Goal: Task Accomplishment & Management: Complete application form

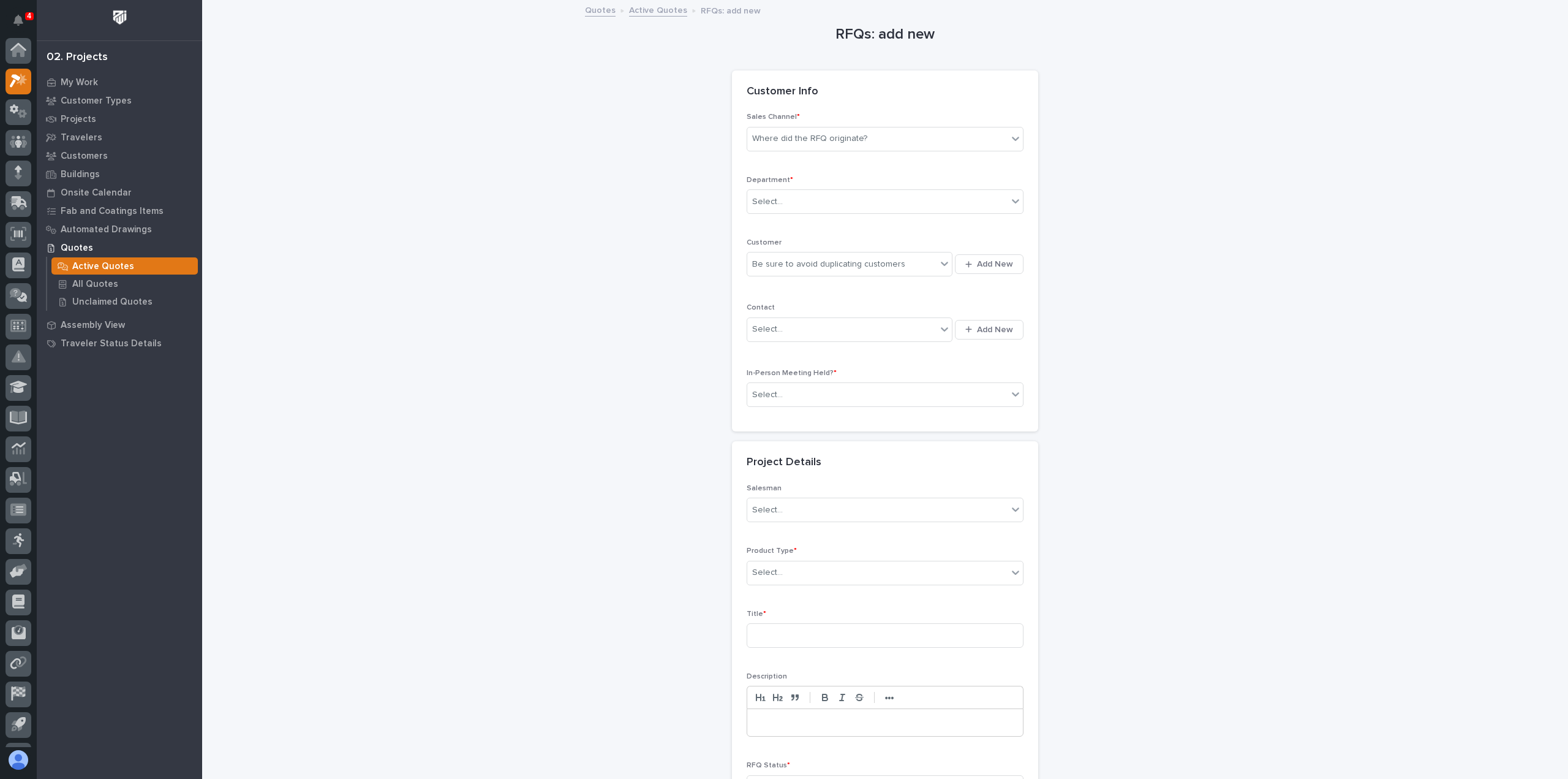
scroll to position [31, 0]
click at [1011, 135] on icon at bounding box center [1015, 138] width 12 height 12
click at [763, 223] on div "Starke" at bounding box center [880, 226] width 275 height 22
click at [1011, 198] on icon at bounding box center [1015, 200] width 12 height 12
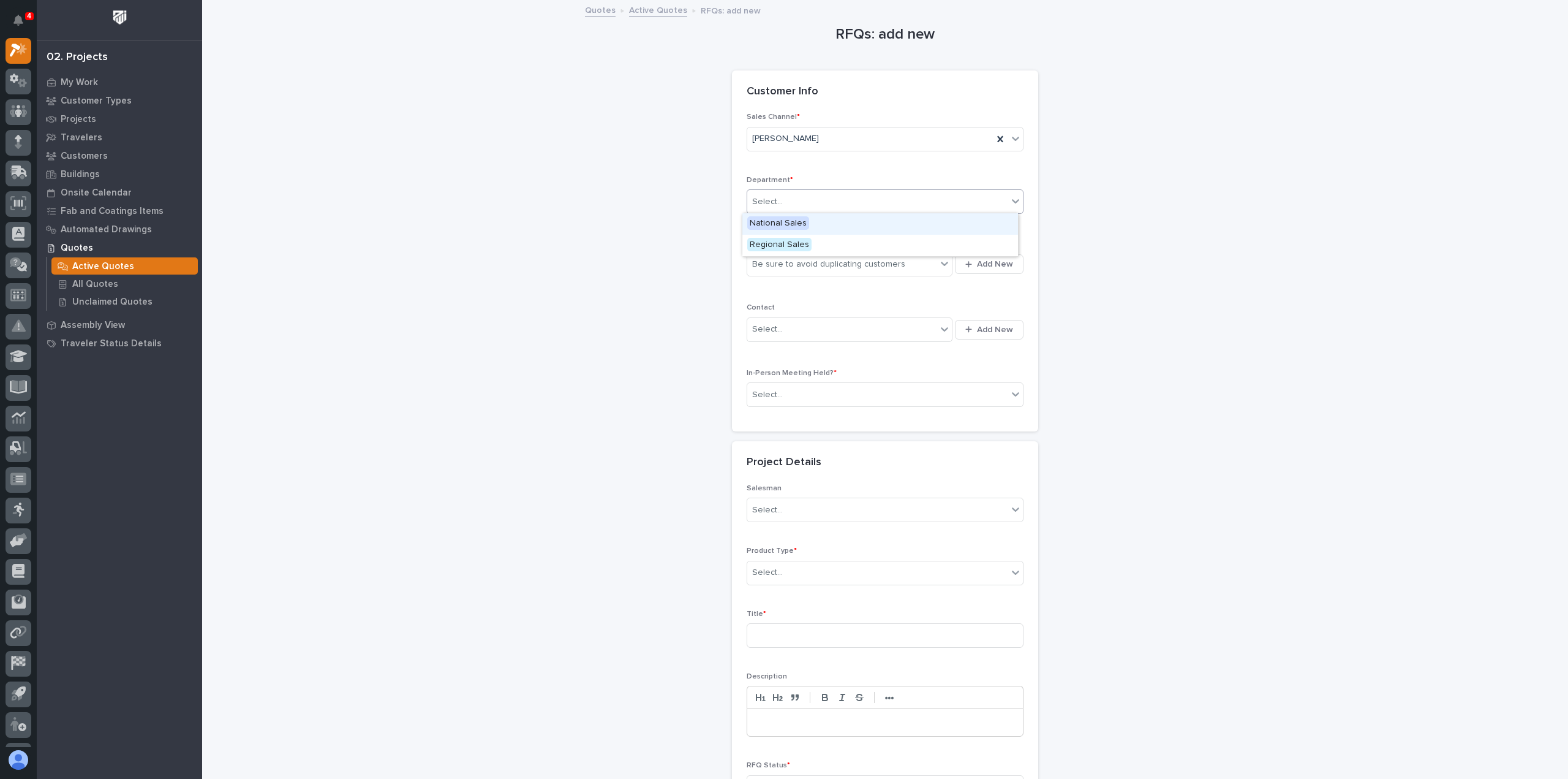
click at [769, 223] on span "National Sales" at bounding box center [778, 223] width 62 height 14
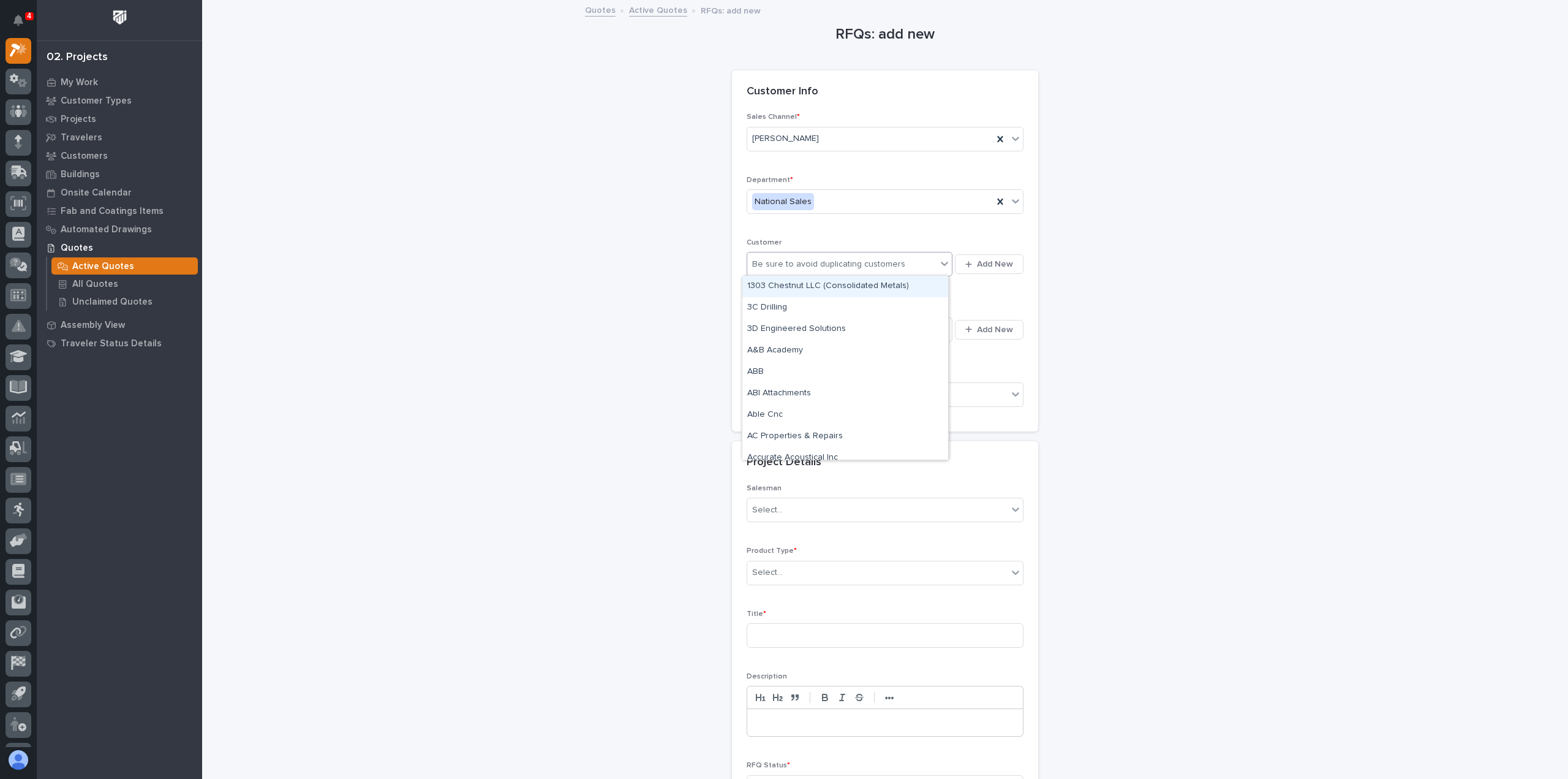
click at [782, 263] on div "Be sure to avoid duplicating customers" at bounding box center [829, 264] width 153 height 13
type input "******"
click at [780, 285] on div "[PERSON_NAME] [PERSON_NAME] Company" at bounding box center [845, 286] width 206 height 22
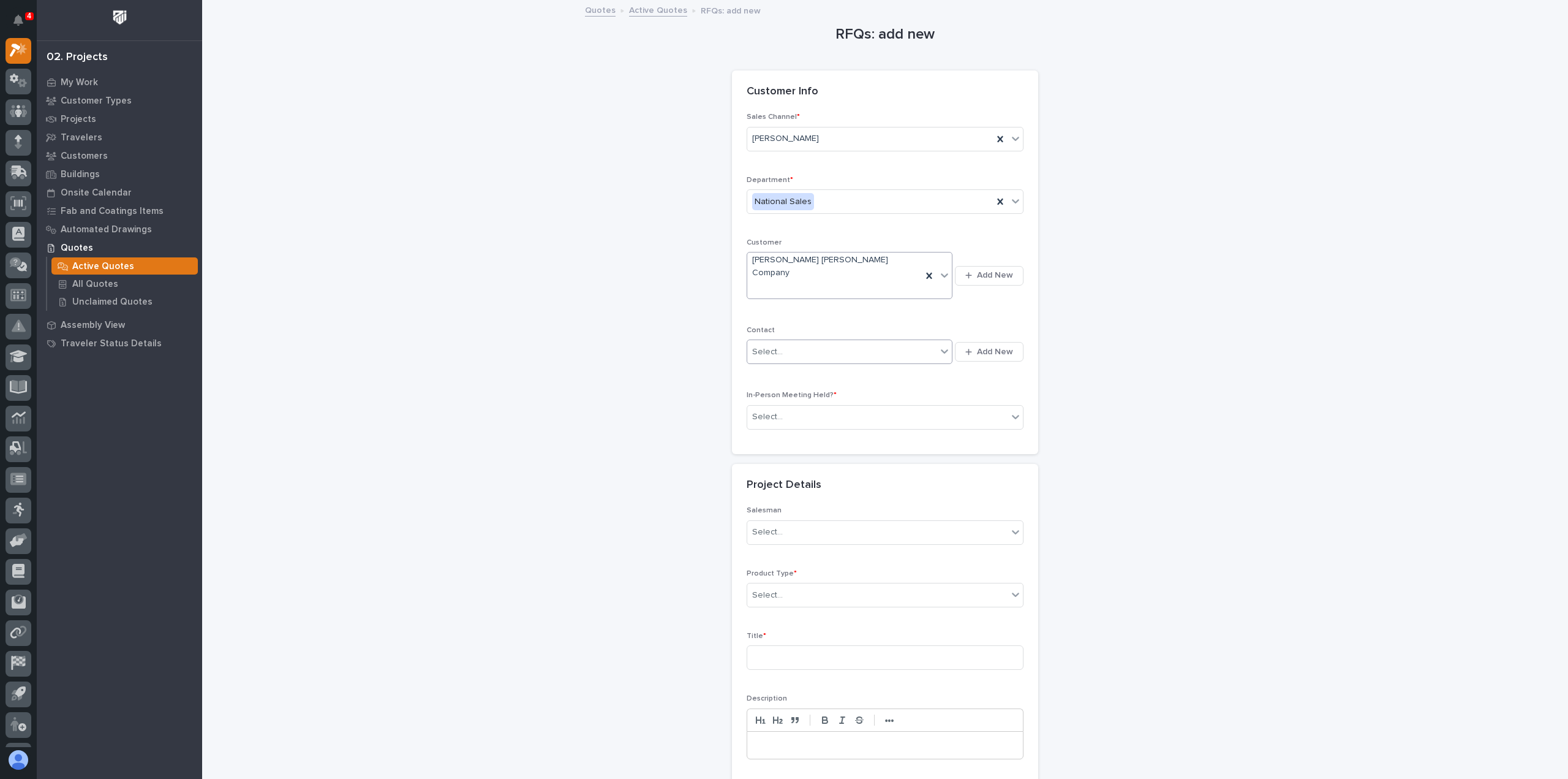
click at [766, 346] on div "Select..." at bounding box center [767, 352] width 31 height 13
type input "*******"
click at [809, 368] on div "[PERSON_NAME] - [PERSON_NAME]" at bounding box center [845, 373] width 206 height 22
click at [789, 407] on div "Select..." at bounding box center [877, 417] width 260 height 20
click at [755, 437] on span "No" at bounding box center [755, 436] width 16 height 14
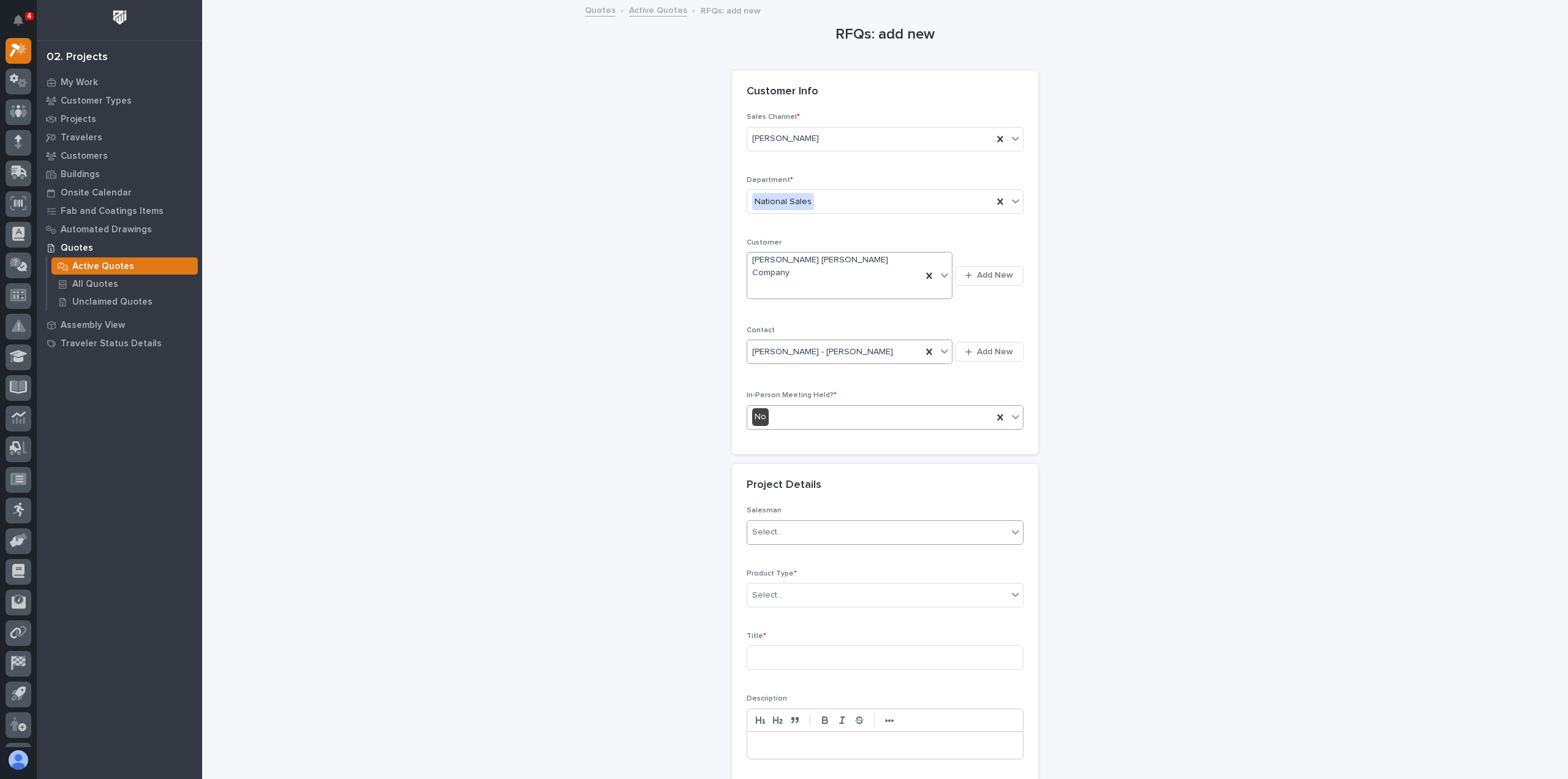
click at [774, 526] on div "Select..." at bounding box center [767, 533] width 31 height 13
type input "****"
click at [769, 528] on div "[PERSON_NAME]" at bounding box center [880, 531] width 275 height 22
click at [772, 589] on div "Select..." at bounding box center [767, 596] width 31 height 13
click at [771, 594] on div "Crane Accessories" at bounding box center [880, 593] width 275 height 22
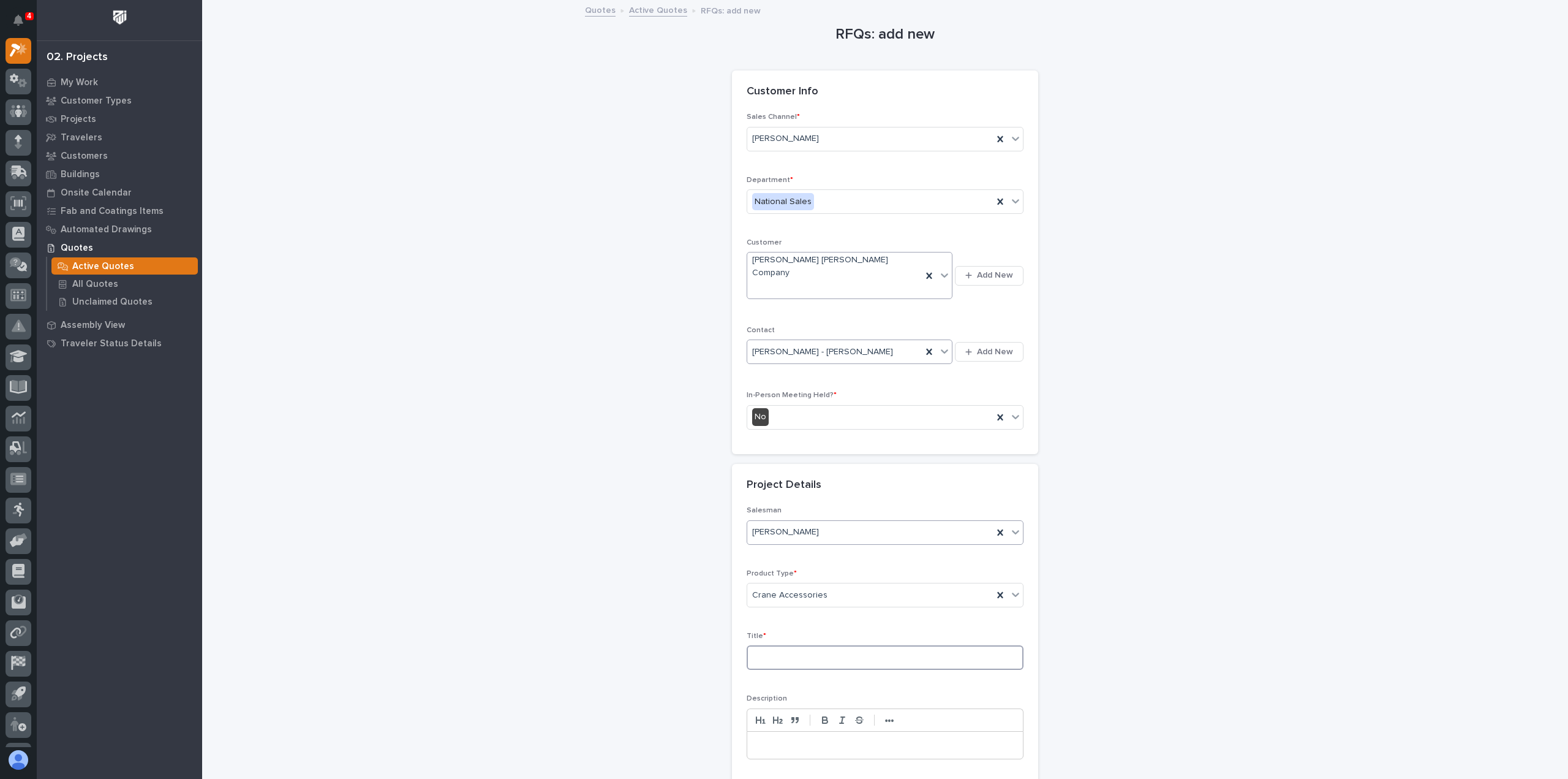
click at [764, 646] on input at bounding box center [885, 658] width 277 height 24
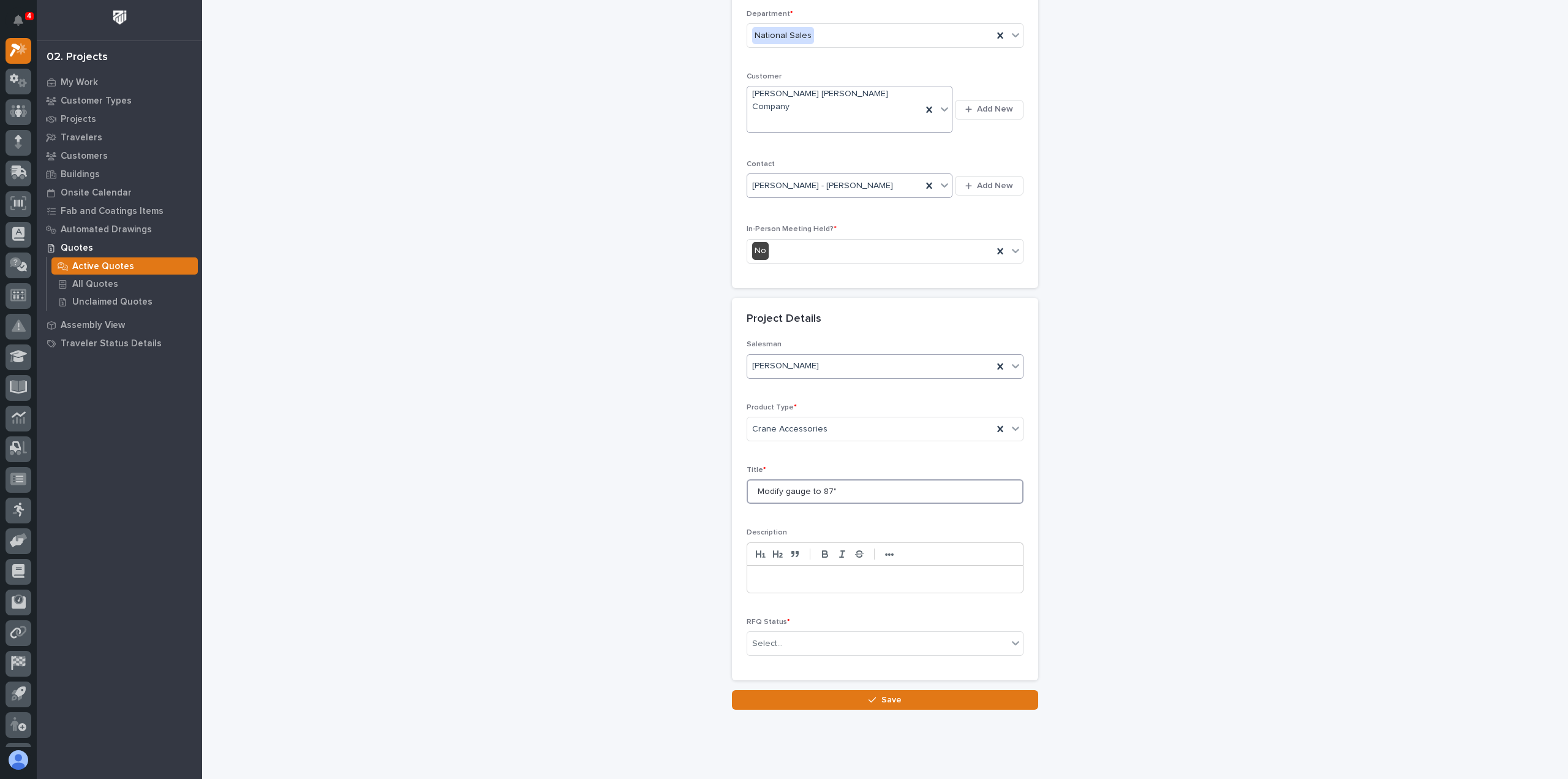
type input "Modify gauge to 87""
click at [767, 573] on p at bounding box center [885, 579] width 258 height 12
click at [775, 637] on div "Select..." at bounding box center [767, 643] width 31 height 13
click at [762, 706] on div "Sold" at bounding box center [880, 705] width 275 height 22
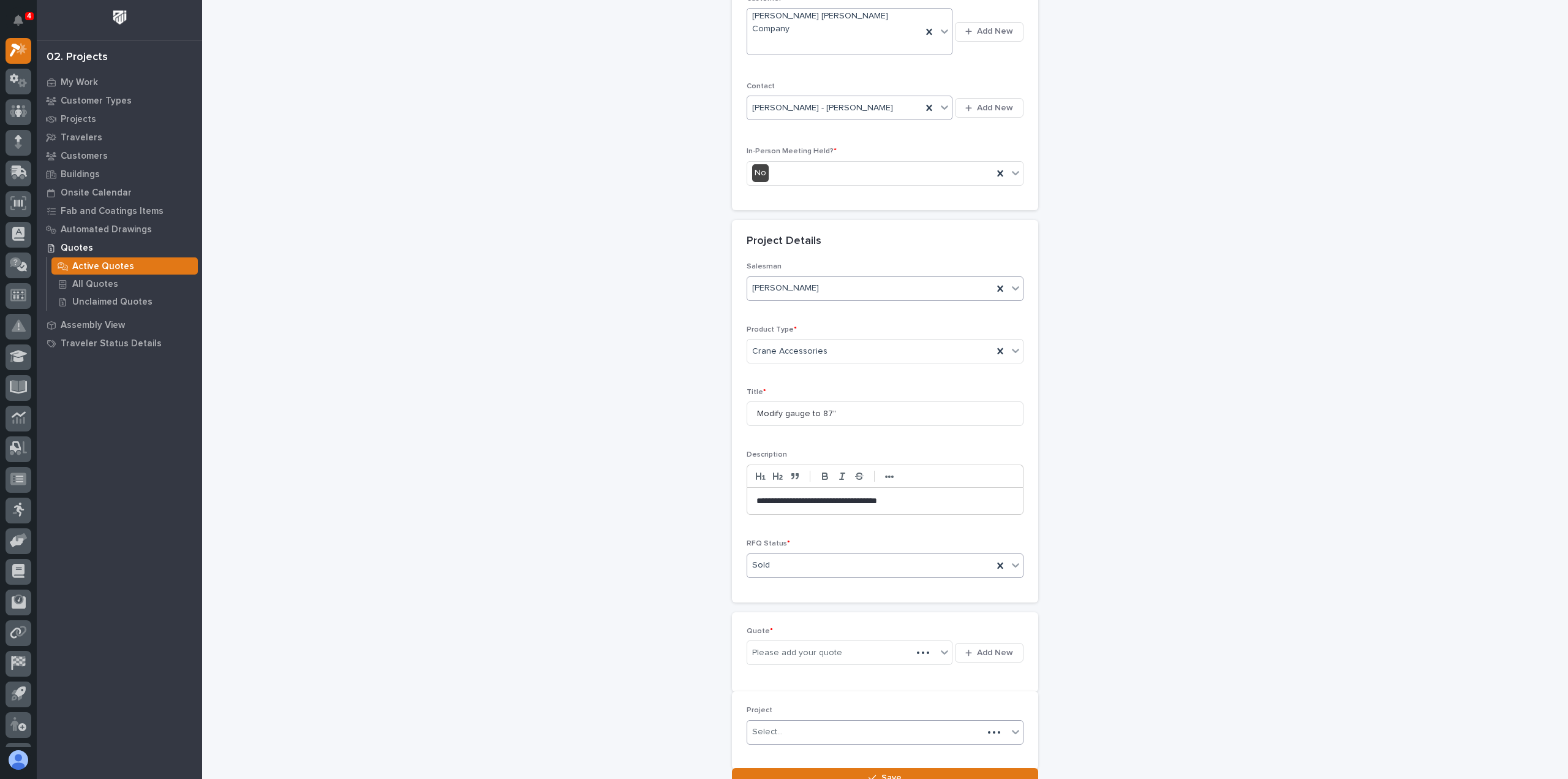
scroll to position [255, 0]
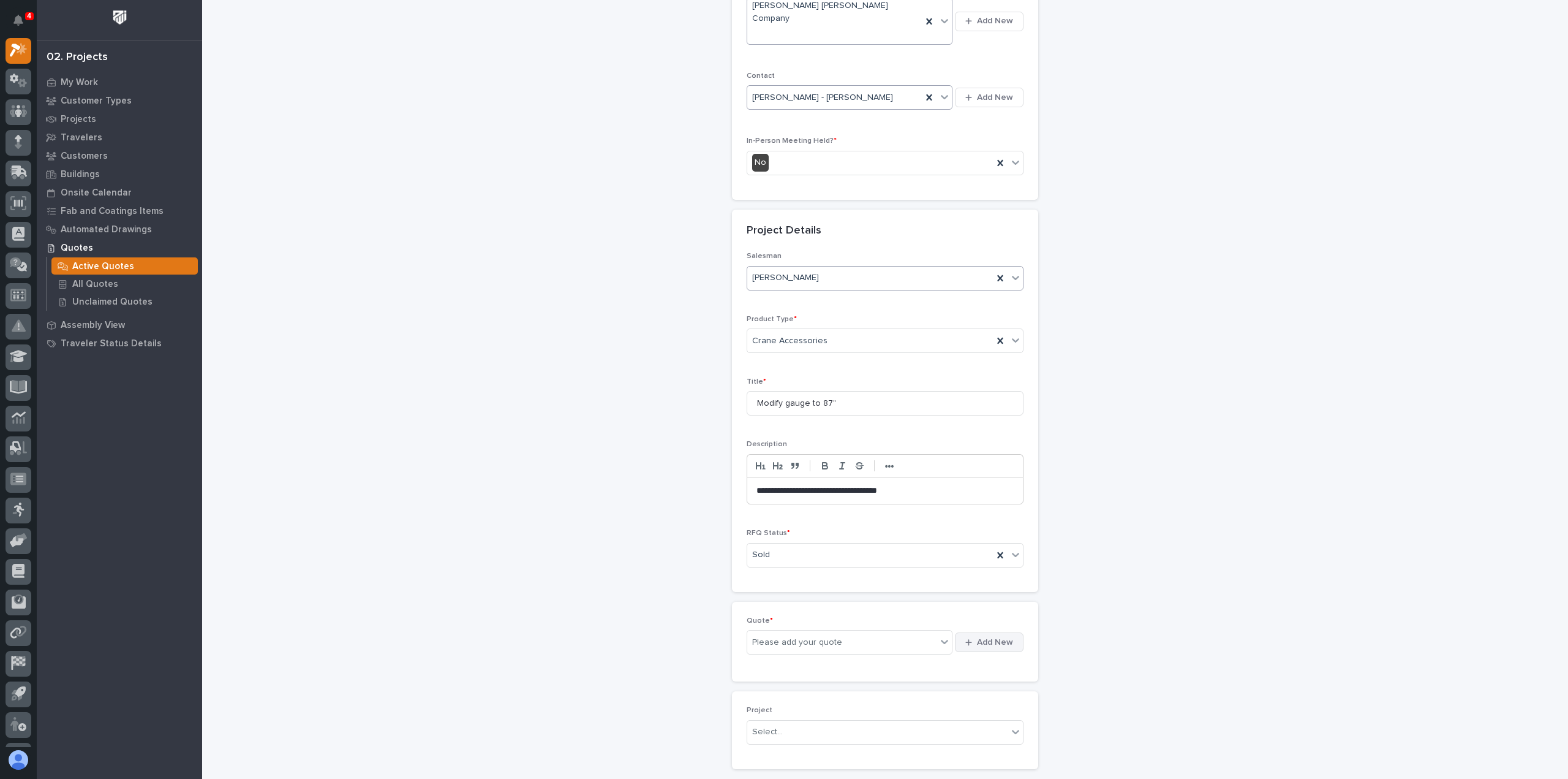
click at [986, 637] on span "Add New" at bounding box center [995, 642] width 36 height 11
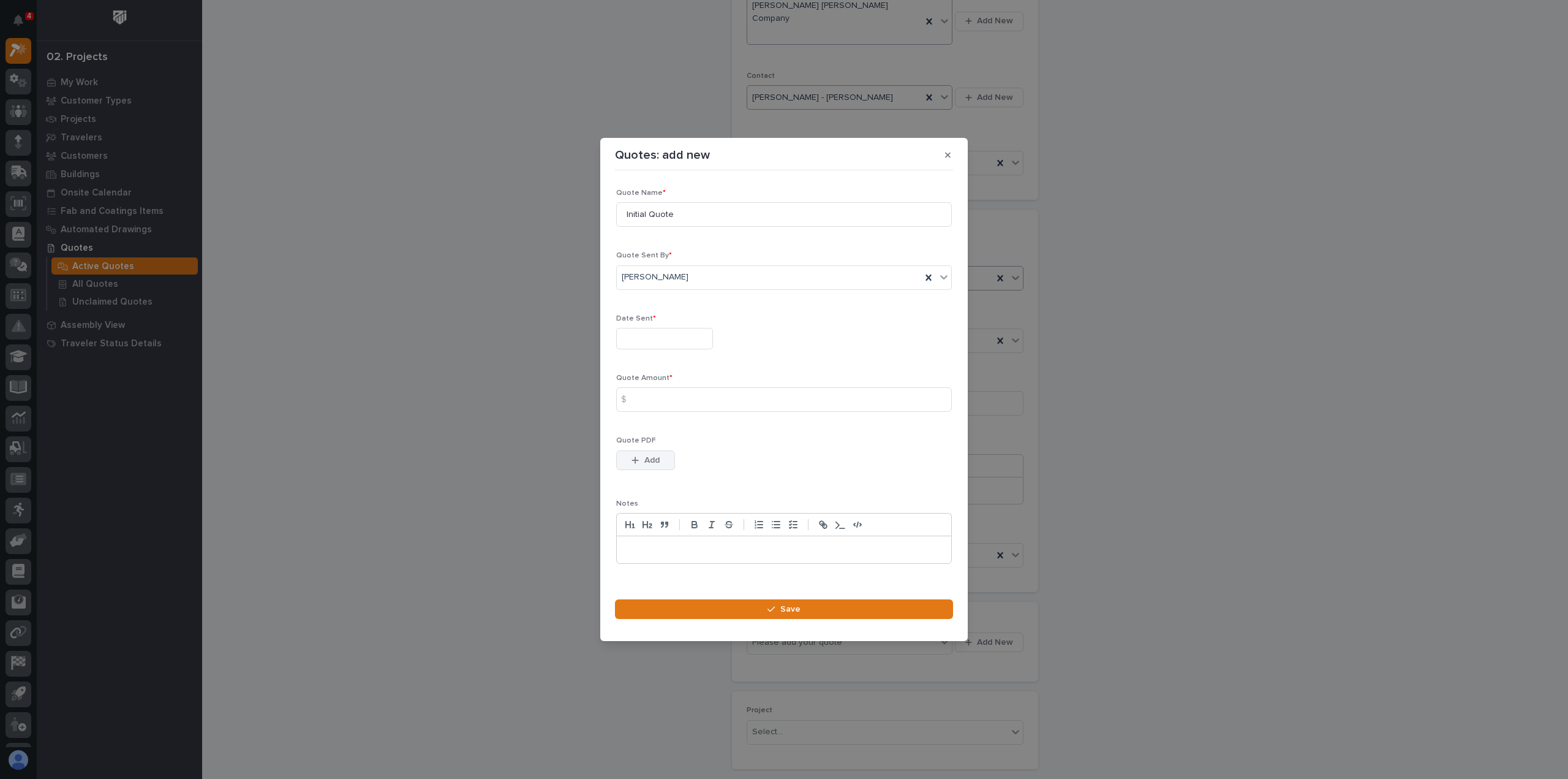
click at [637, 459] on icon "button" at bounding box center [635, 460] width 7 height 9
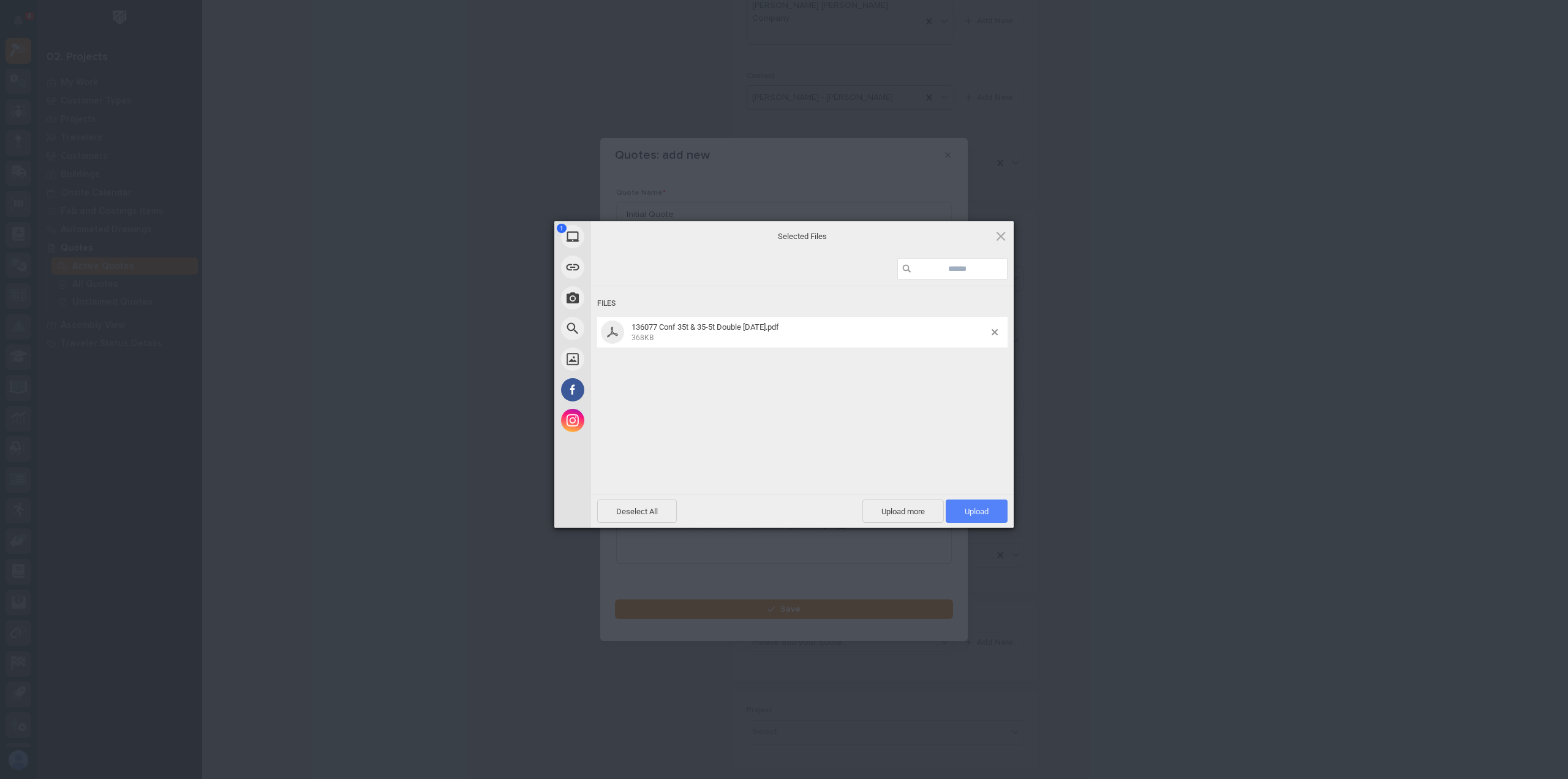
click at [979, 509] on span "Upload 1" at bounding box center [977, 511] width 24 height 9
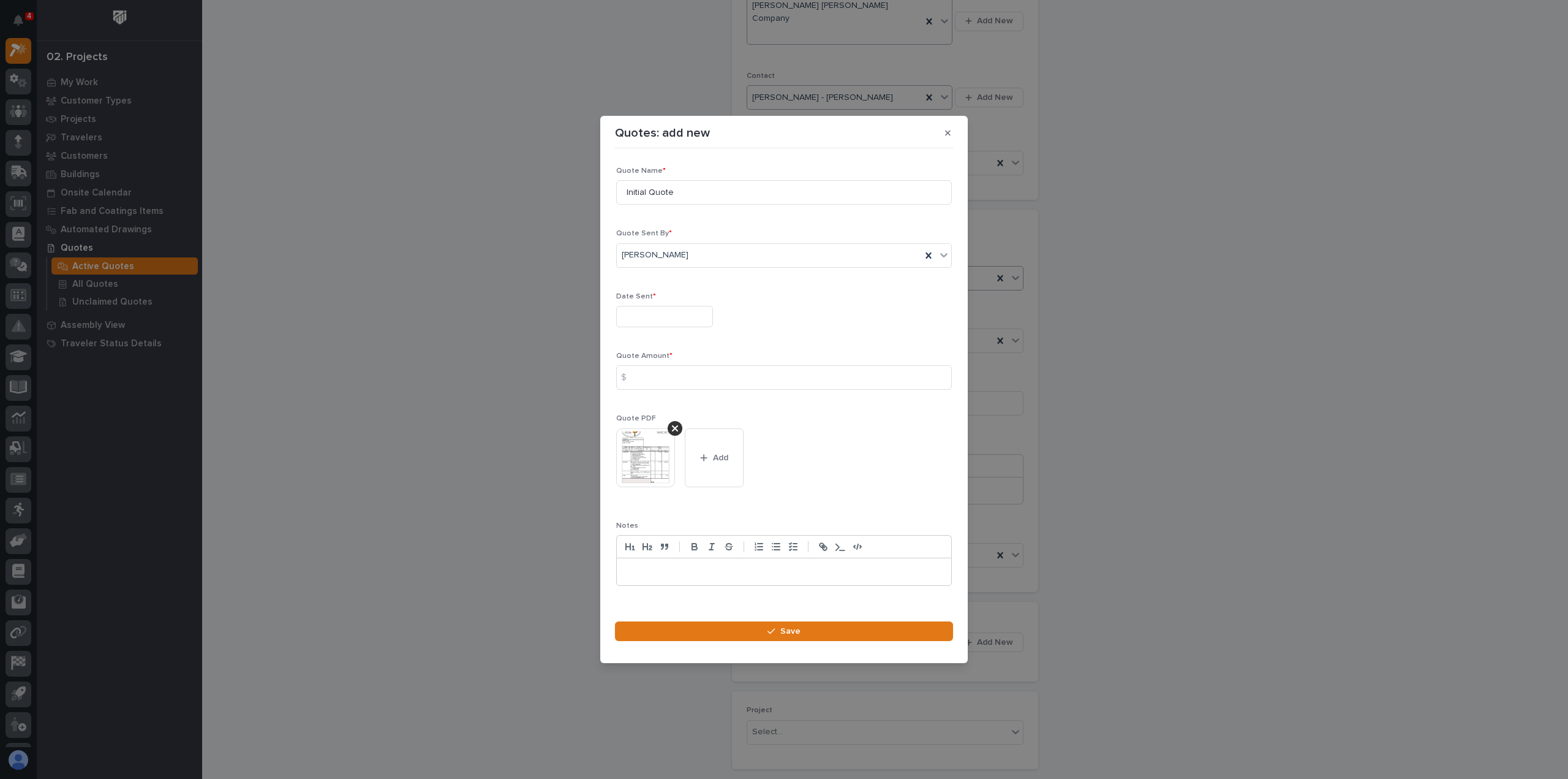
click at [645, 316] on input "text" at bounding box center [665, 316] width 97 height 22
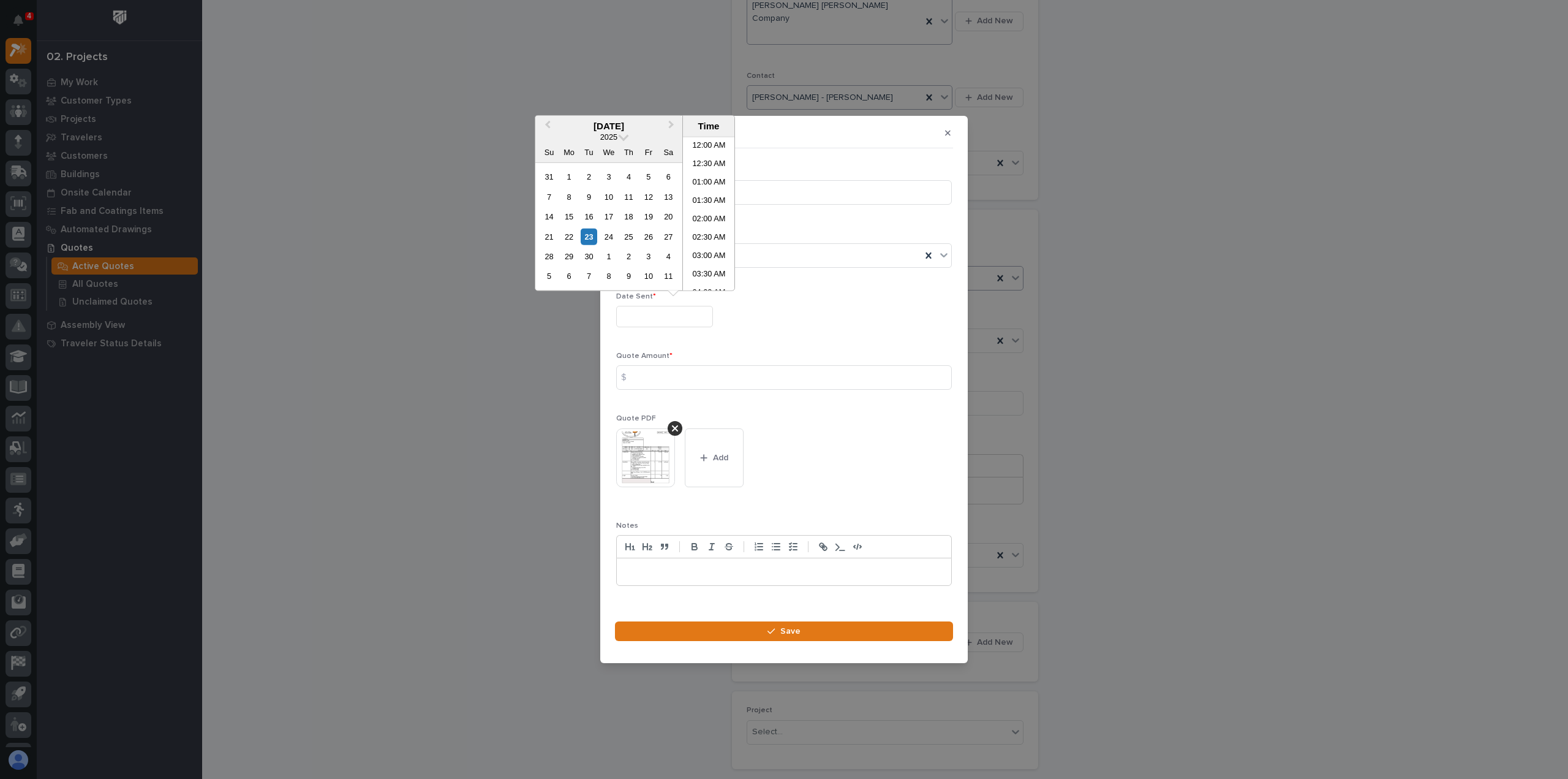
scroll to position [429, 0]
click at [648, 172] on div "5" at bounding box center [648, 177] width 16 height 16
type input "**********"
click at [658, 377] on input at bounding box center [784, 377] width 336 height 24
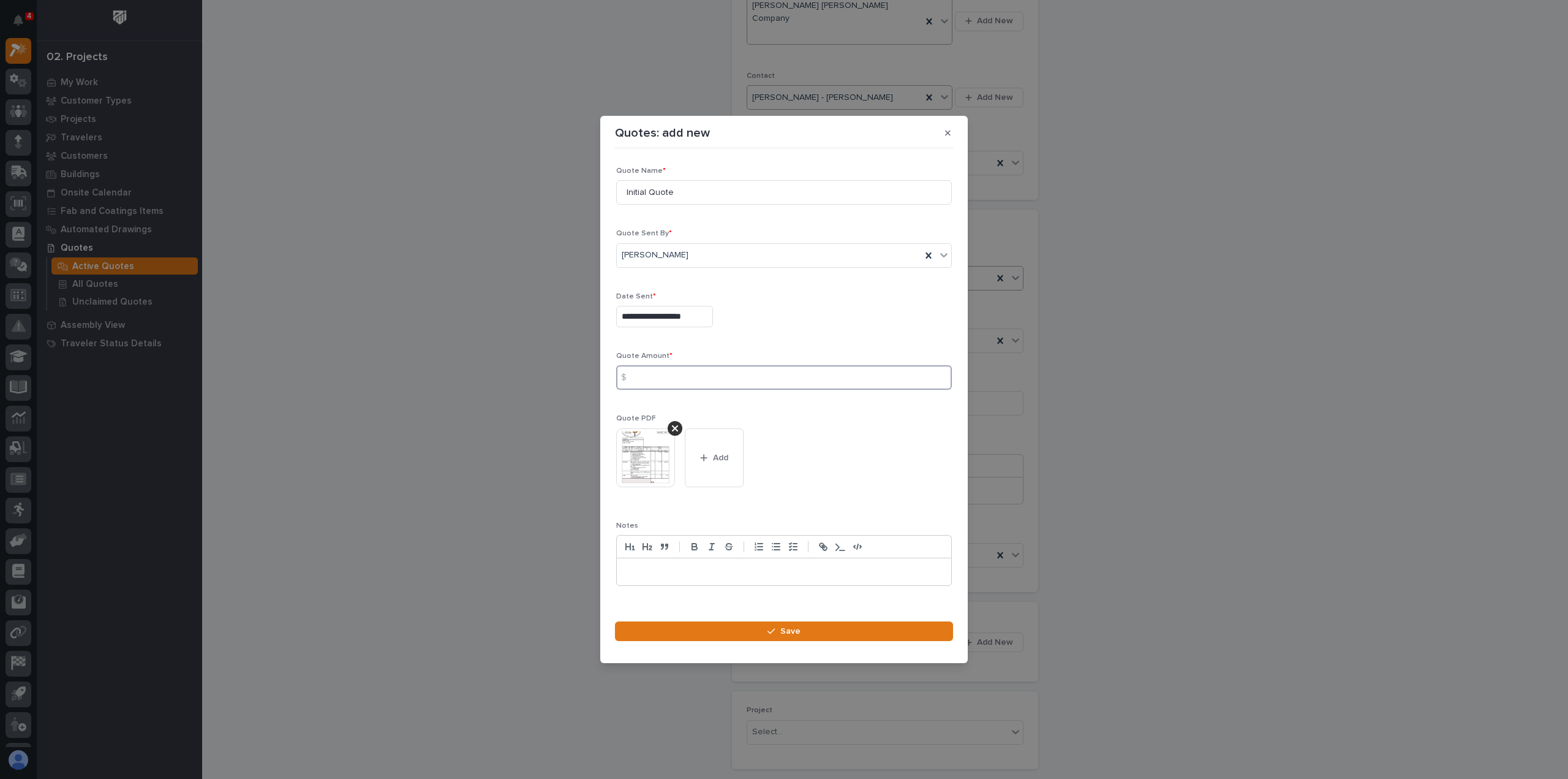
type input "1"
click at [756, 383] on input "3000" at bounding box center [784, 377] width 336 height 24
type input "3000"
click at [715, 453] on span "Add" at bounding box center [721, 458] width 15 height 11
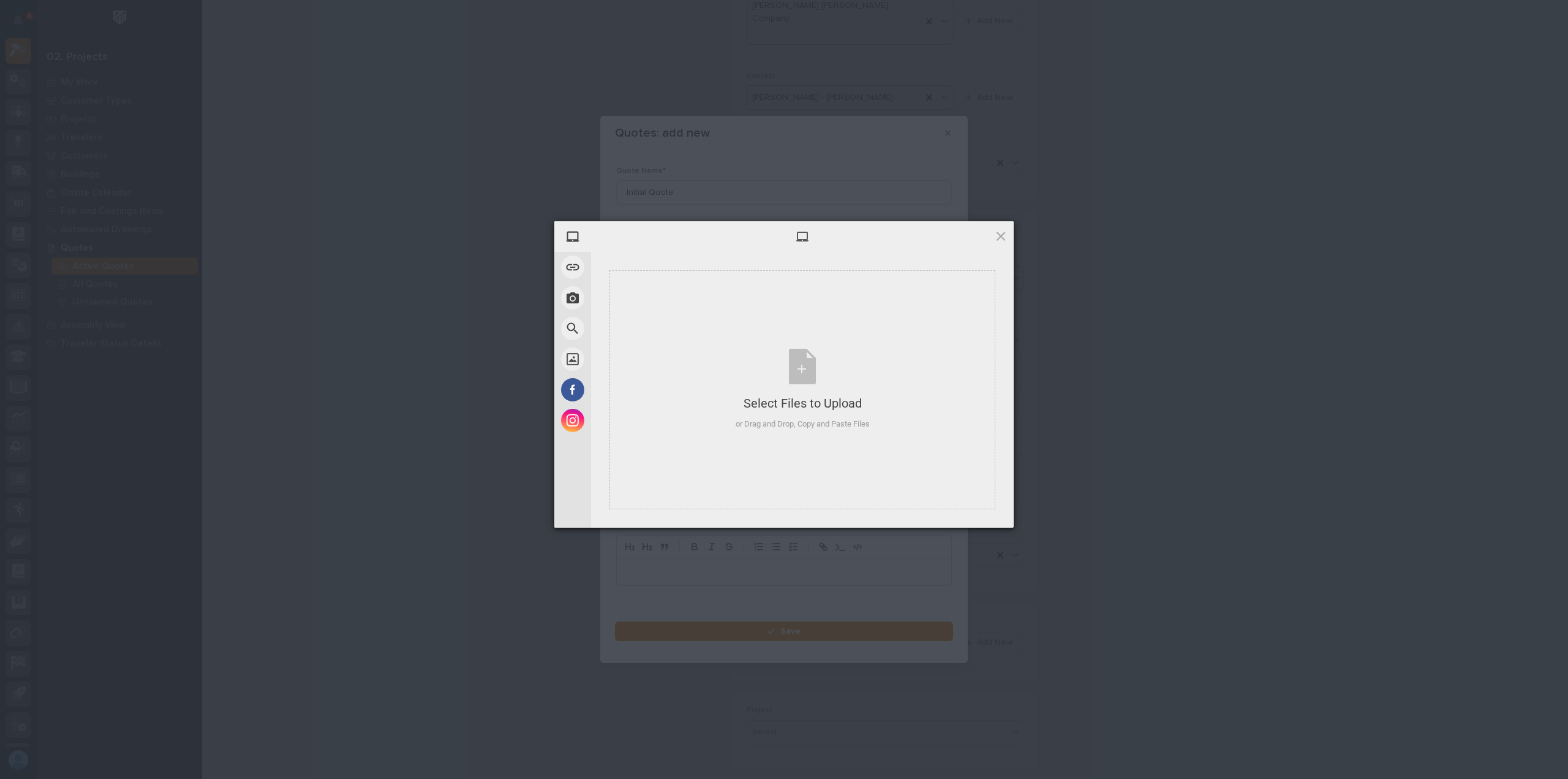
click at [1001, 238] on span at bounding box center [1001, 236] width 14 height 14
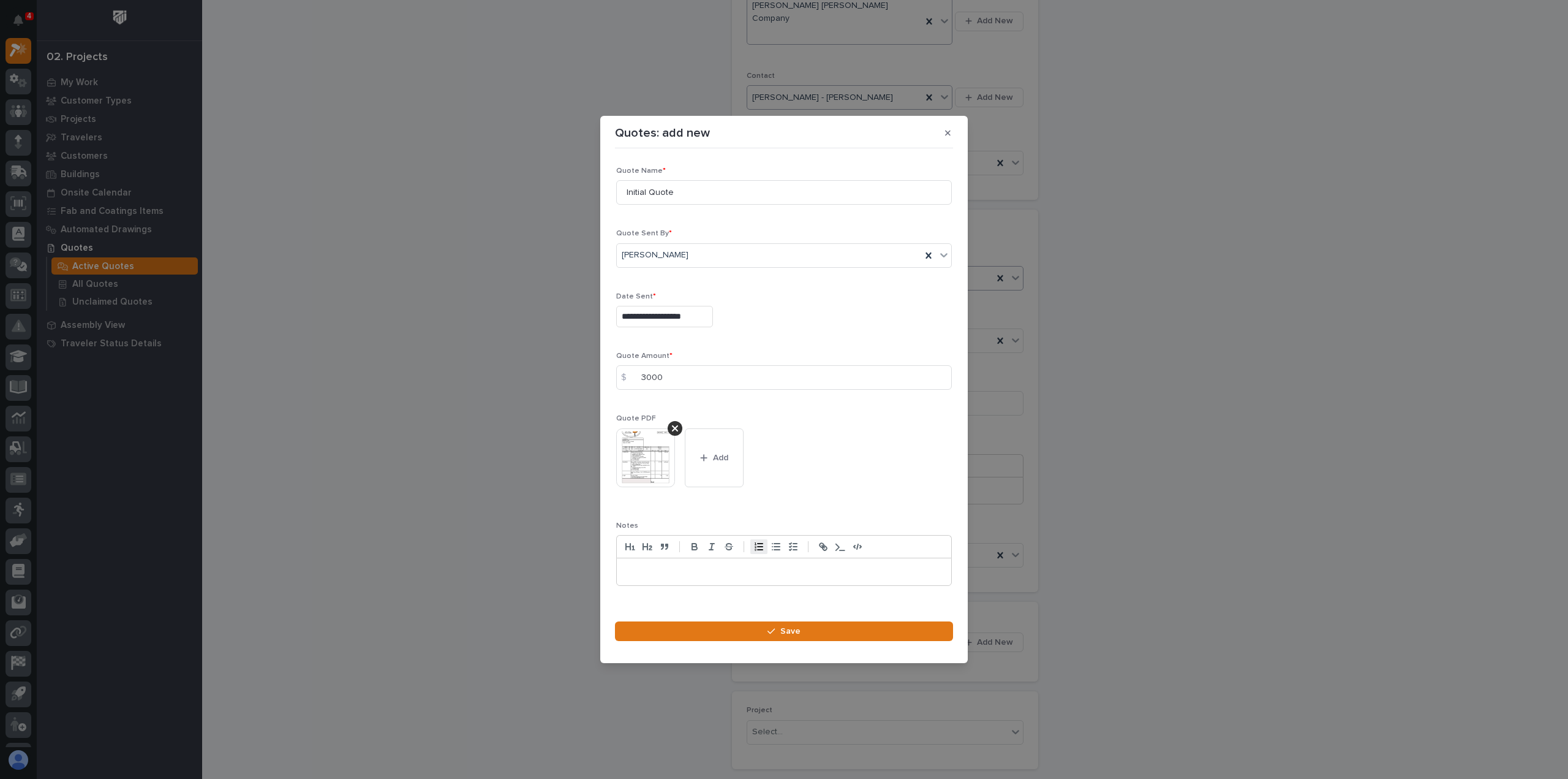
scroll to position [17, 0]
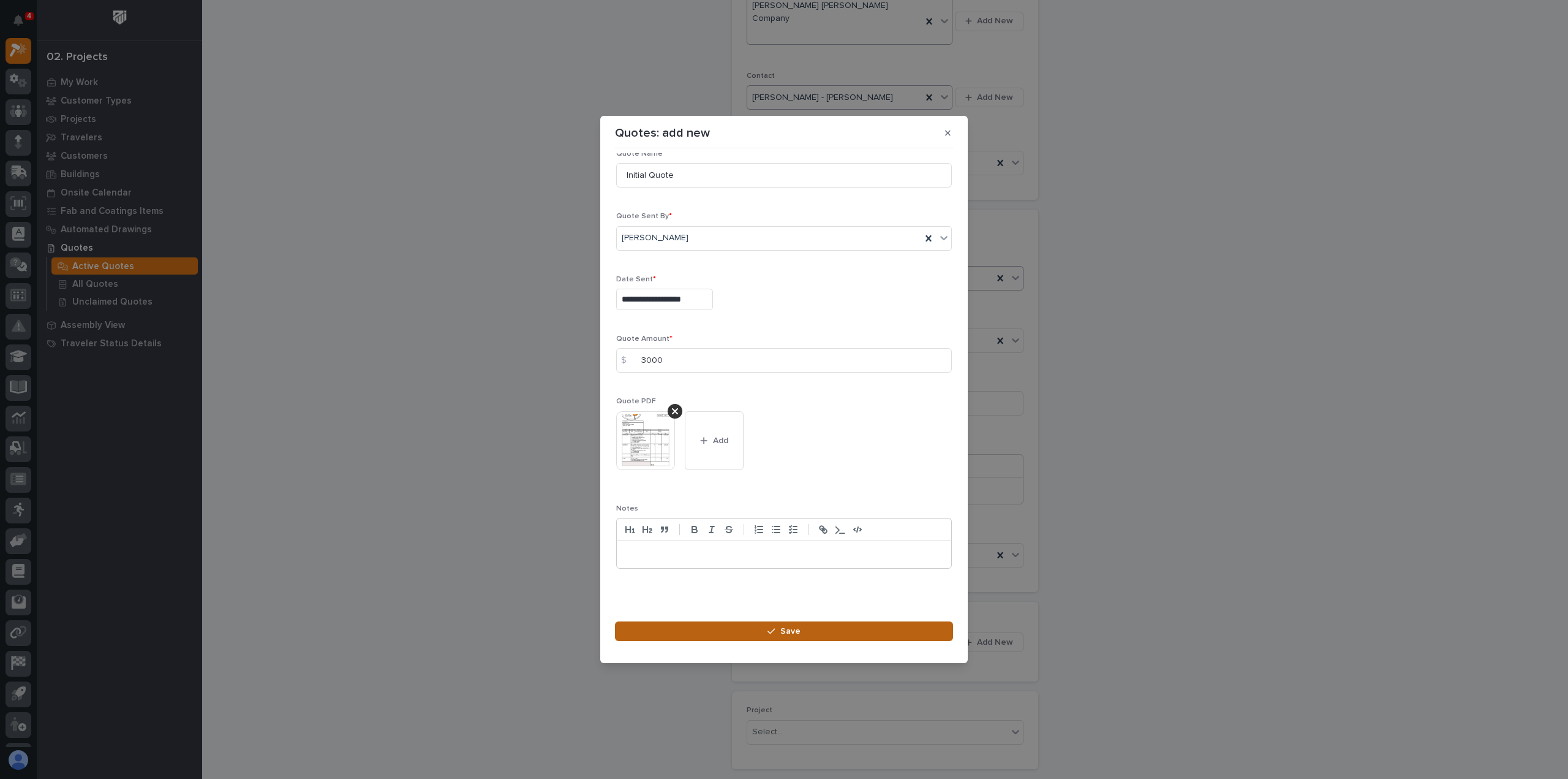
click at [767, 630] on button "Save" at bounding box center [784, 631] width 338 height 19
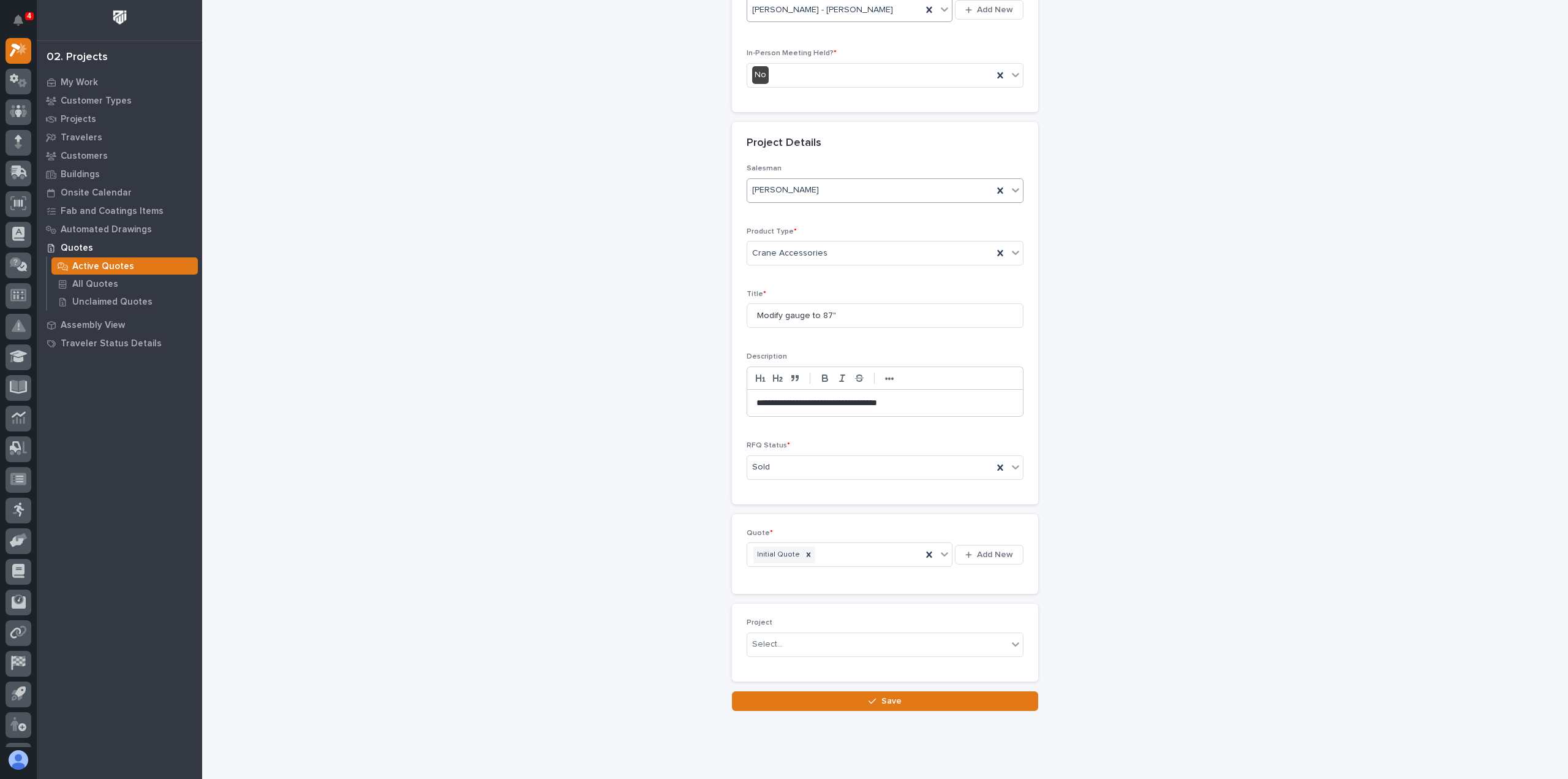
scroll to position [342, 0]
click at [868, 697] on icon "button" at bounding box center [872, 701] width 7 height 9
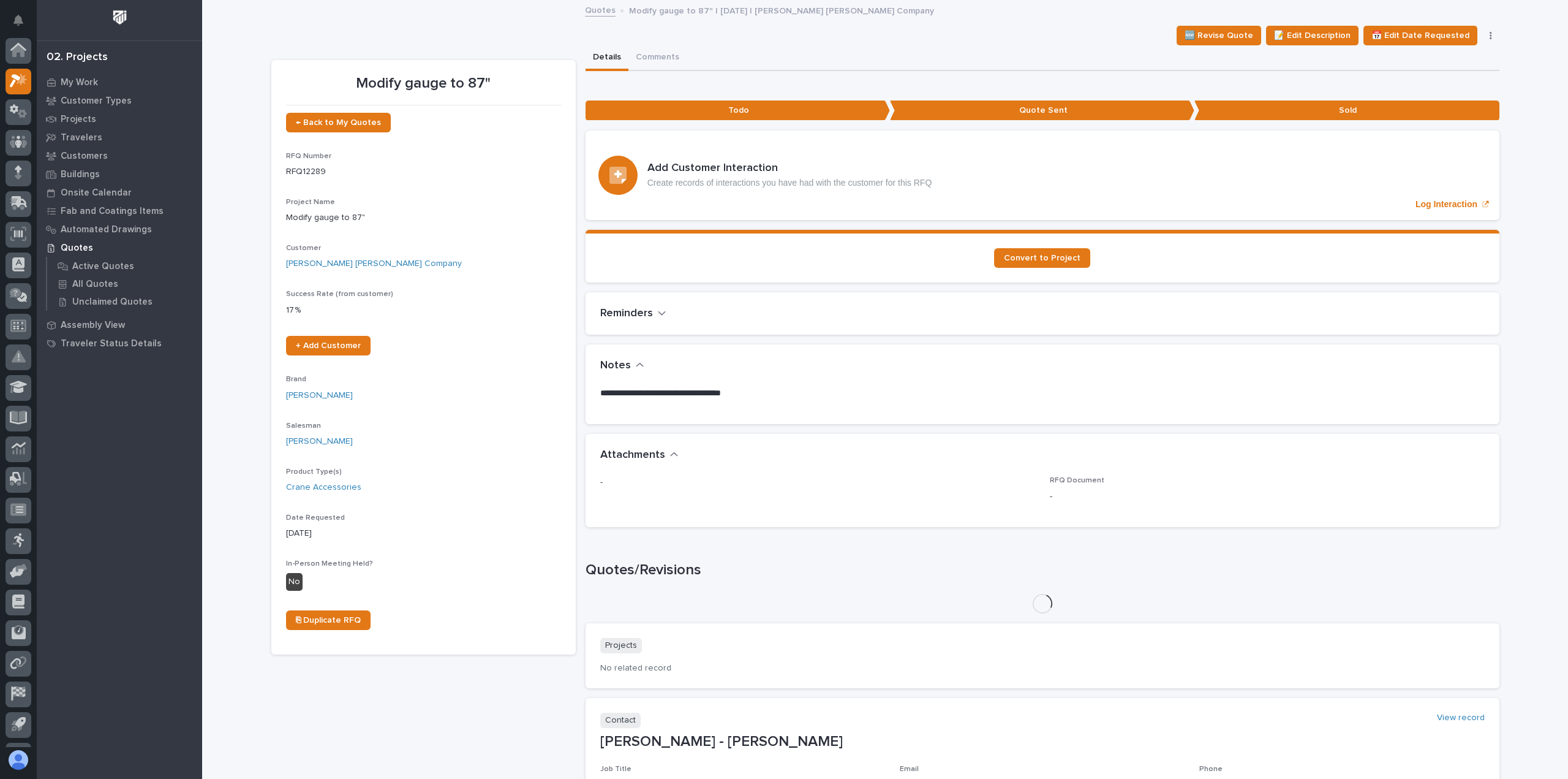
scroll to position [31, 0]
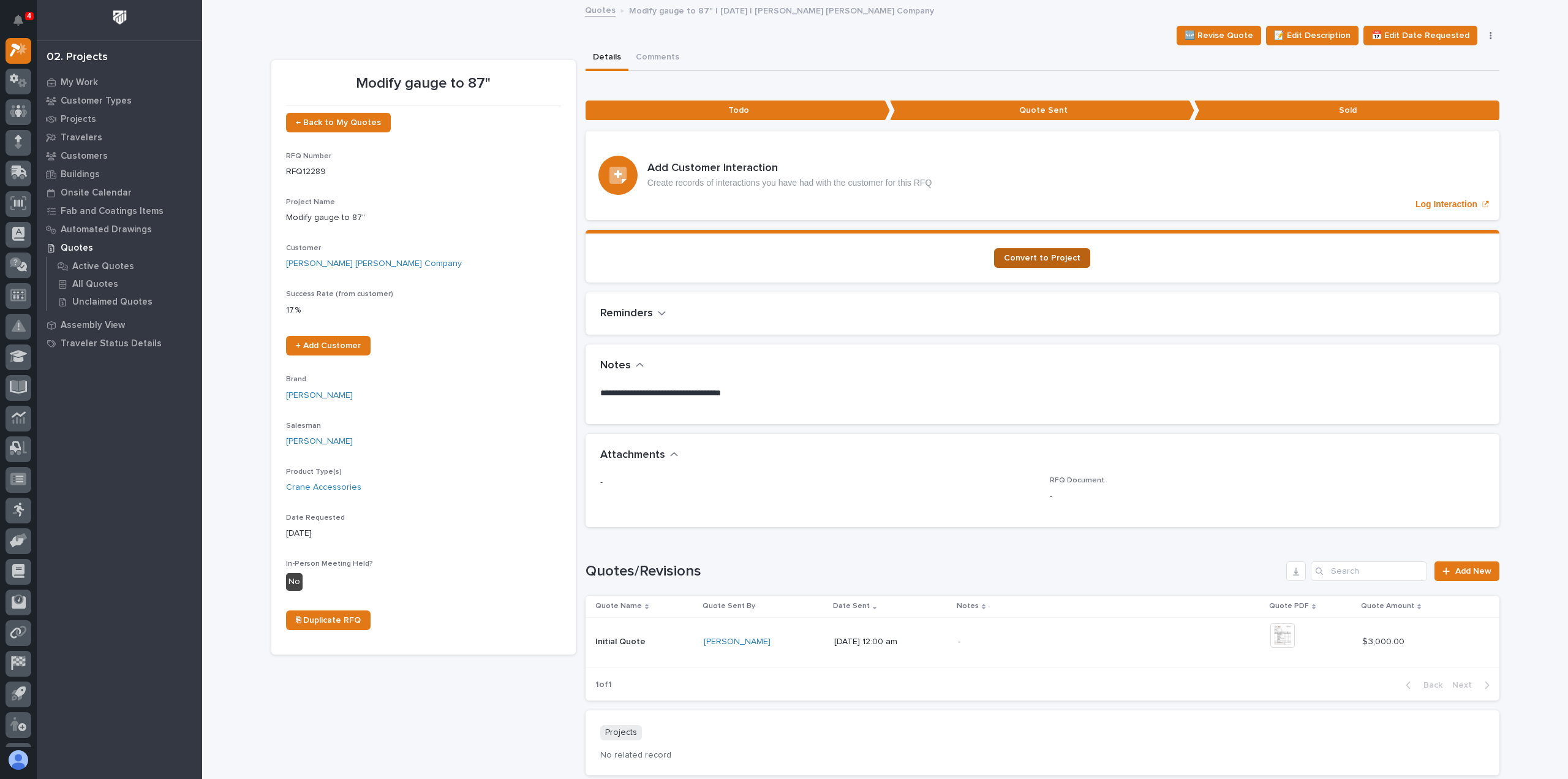
click at [1032, 251] on link "Convert to Project" at bounding box center [1042, 258] width 96 height 19
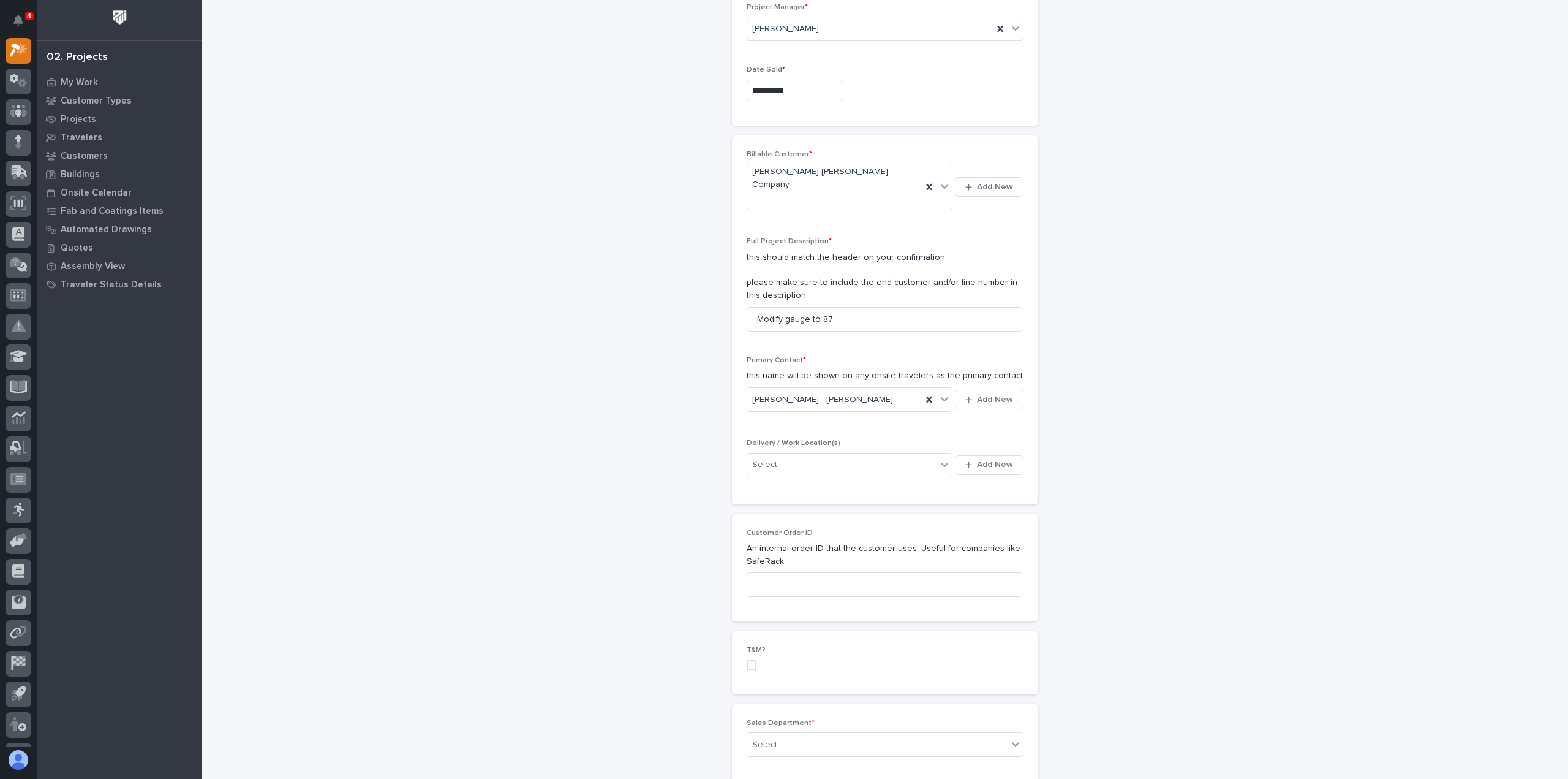
scroll to position [163, 0]
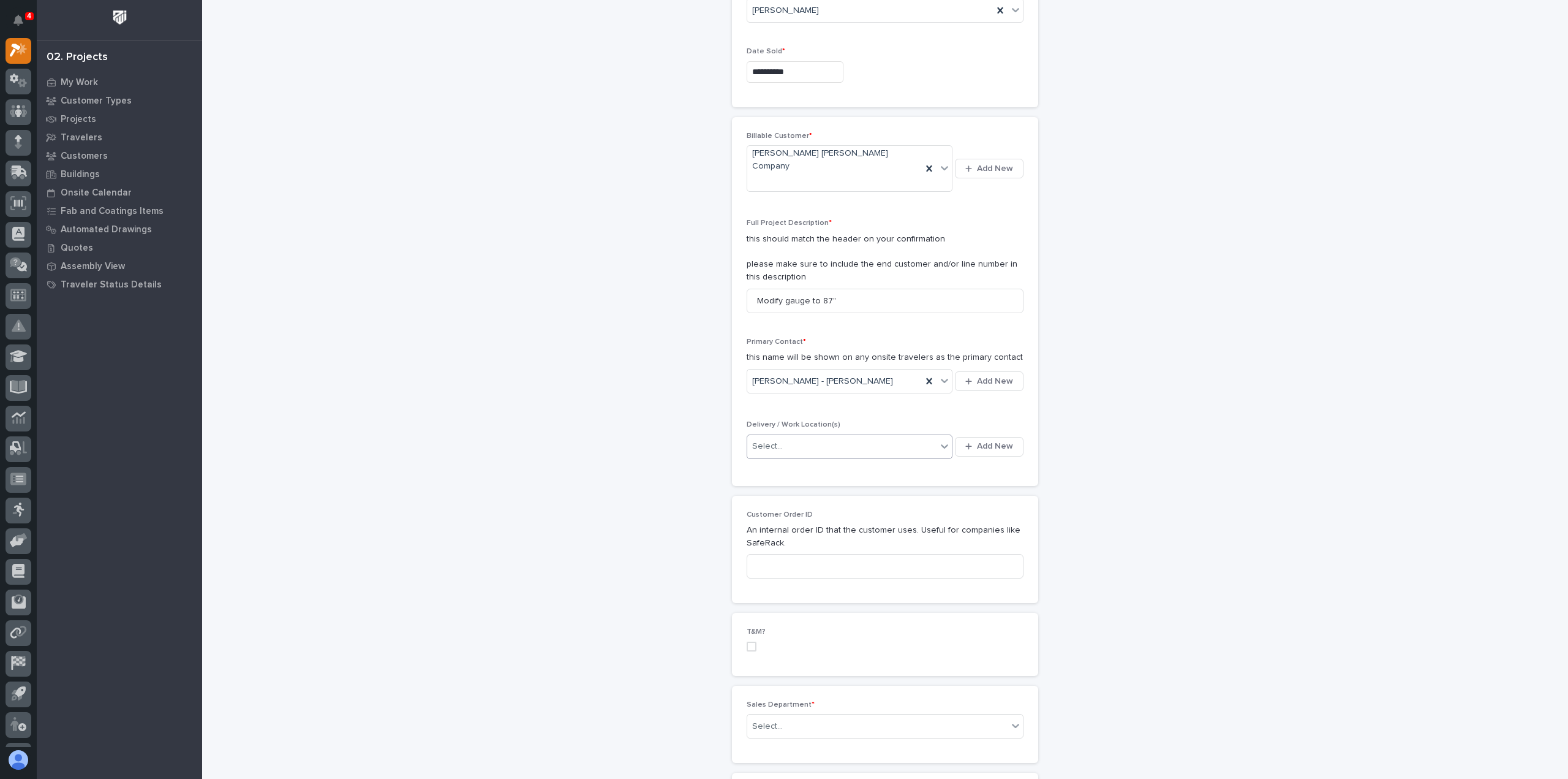
click at [782, 436] on div "Select..." at bounding box center [842, 446] width 189 height 20
click at [795, 436] on div "Select..." at bounding box center [842, 446] width 189 height 20
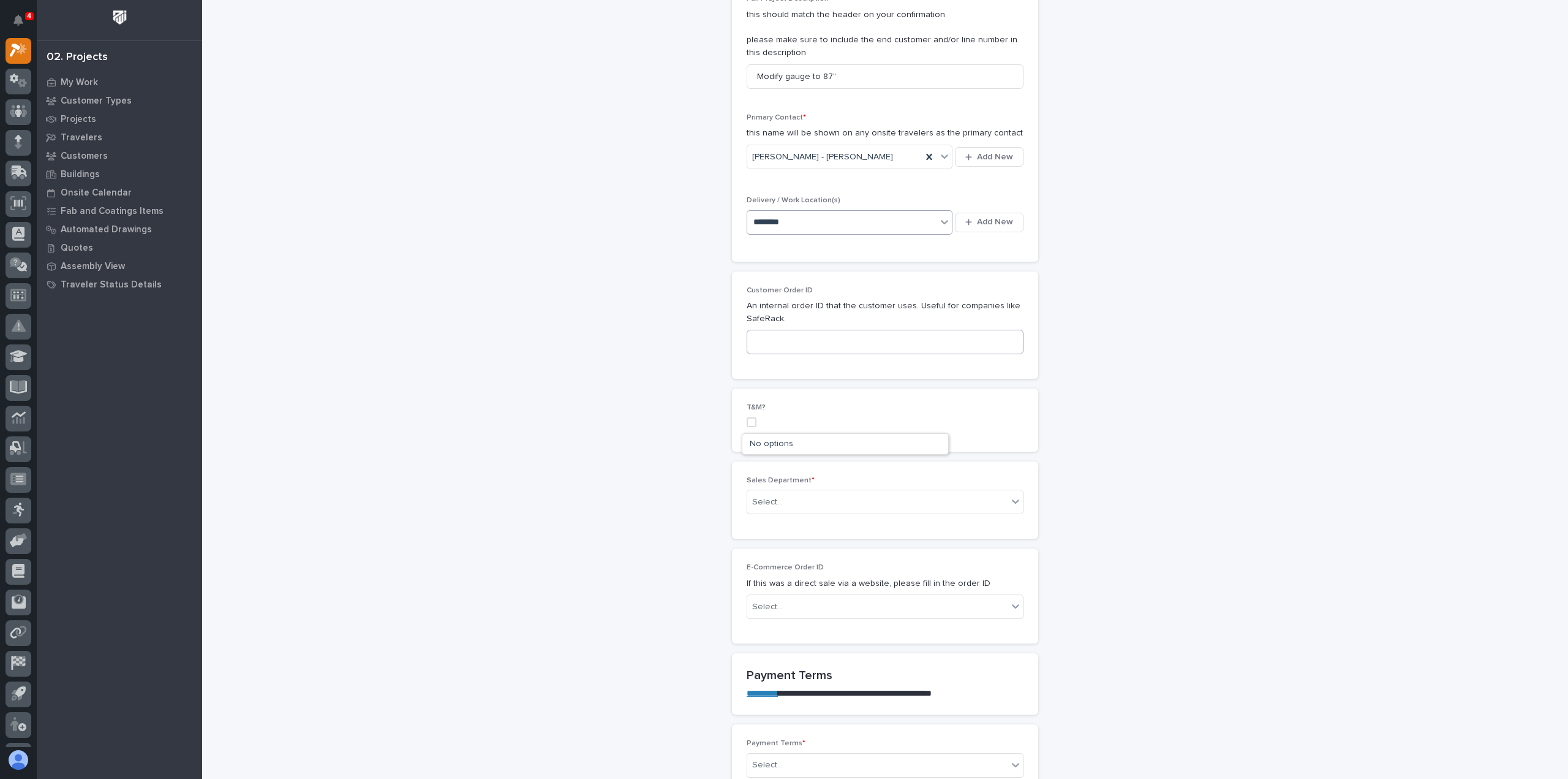
scroll to position [491, 0]
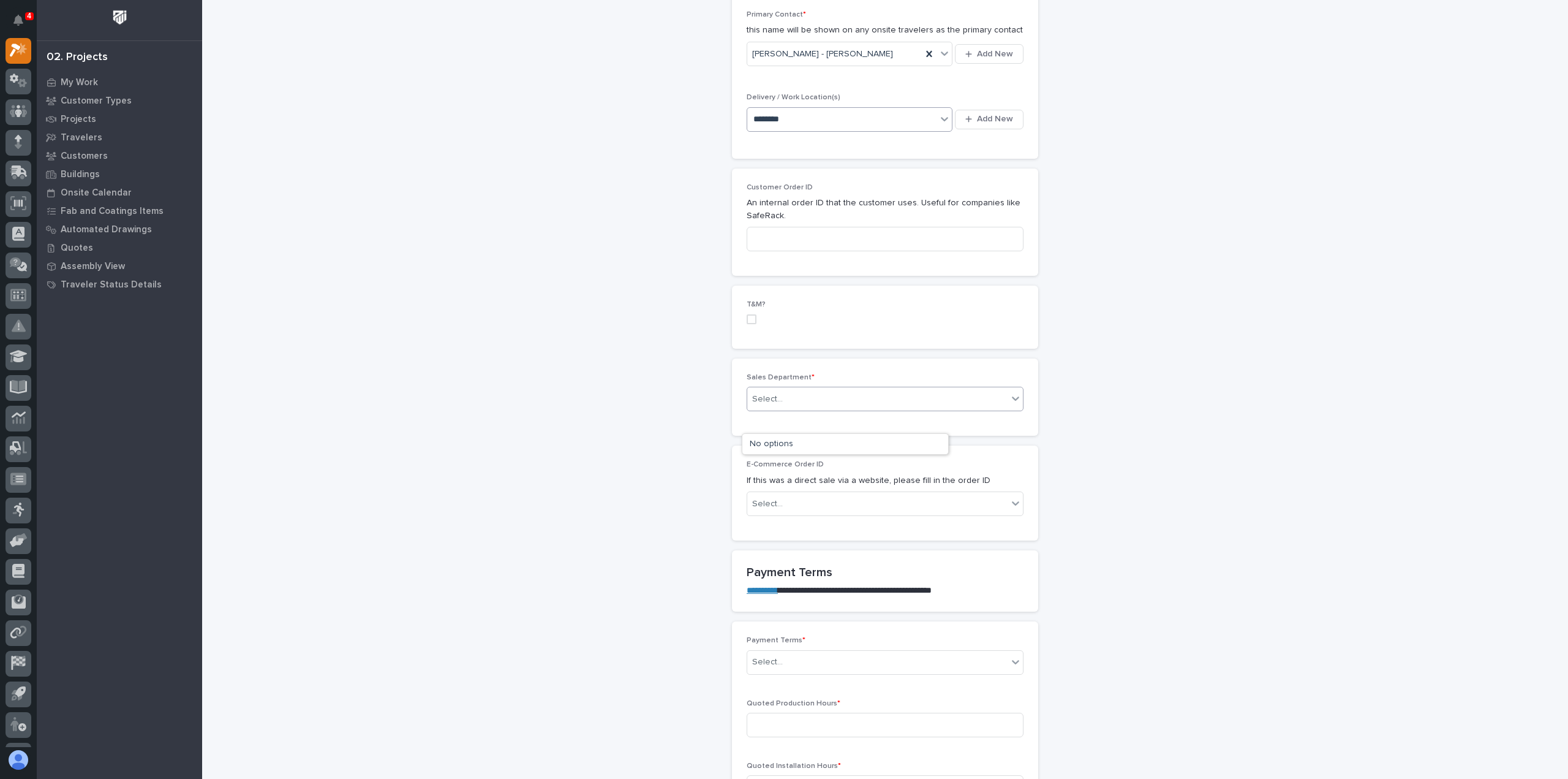
type input "********"
click at [782, 390] on div "Select..." at bounding box center [877, 399] width 260 height 20
click at [767, 394] on span "National Sales" at bounding box center [778, 396] width 62 height 14
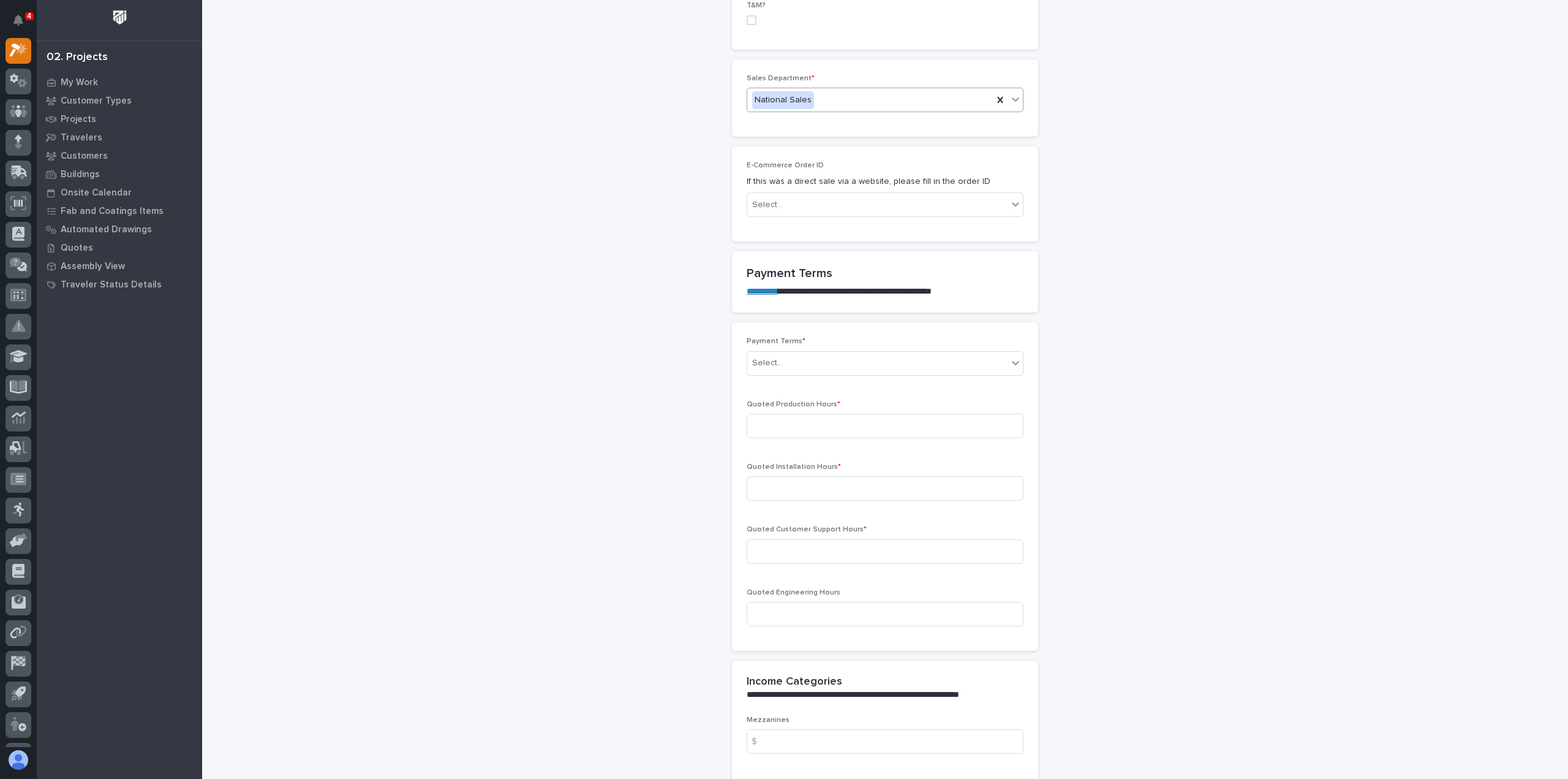
scroll to position [817, 0]
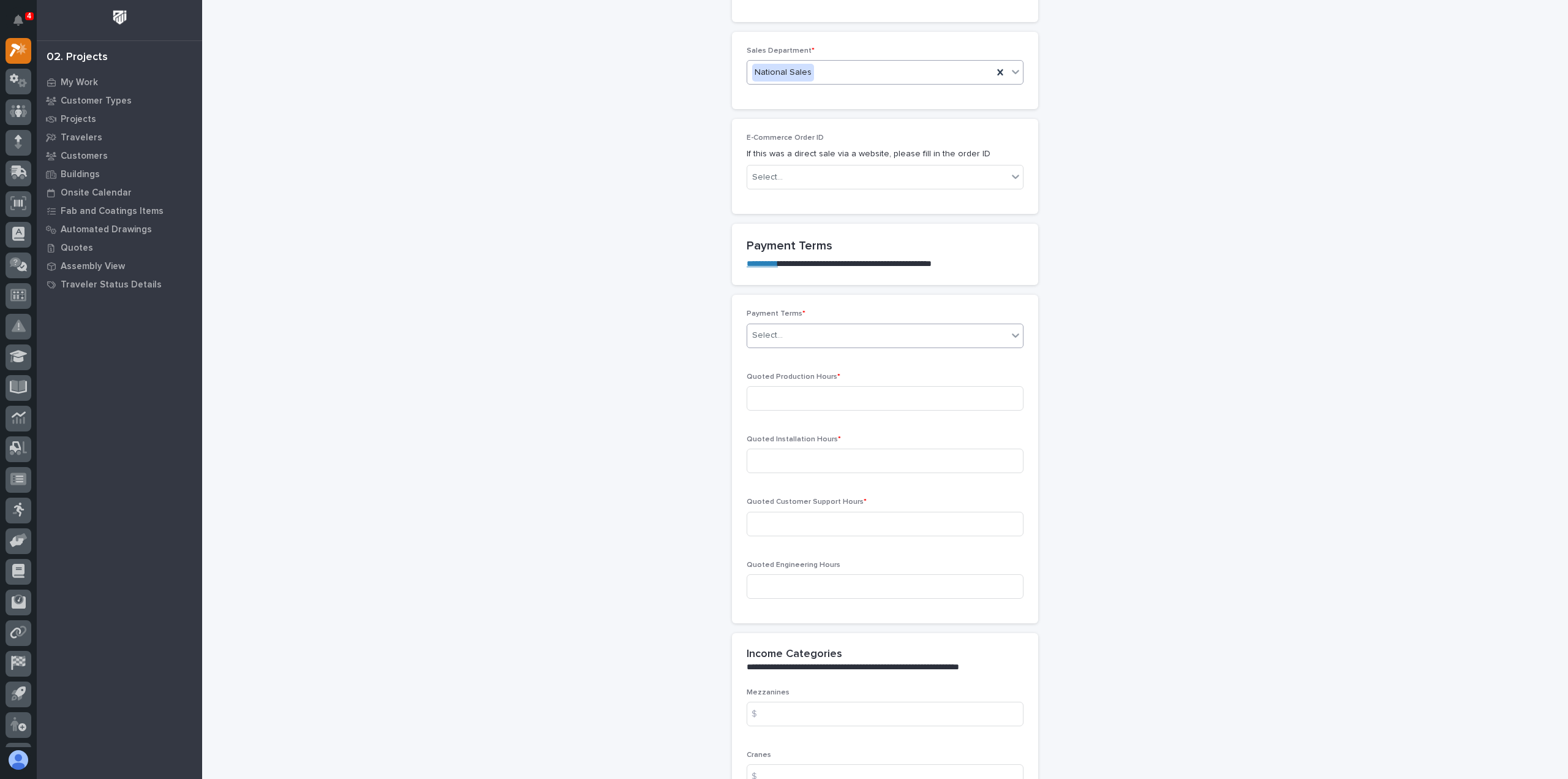
click at [780, 326] on div "Select..." at bounding box center [877, 335] width 260 height 20
click at [759, 418] on div "Net 30" at bounding box center [880, 419] width 275 height 22
click at [762, 386] on input at bounding box center [885, 398] width 277 height 24
type input "26"
click at [914, 454] on div "Quoted Installation Hours *" at bounding box center [885, 458] width 277 height 48
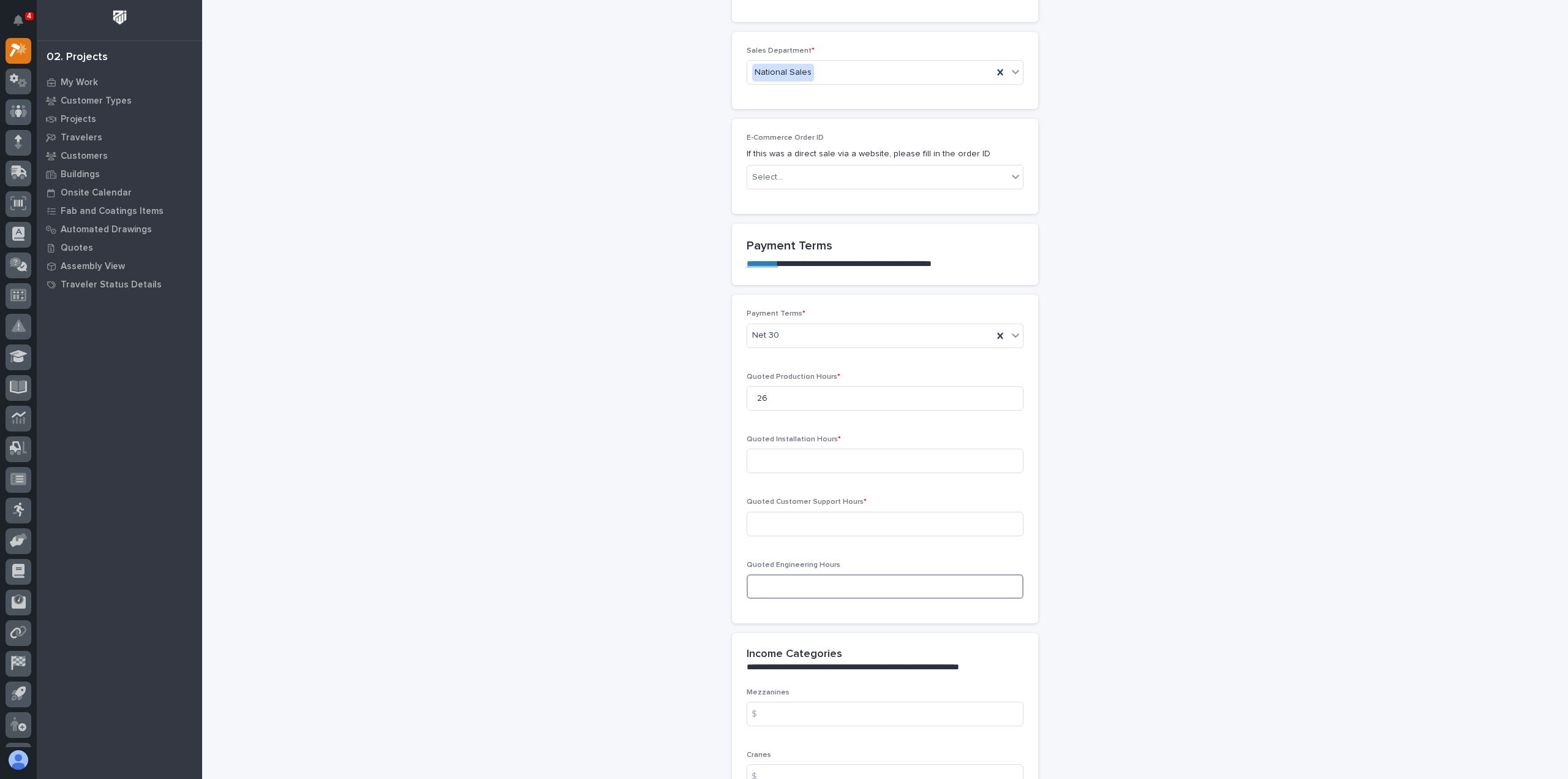
click at [777, 575] on input at bounding box center [885, 587] width 277 height 24
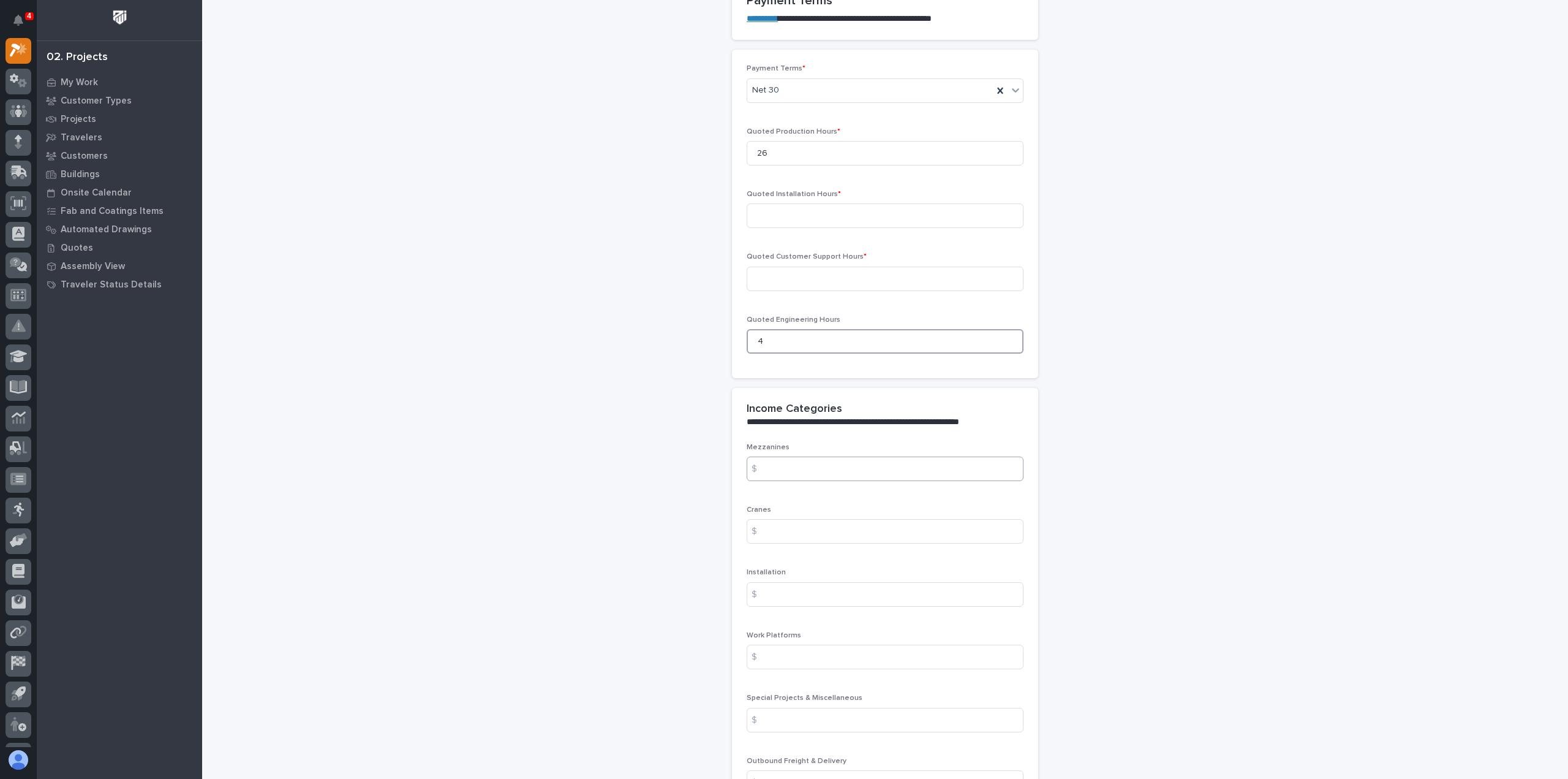
type input "4"
click at [806, 457] on input at bounding box center [885, 469] width 277 height 24
click at [805, 519] on input at bounding box center [885, 531] width 277 height 24
type input "3000"
click at [804, 582] on input at bounding box center [885, 594] width 277 height 24
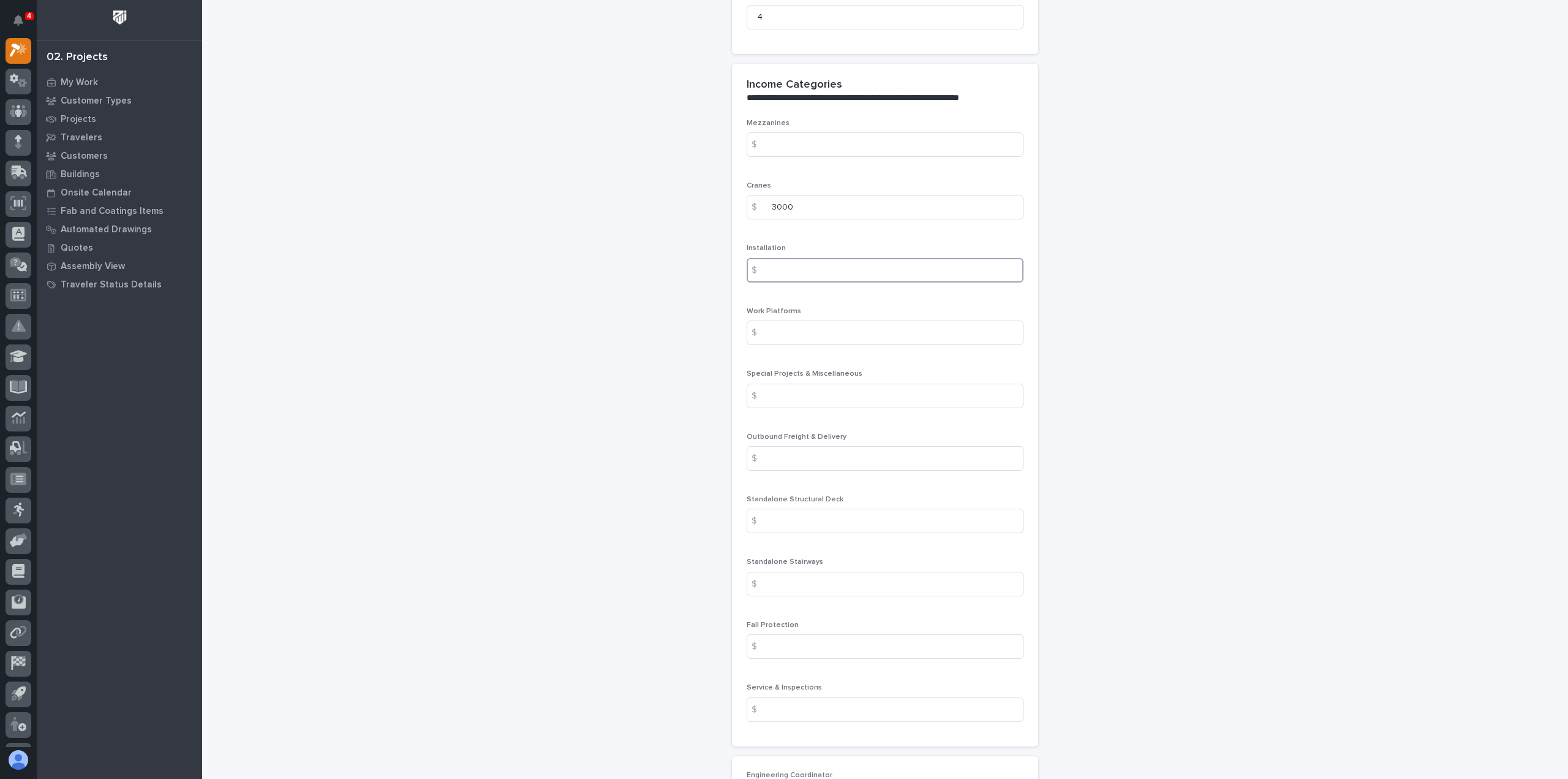
scroll to position [1388, 0]
click at [785, 381] on input at bounding box center [885, 394] width 277 height 24
type input "1500"
click at [795, 192] on input "3000" at bounding box center [885, 204] width 277 height 24
type input "3"
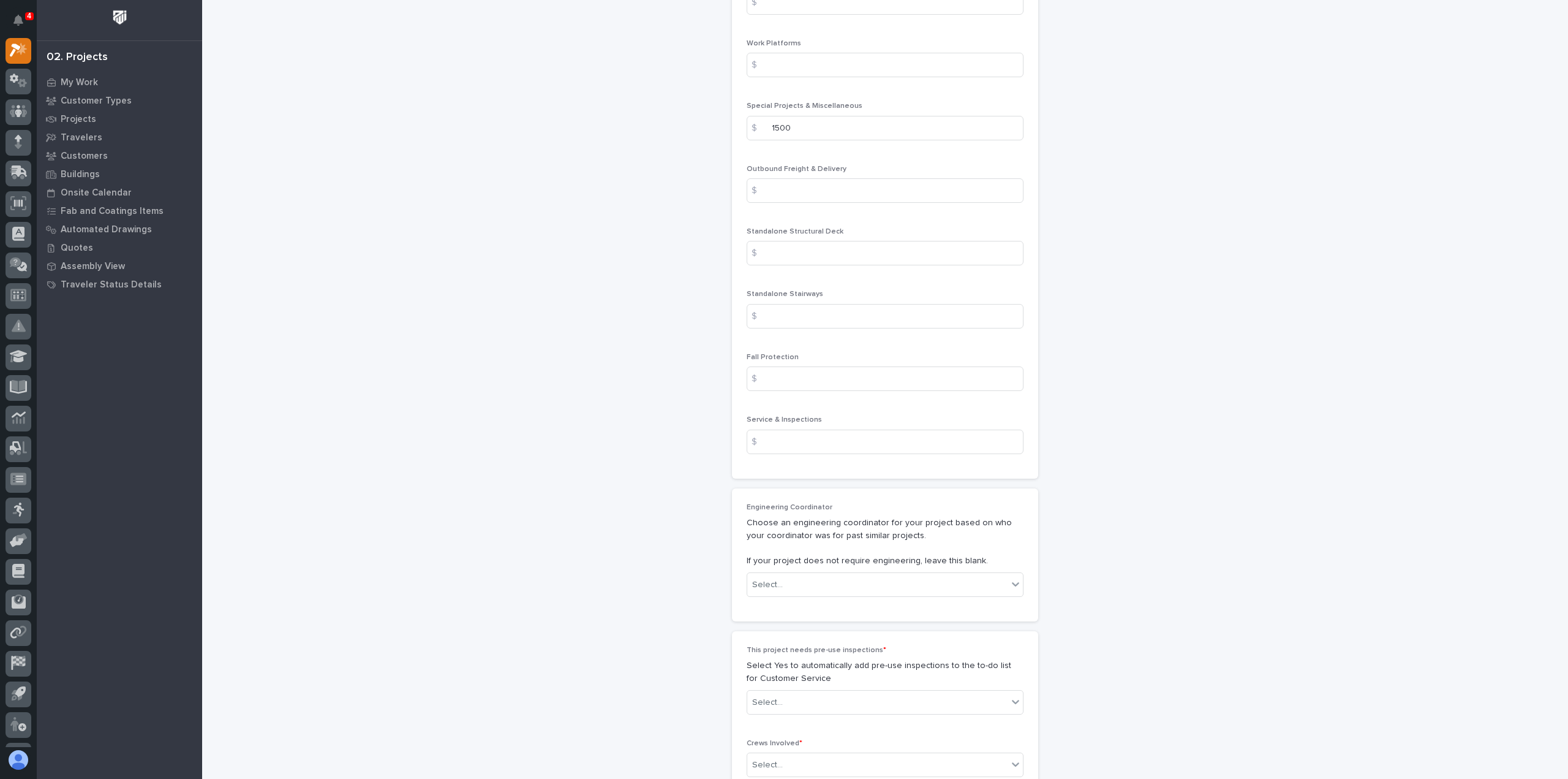
scroll to position [1879, 0]
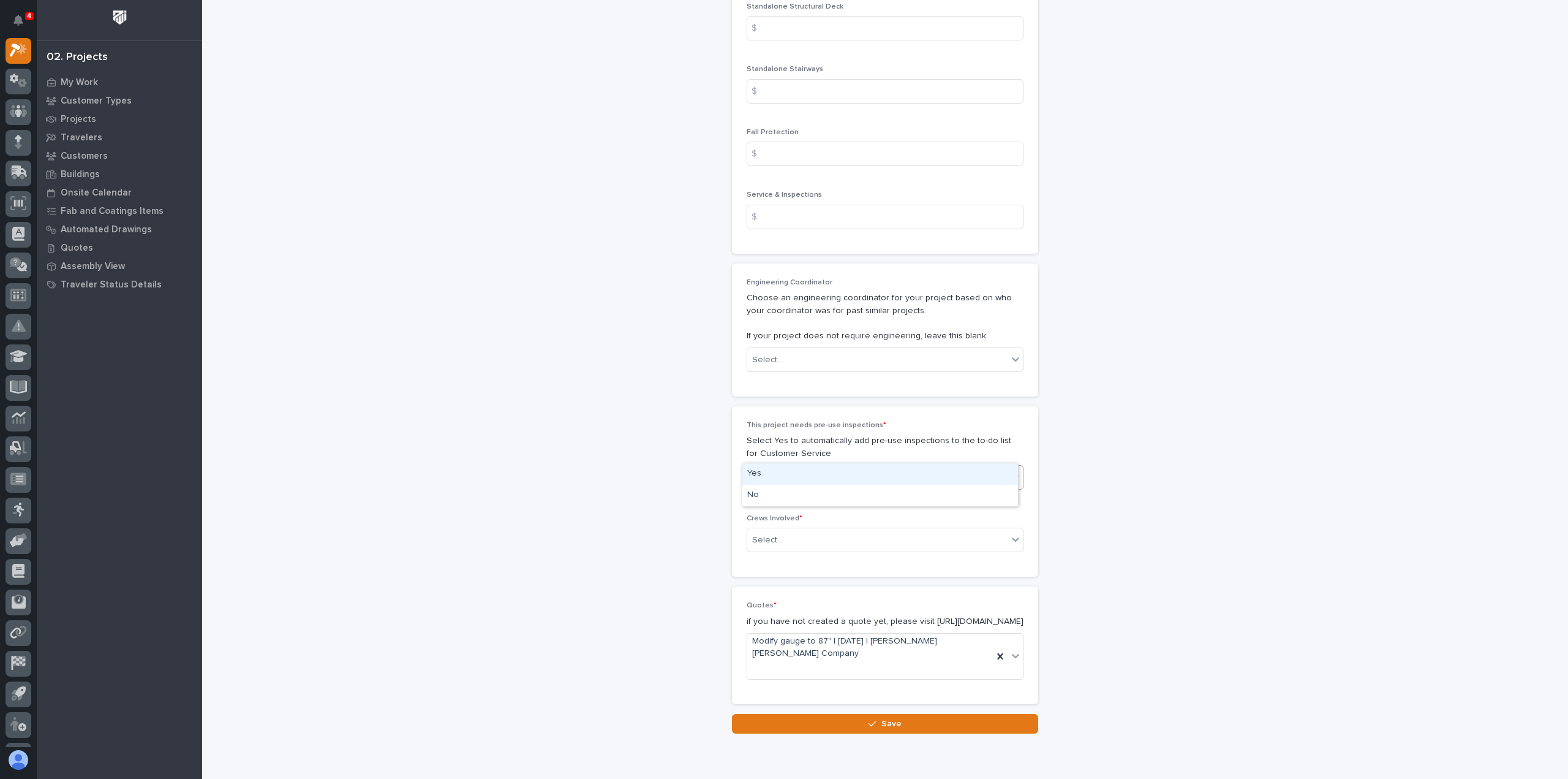
click at [780, 468] on div "Select..." at bounding box center [877, 478] width 260 height 20
click at [771, 495] on div "No" at bounding box center [880, 495] width 275 height 22
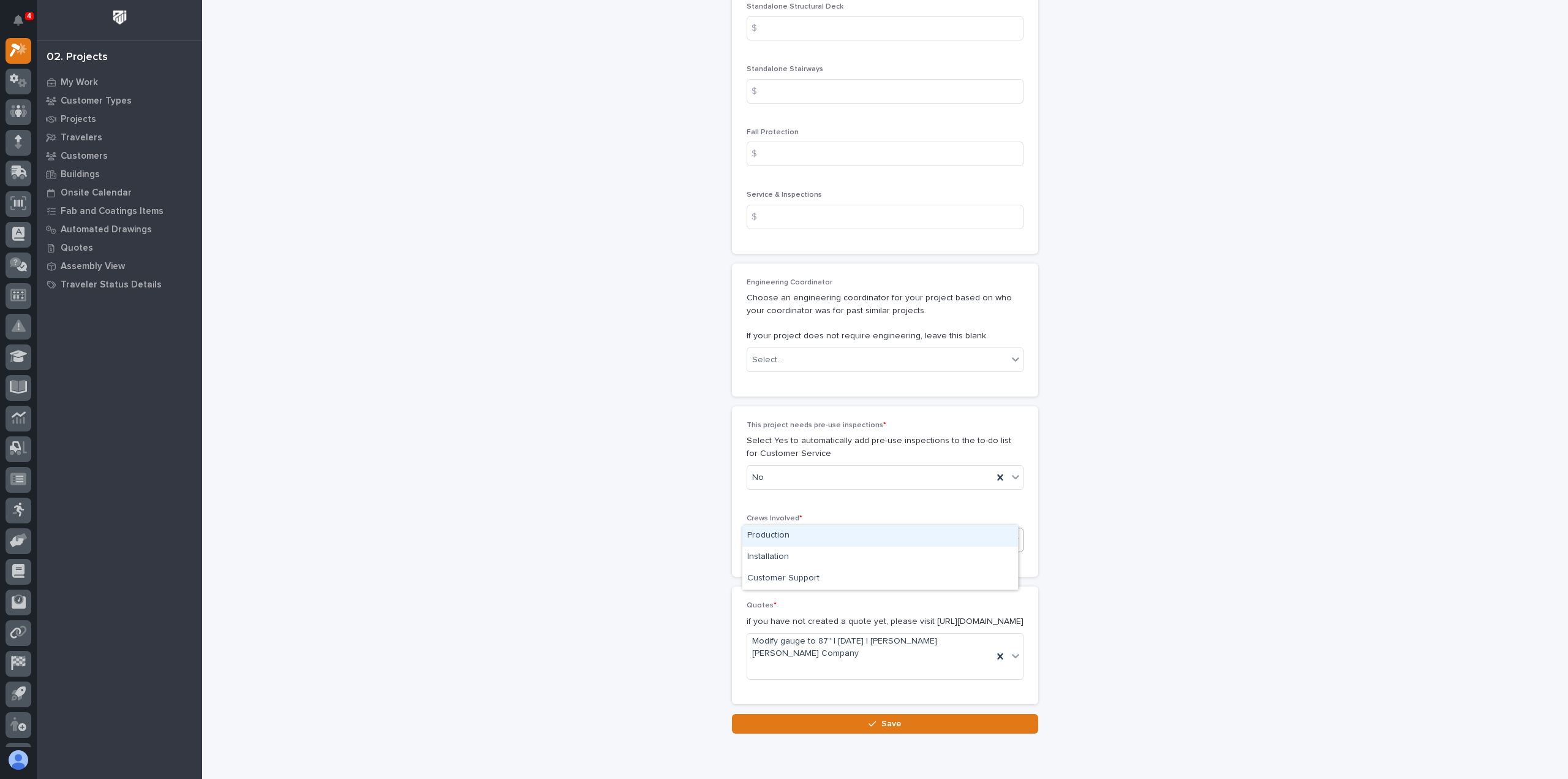
click at [1011, 533] on icon at bounding box center [1015, 539] width 12 height 12
click at [771, 534] on div "Production" at bounding box center [880, 536] width 275 height 22
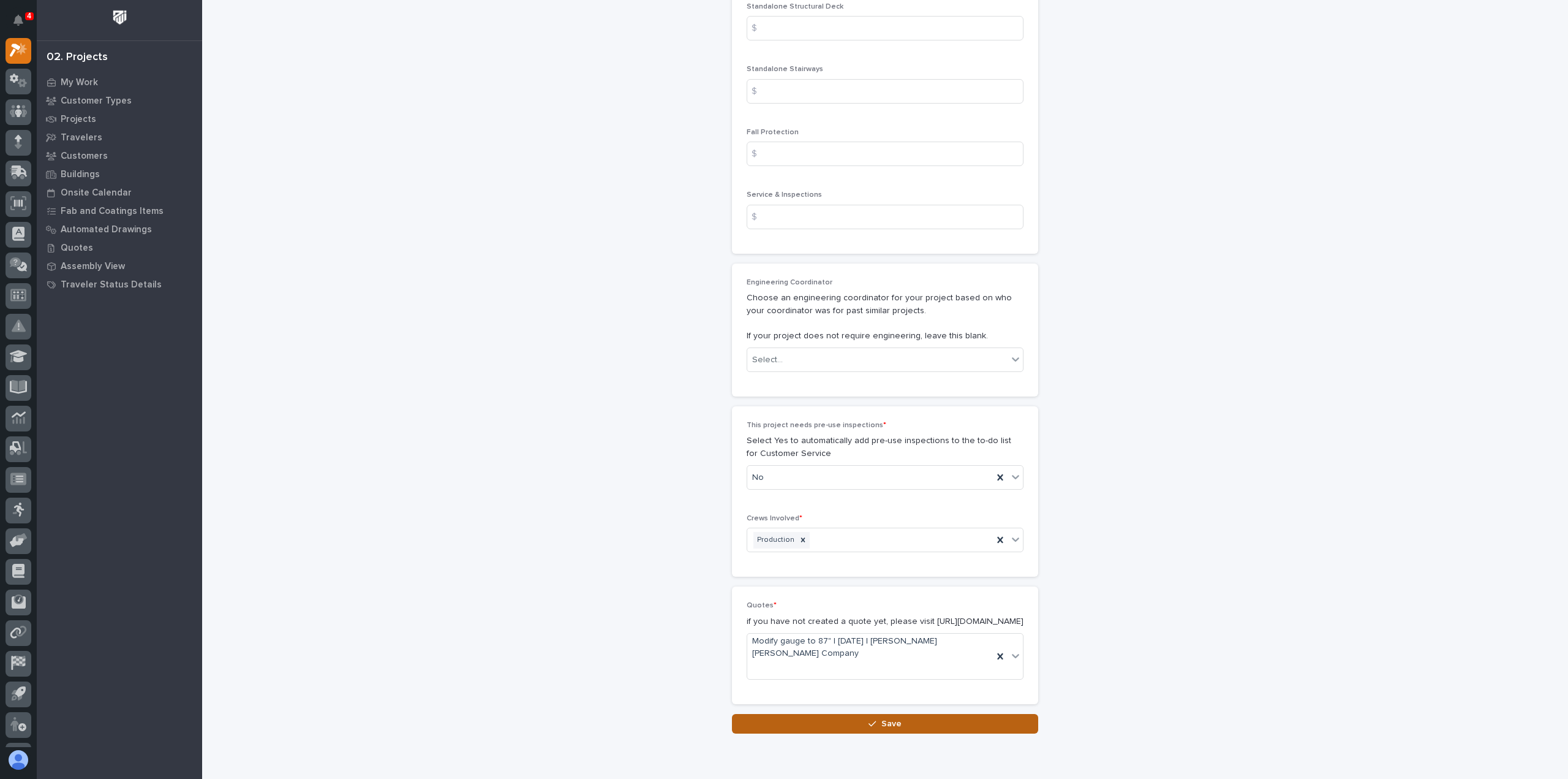
click at [887, 718] on span "Save" at bounding box center [891, 724] width 20 height 11
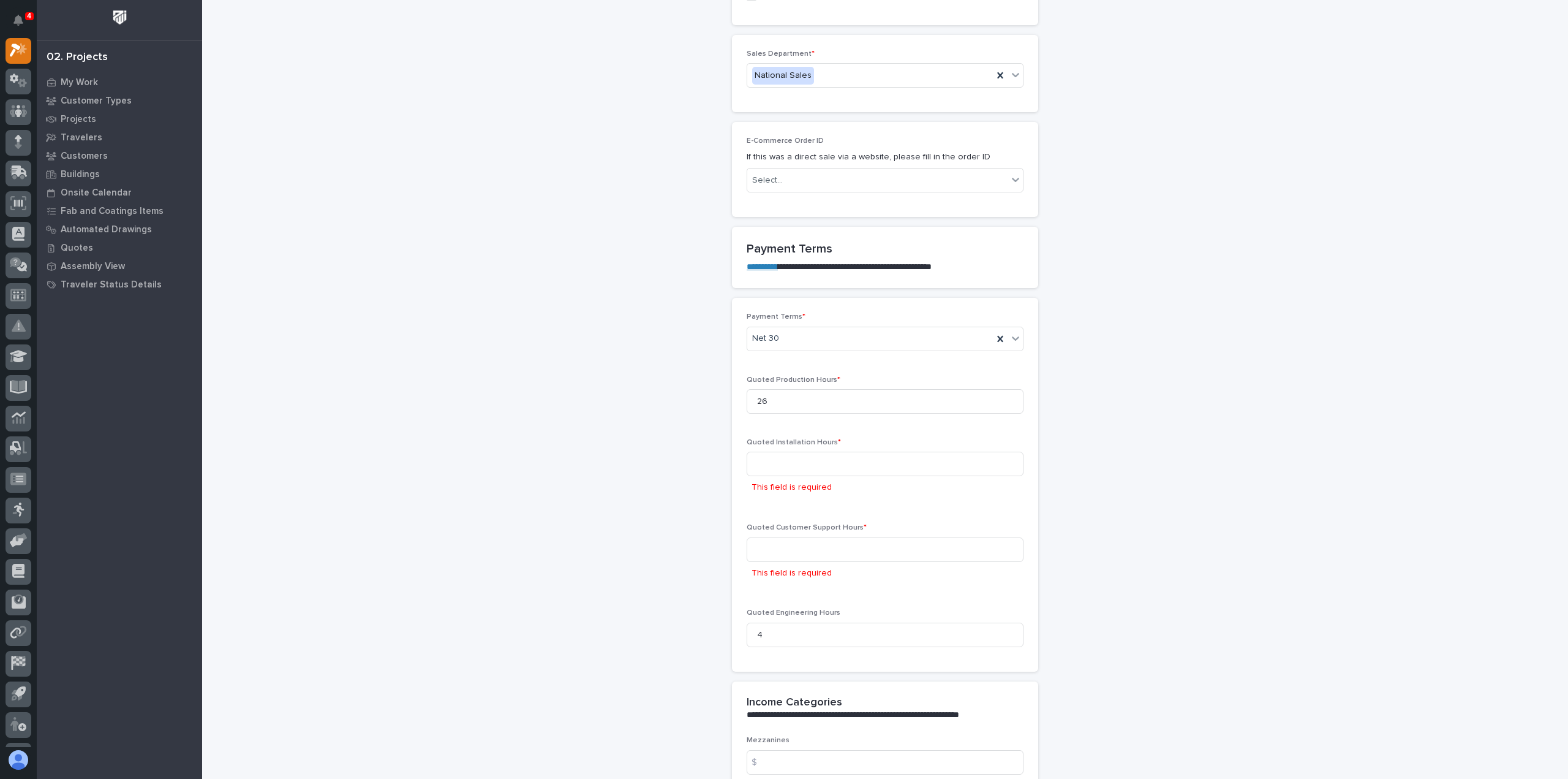
scroll to position [817, 0]
click at [769, 448] on input at bounding box center [885, 461] width 277 height 24
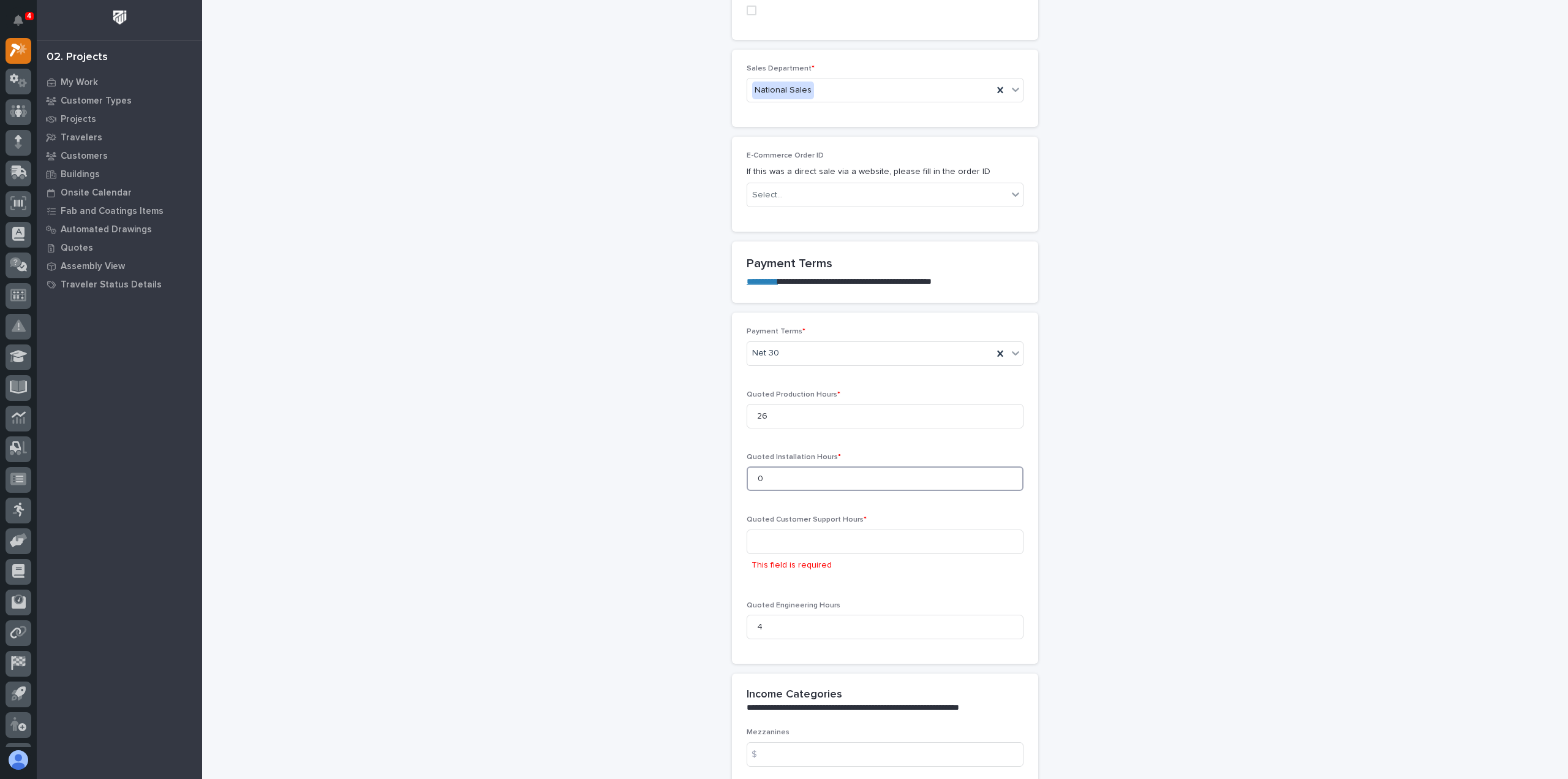
scroll to position [797, 0]
type input "0"
click at [772, 532] on input at bounding box center [885, 544] width 277 height 24
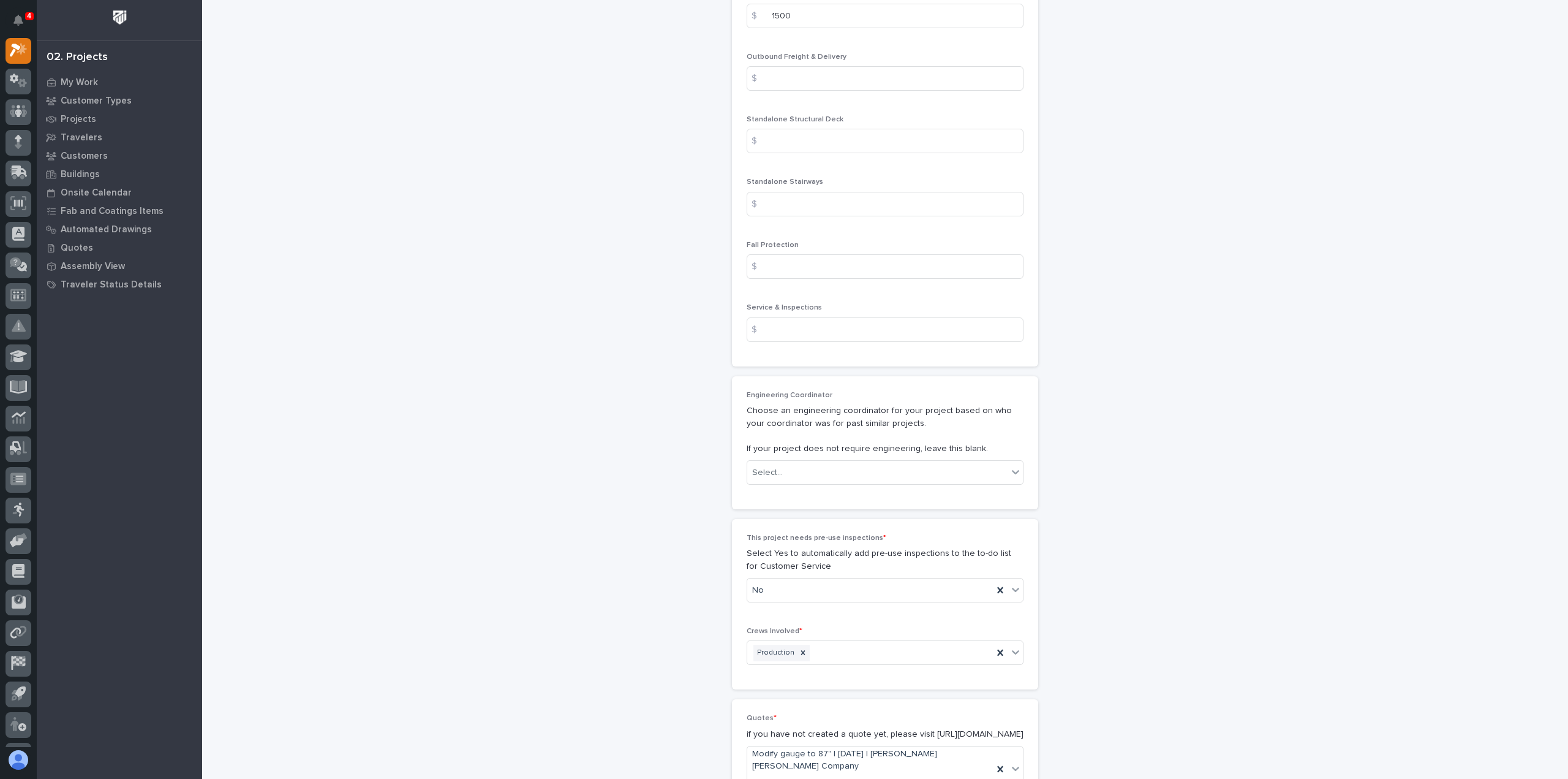
scroll to position [1893, 0]
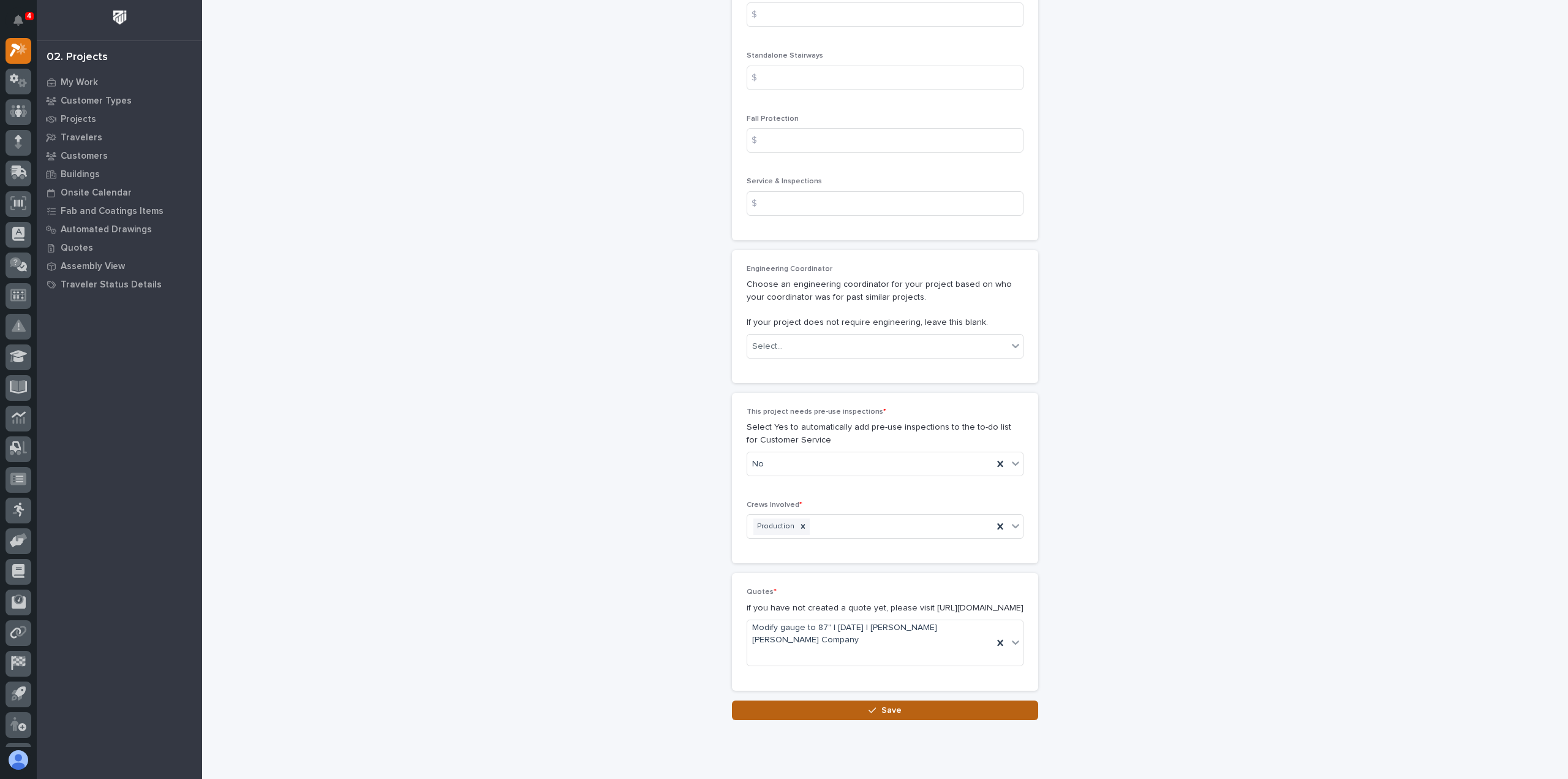
type input "0"
click at [883, 705] on span "Save" at bounding box center [891, 710] width 20 height 11
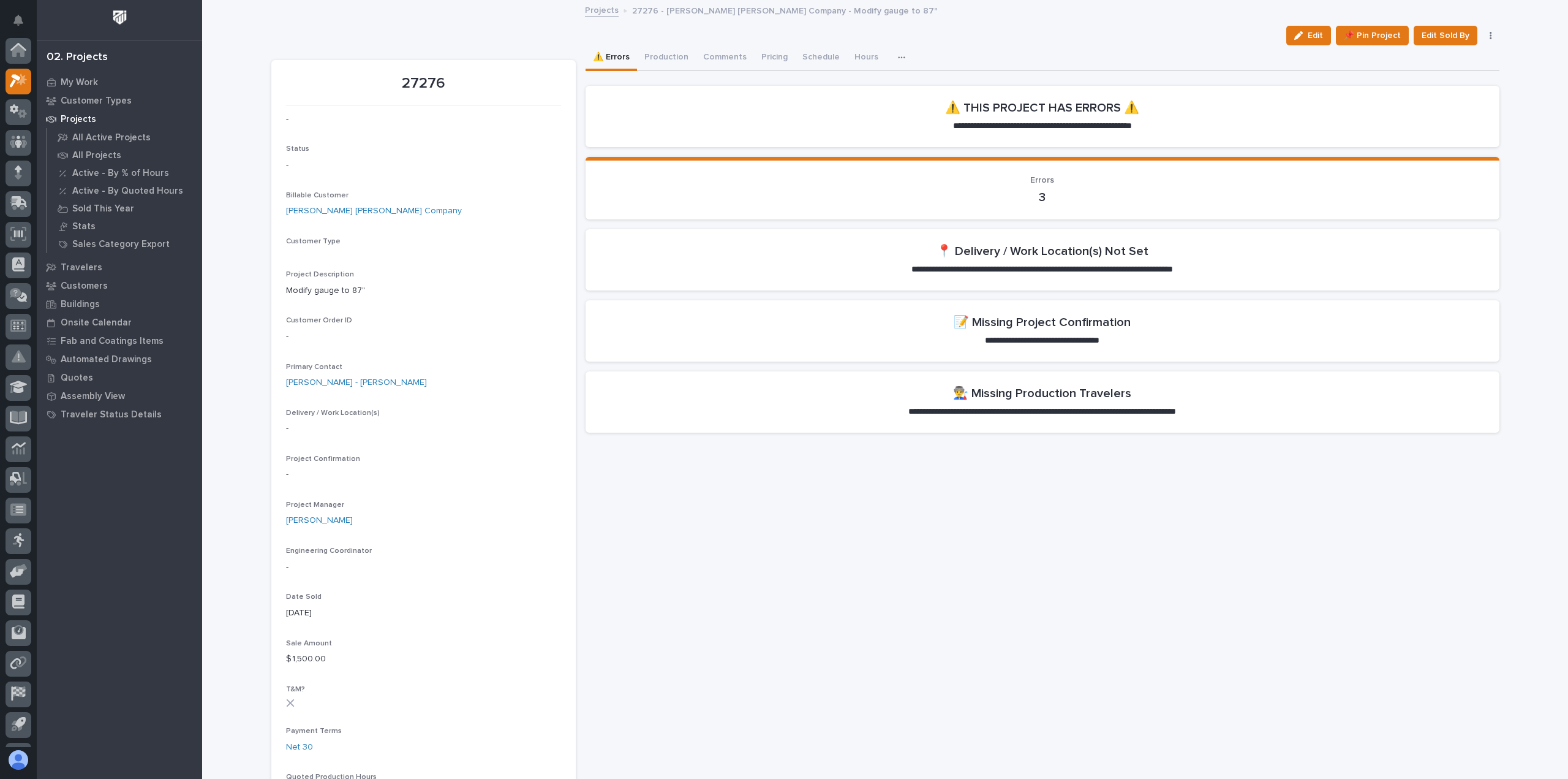
scroll to position [31, 0]
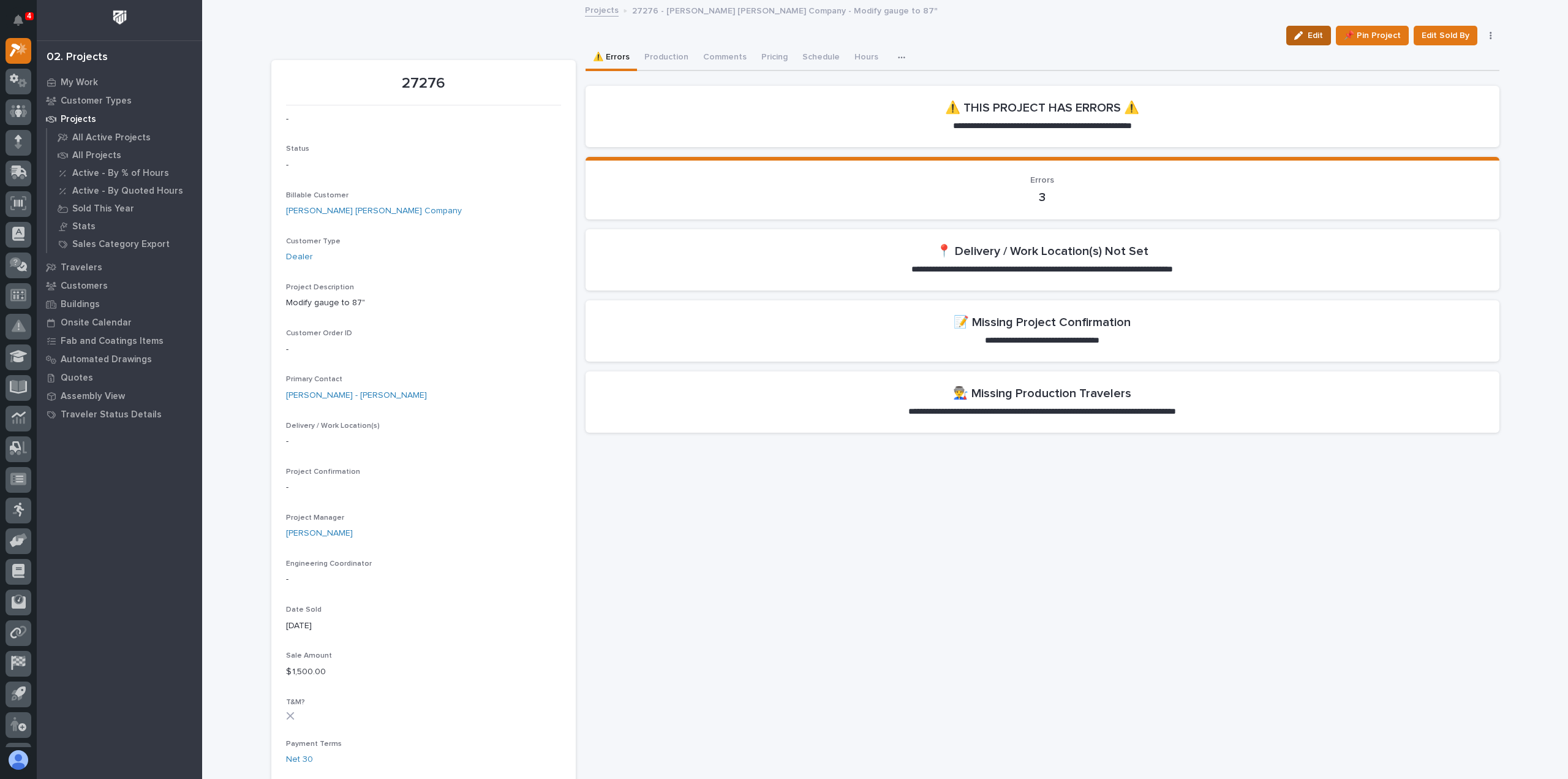
click at [1310, 32] on span "Edit" at bounding box center [1315, 36] width 15 height 11
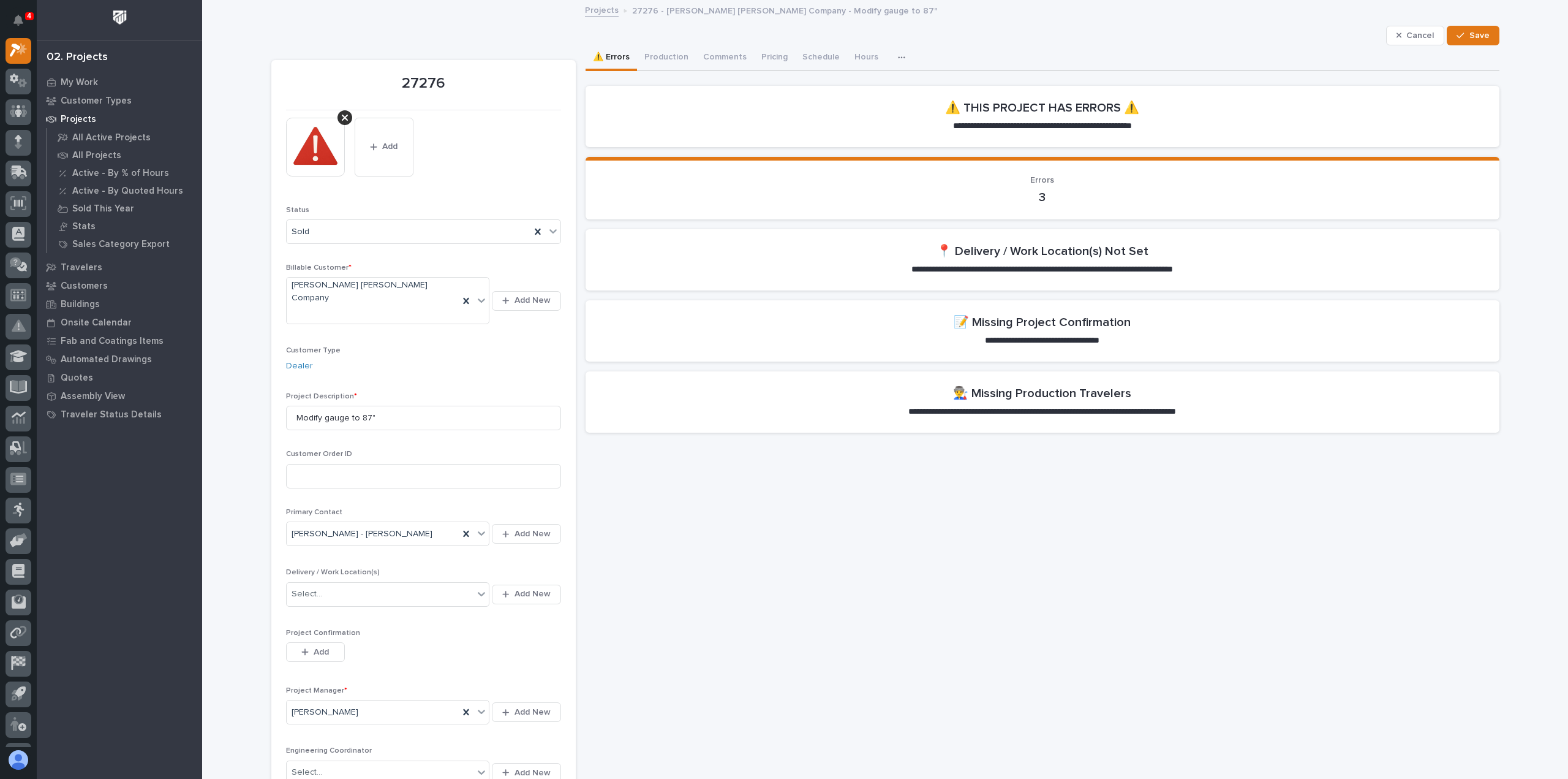
click at [1027, 328] on h2 "📝 Missing Project Confirmation" at bounding box center [1042, 322] width 177 height 15
click at [313, 646] on span "Add" at bounding box center [321, 652] width 15 height 11
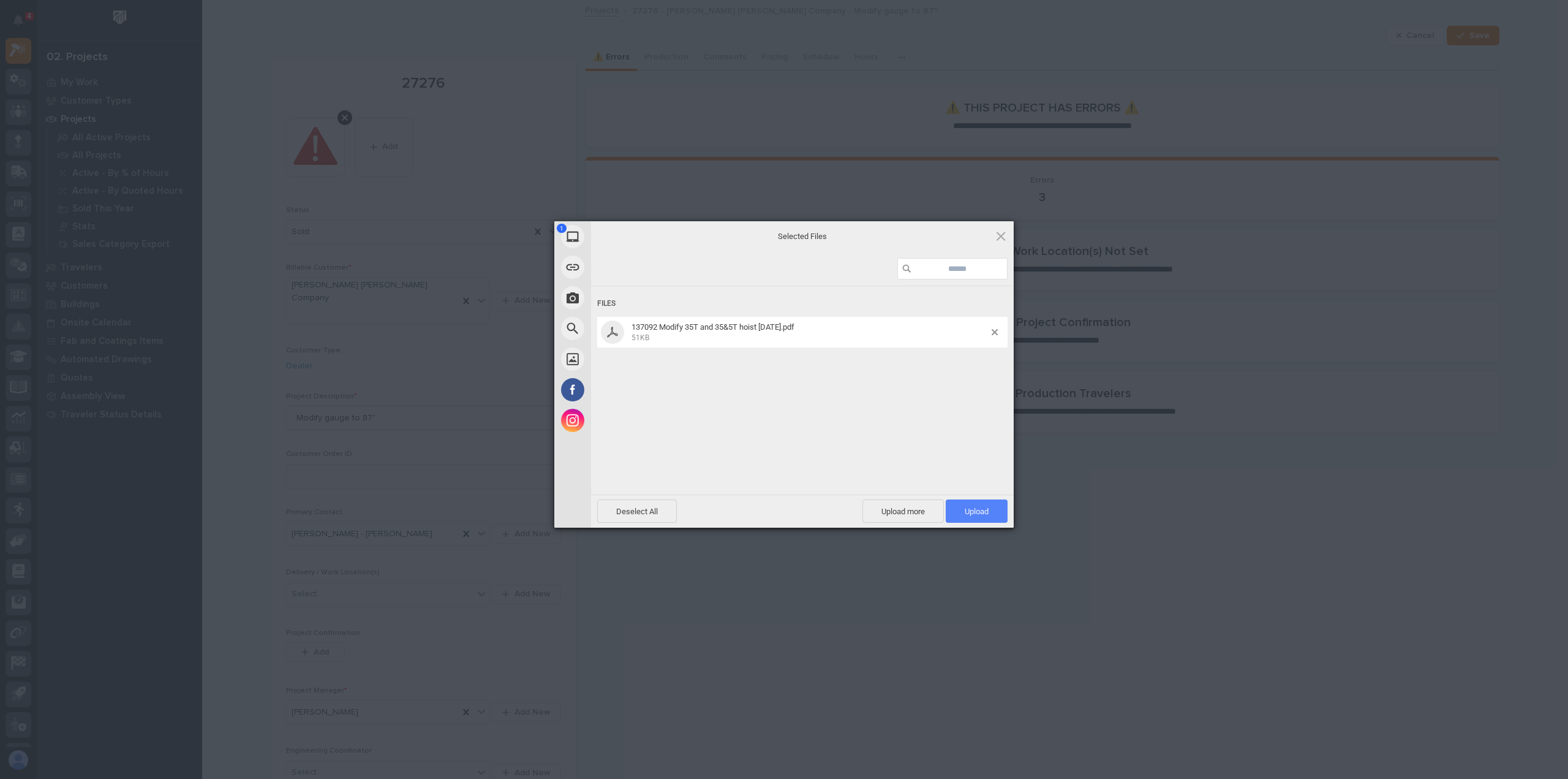
click at [969, 511] on span "Upload 1" at bounding box center [977, 511] width 24 height 9
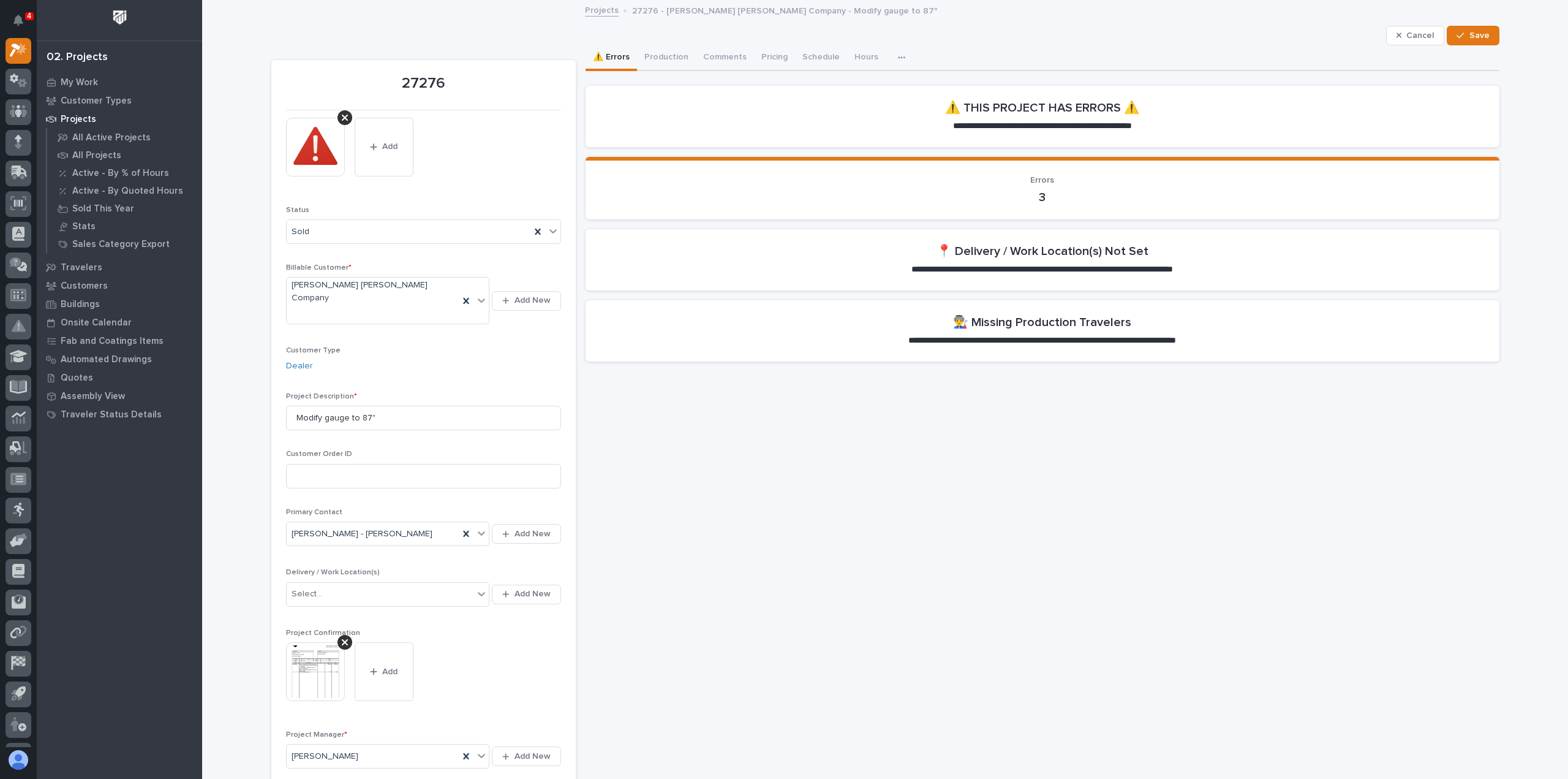
click at [1027, 263] on p "**********" at bounding box center [1043, 269] width 304 height 12
click at [1476, 32] on span "Save" at bounding box center [1479, 36] width 20 height 11
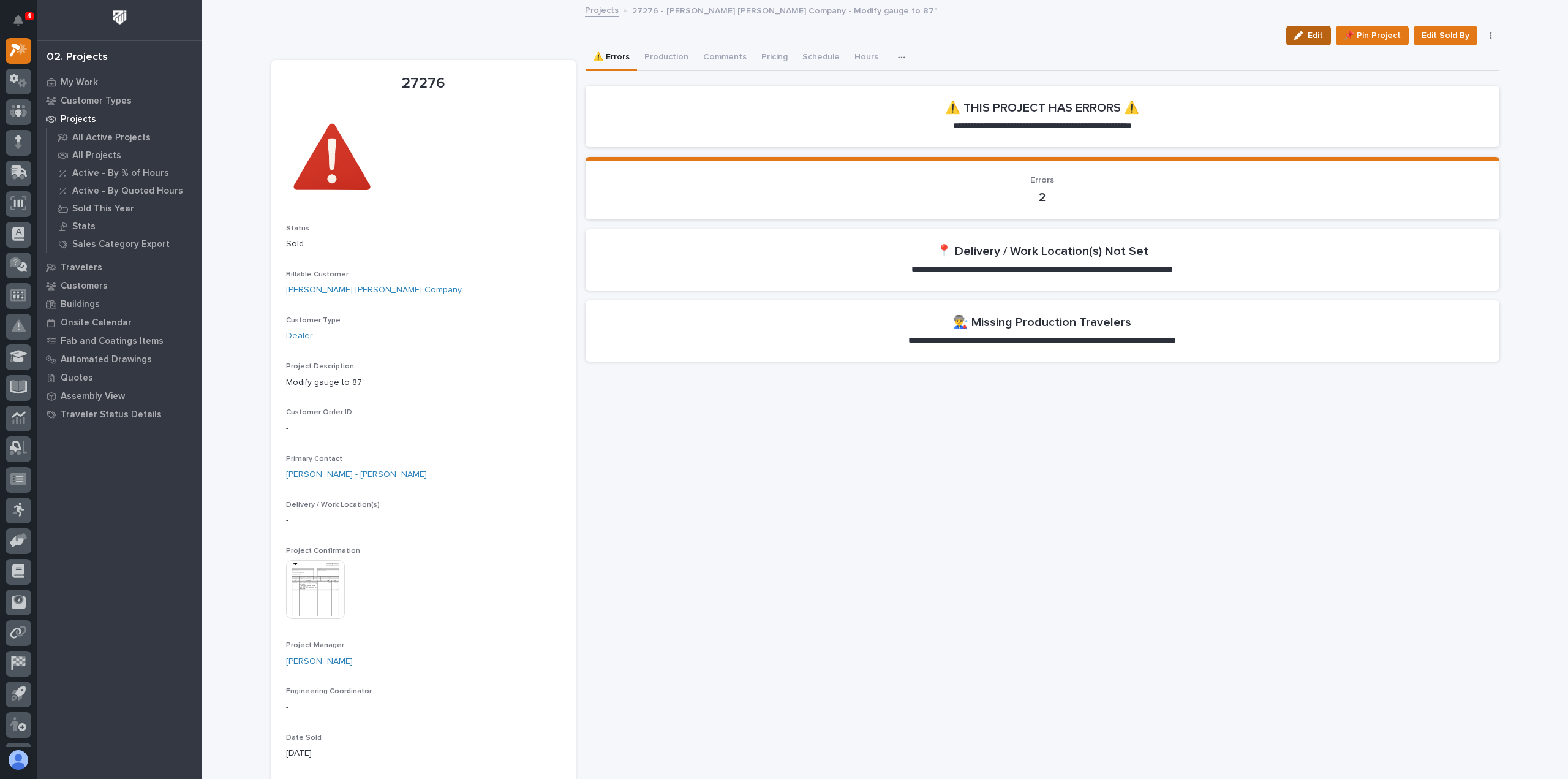
click at [1305, 30] on button "Edit" at bounding box center [1309, 36] width 44 height 19
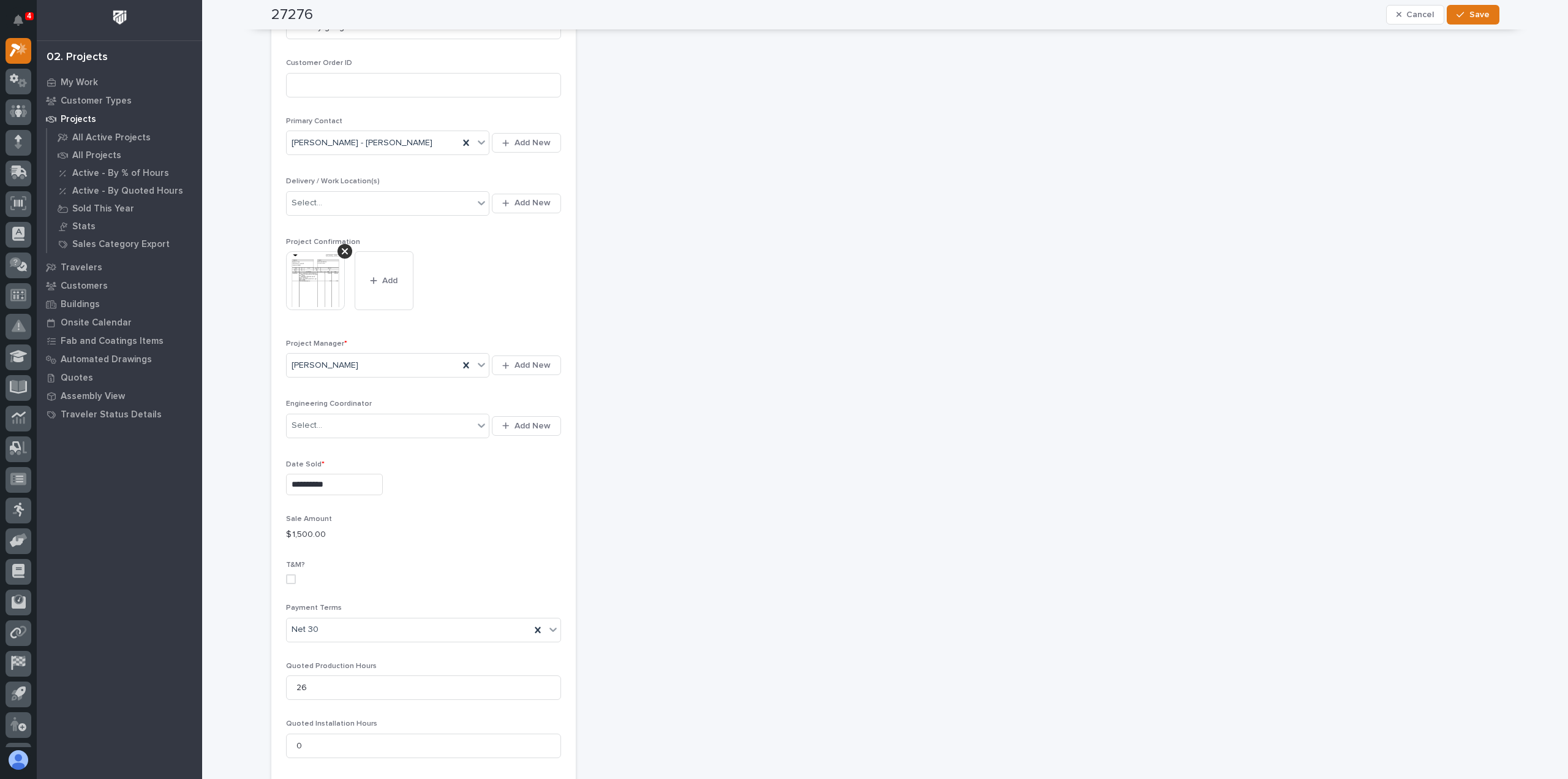
scroll to position [408, 0]
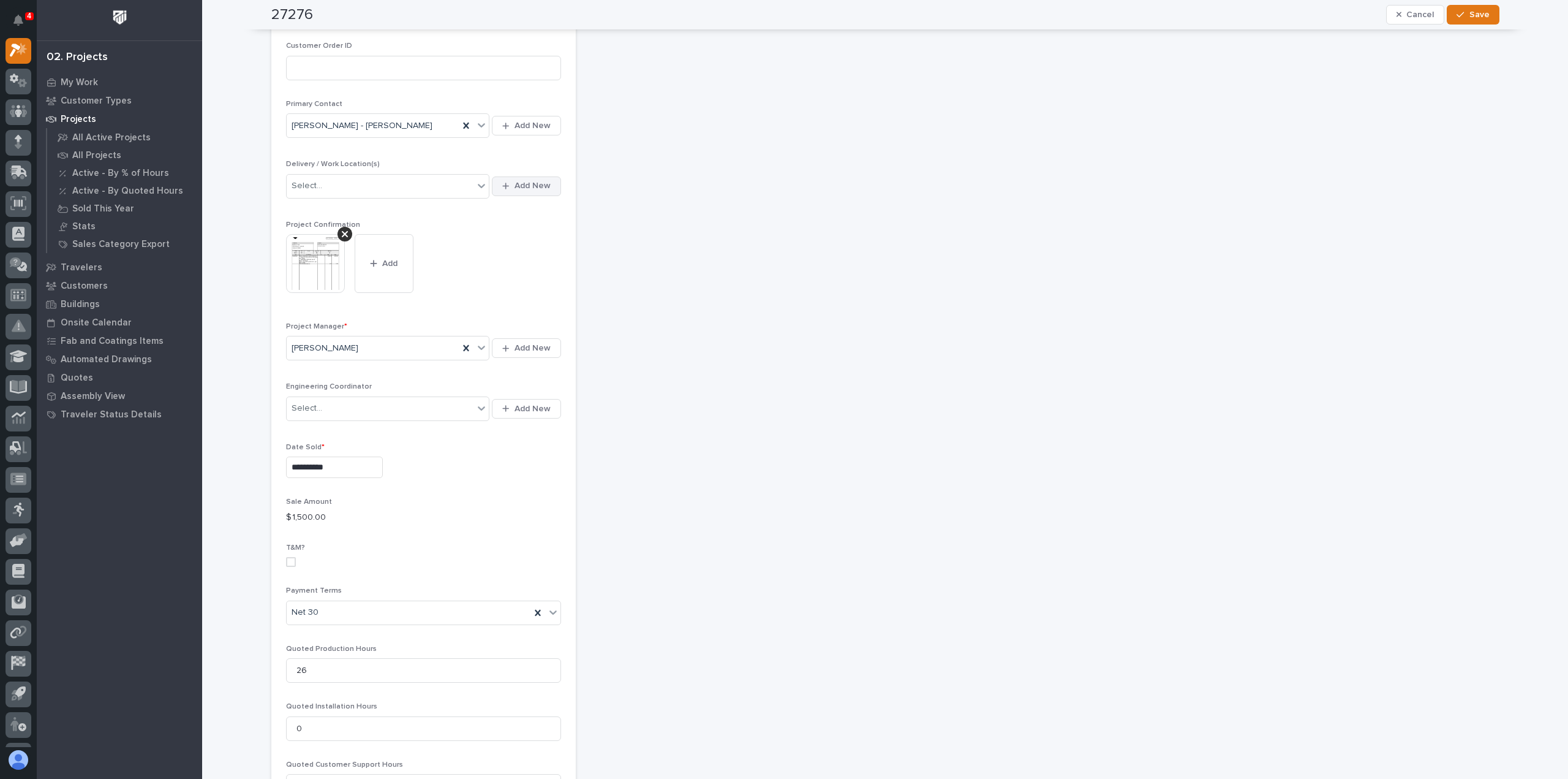
click at [521, 180] on span "Add New" at bounding box center [532, 186] width 36 height 11
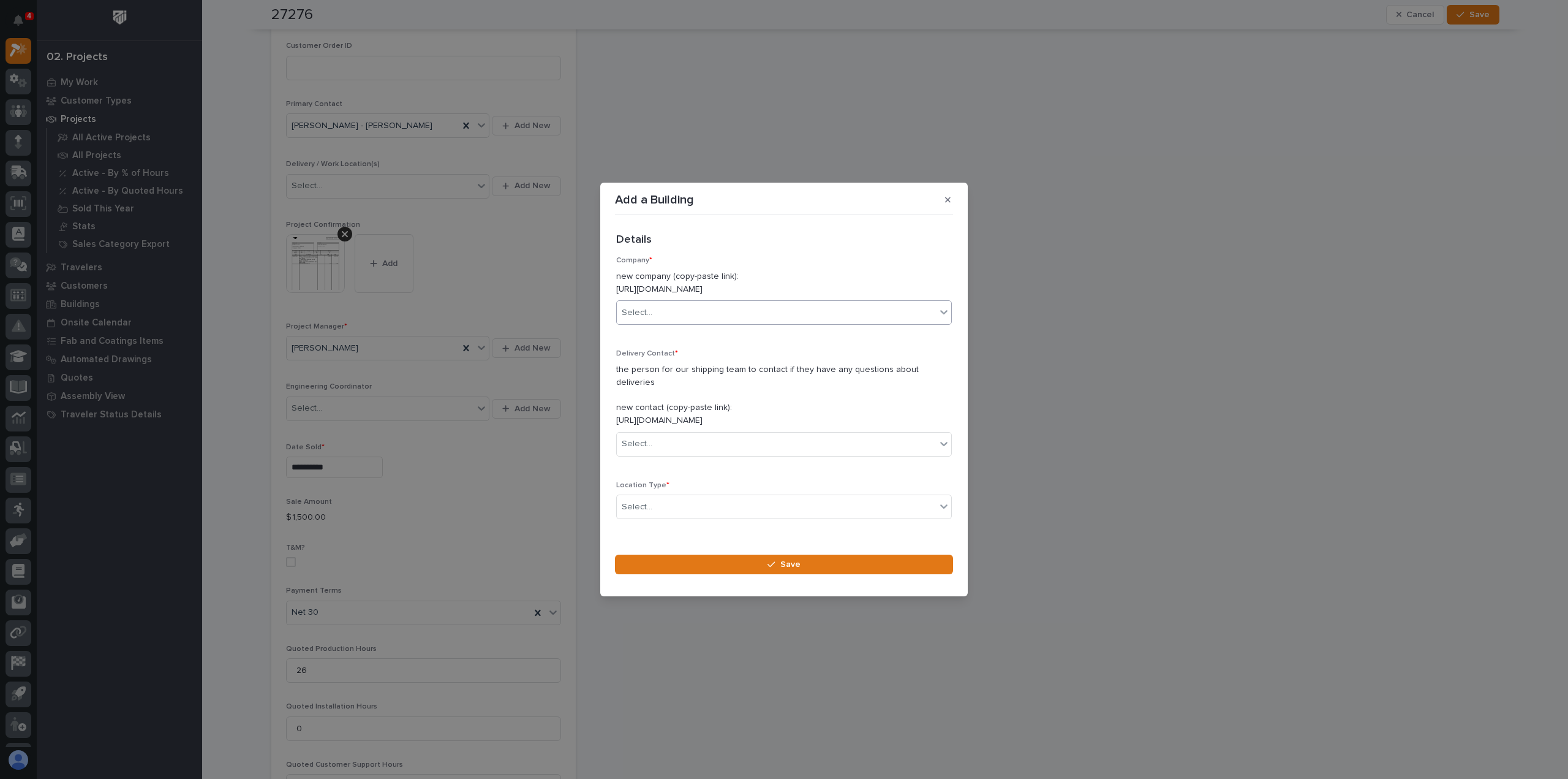
click at [648, 319] on div "Select..." at bounding box center [637, 313] width 31 height 13
type input "*"
drag, startPoint x: 815, startPoint y: 296, endPoint x: 616, endPoint y: 296, distance: 199.0
click at [616, 296] on p "new company (copy-paste link): [URL][DOMAIN_NAME]" at bounding box center [784, 283] width 336 height 26
copy p "[URL][DOMAIN_NAME]"
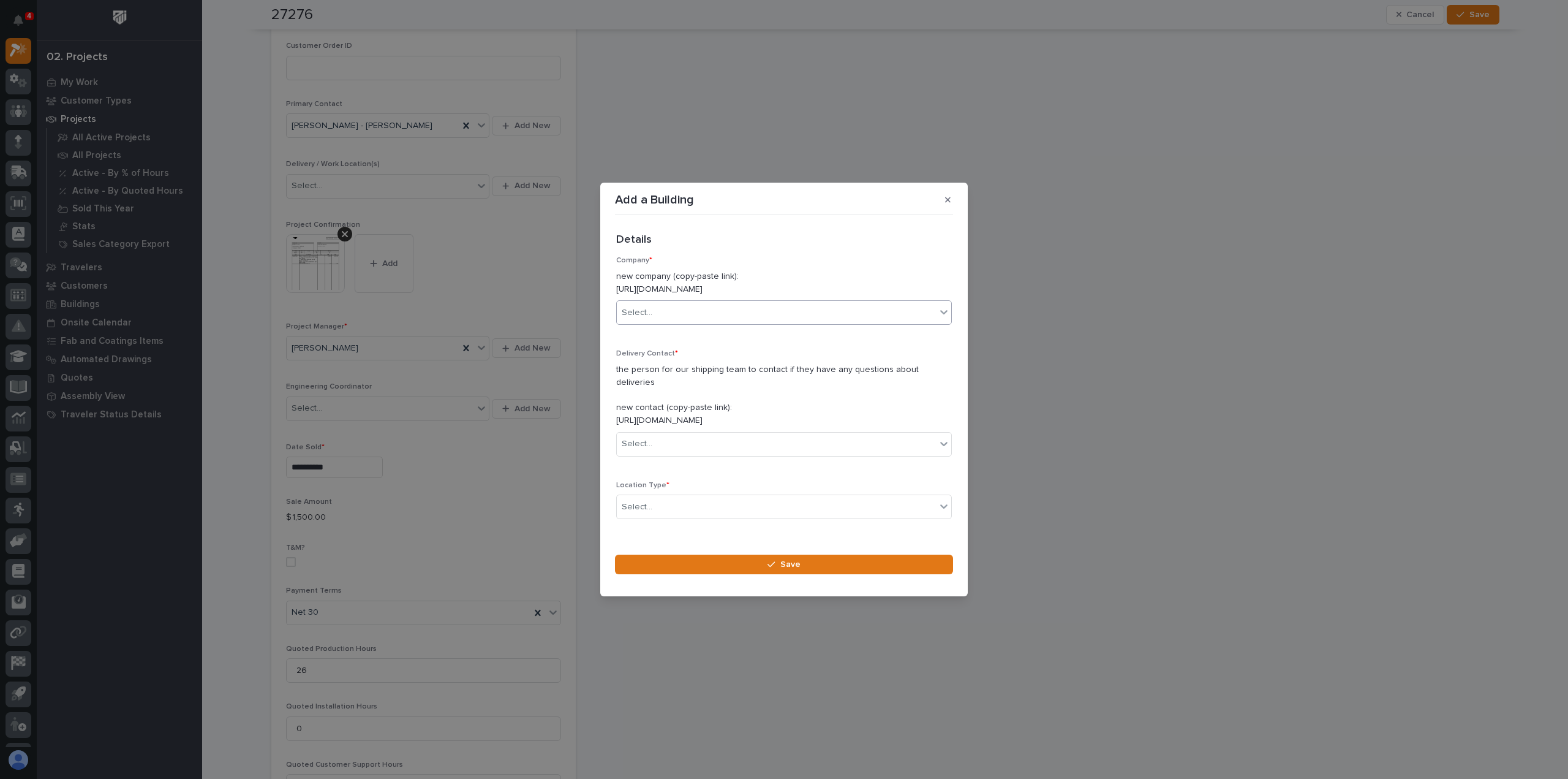
click at [645, 316] on div "Select..." at bounding box center [637, 313] width 31 height 13
type input "**********"
click at [659, 341] on div "[US_STATE] Transformer" at bounding box center [780, 343] width 326 height 22
click at [635, 437] on div "Select..." at bounding box center [637, 444] width 31 height 13
type input "*"
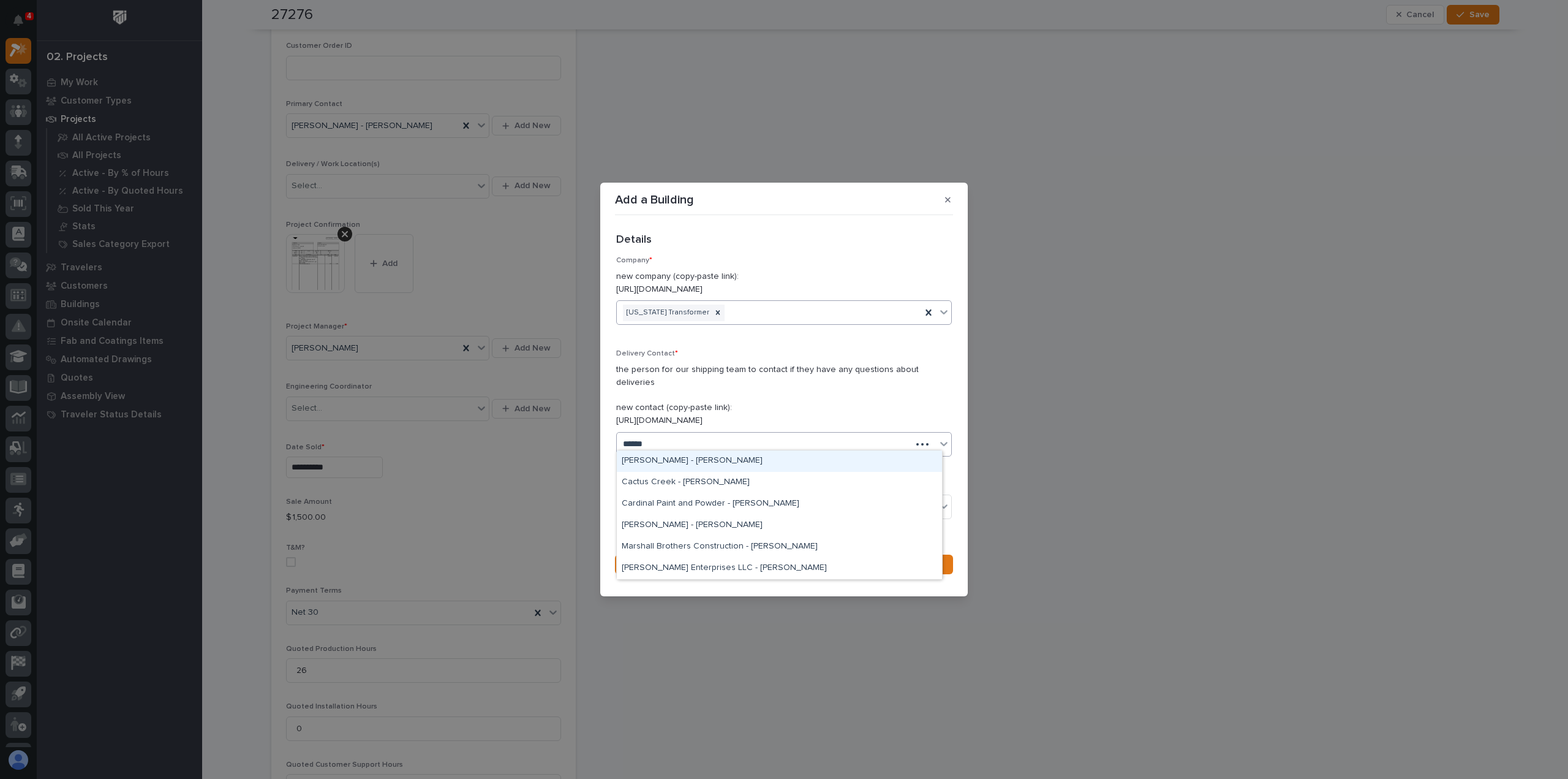
type input "*******"
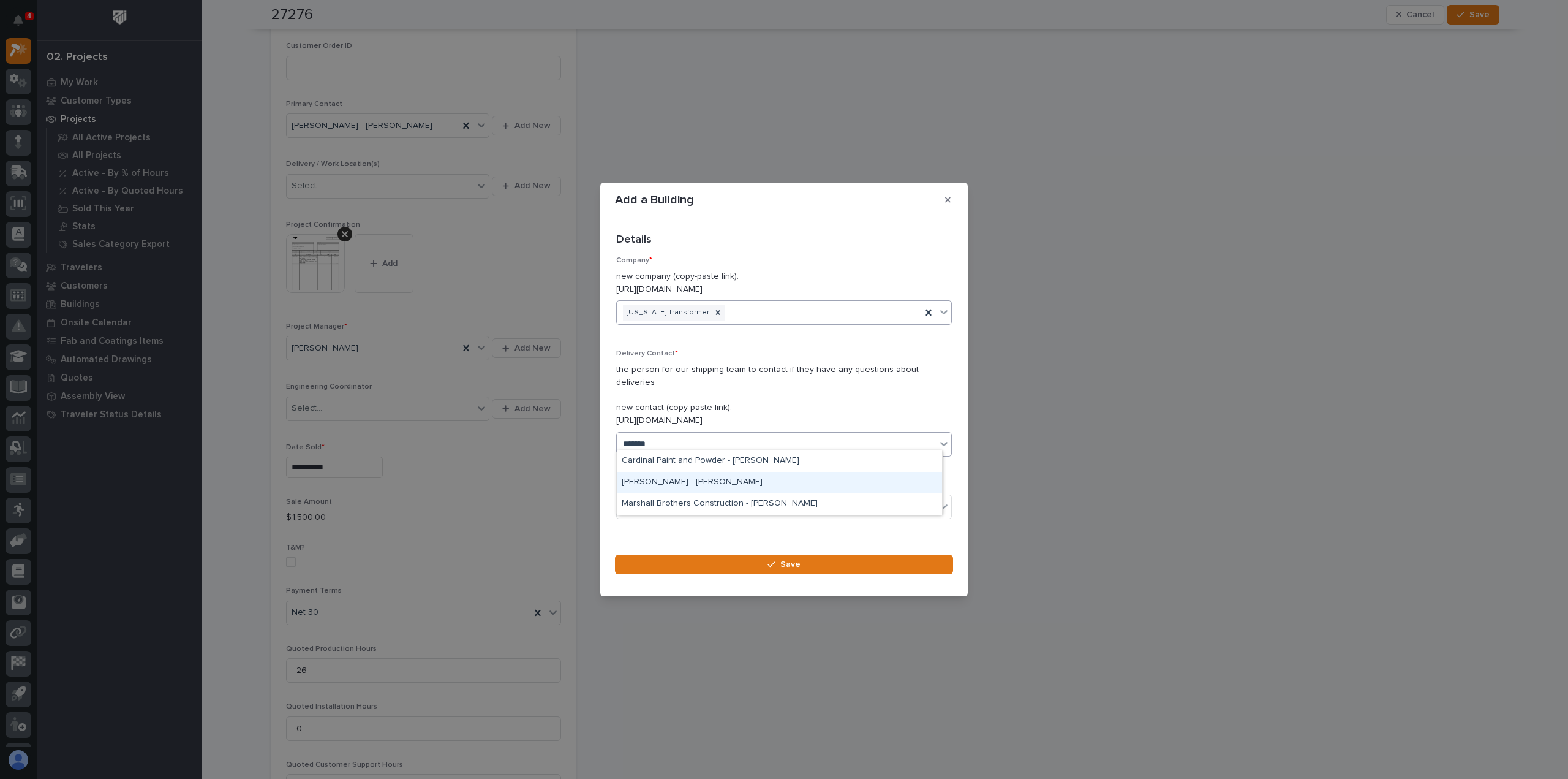
click at [676, 482] on div "[PERSON_NAME] - [PERSON_NAME]" at bounding box center [780, 482] width 326 height 22
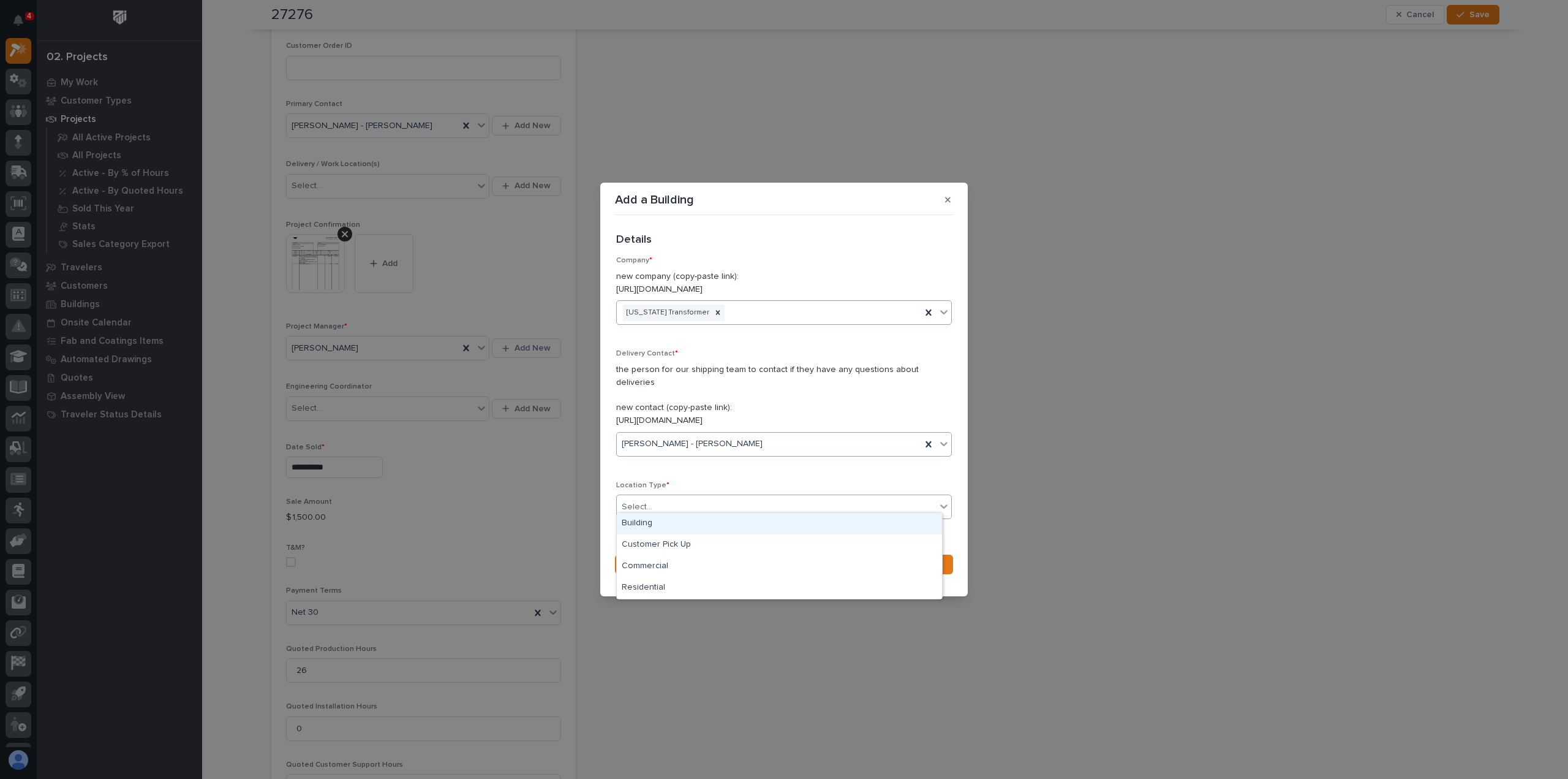
click at [664, 499] on div "Select..." at bounding box center [776, 507] width 319 height 20
click at [640, 521] on div "Building" at bounding box center [780, 524] width 326 height 22
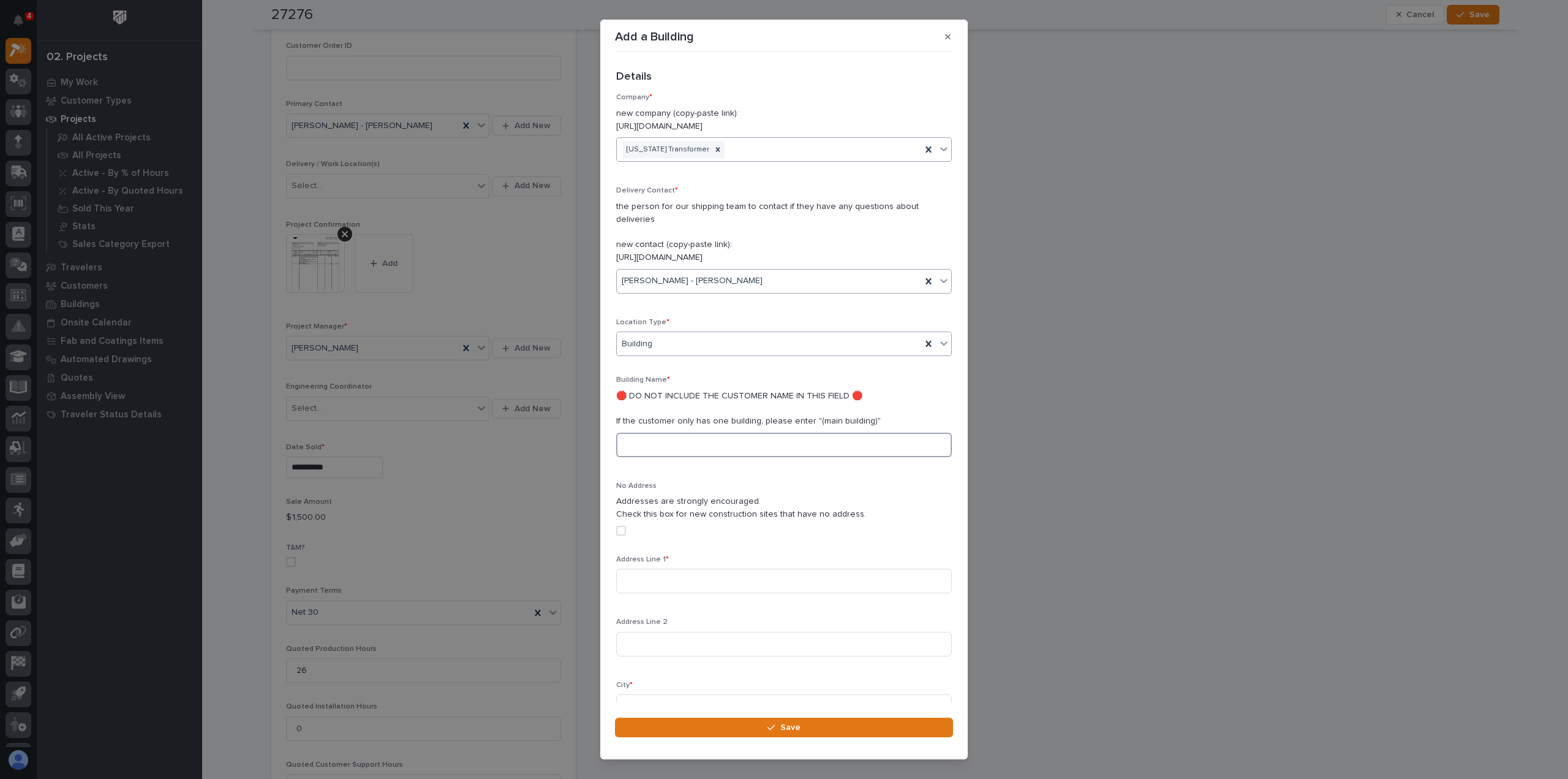
click at [645, 432] on input at bounding box center [784, 444] width 336 height 24
type input "Building 38, Shipping Dept"
click at [645, 569] on input at bounding box center [784, 581] width 336 height 24
type input "[STREET_ADDRESS]"
click at [645, 694] on input at bounding box center [784, 706] width 336 height 24
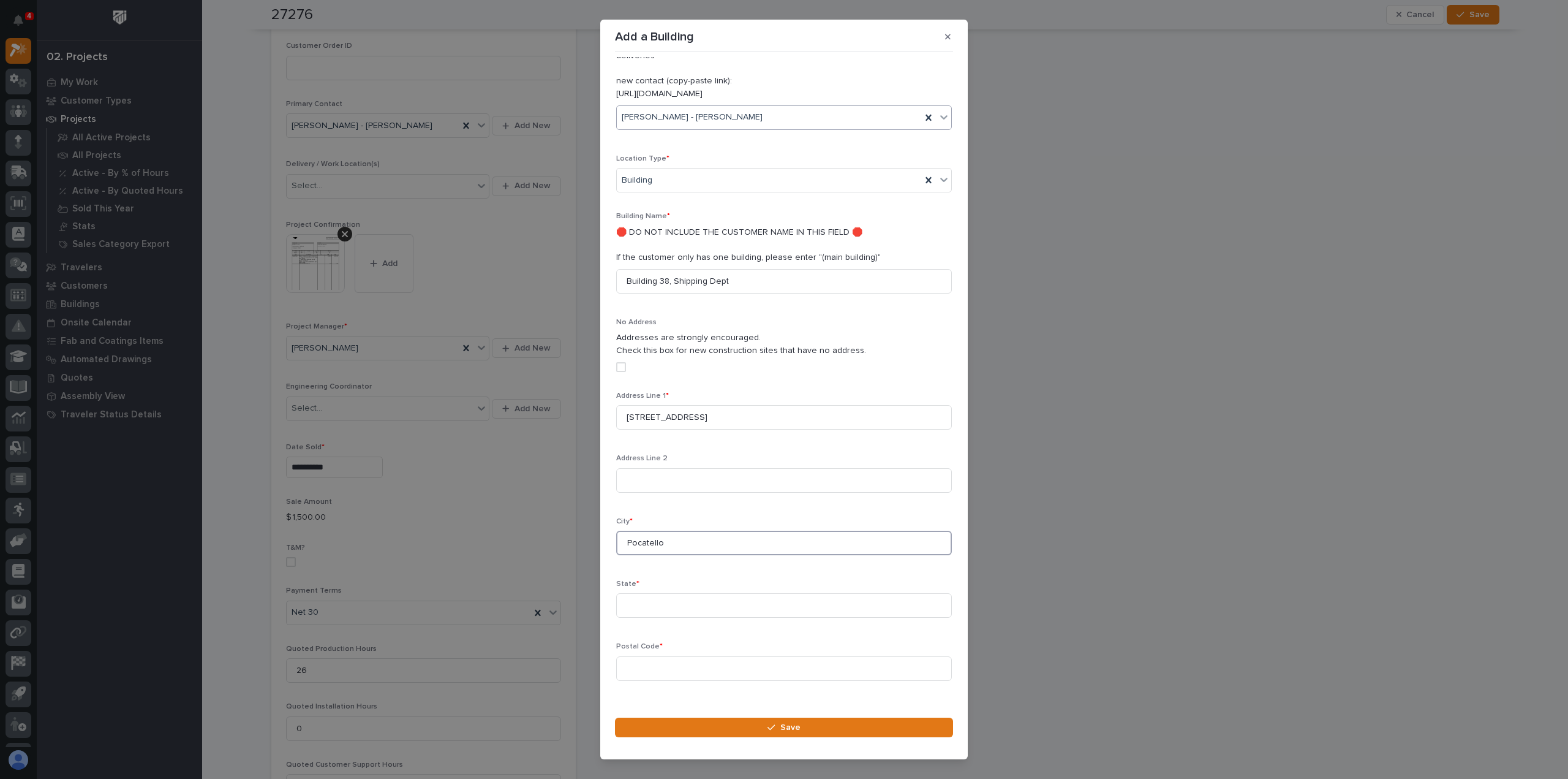
scroll to position [262, 0]
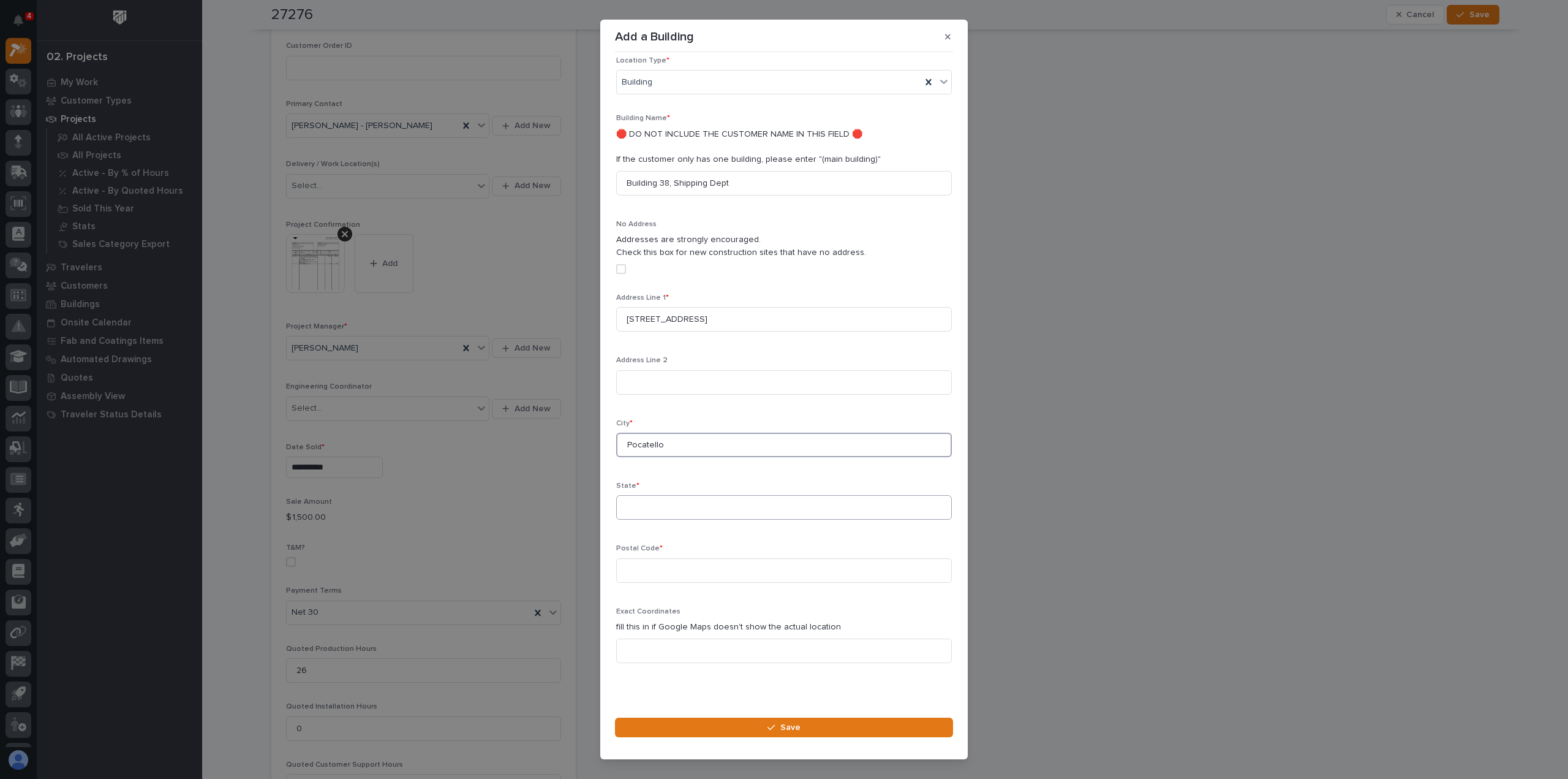
type input "Pocatello"
click at [647, 495] on input at bounding box center [784, 507] width 336 height 24
type input "ID"
type input "83201"
click at [773, 724] on icon "button" at bounding box center [771, 727] width 7 height 9
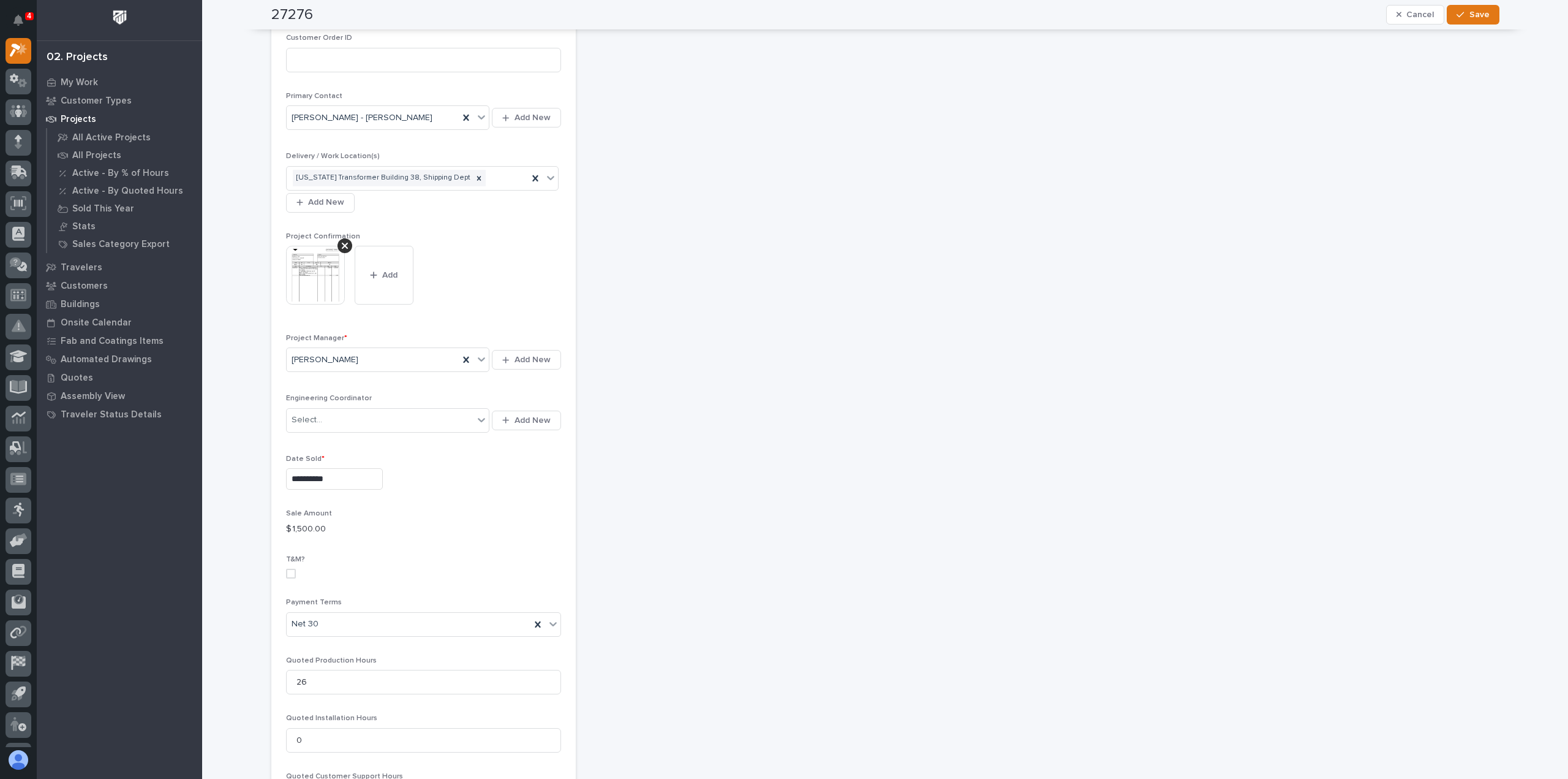
scroll to position [0, 0]
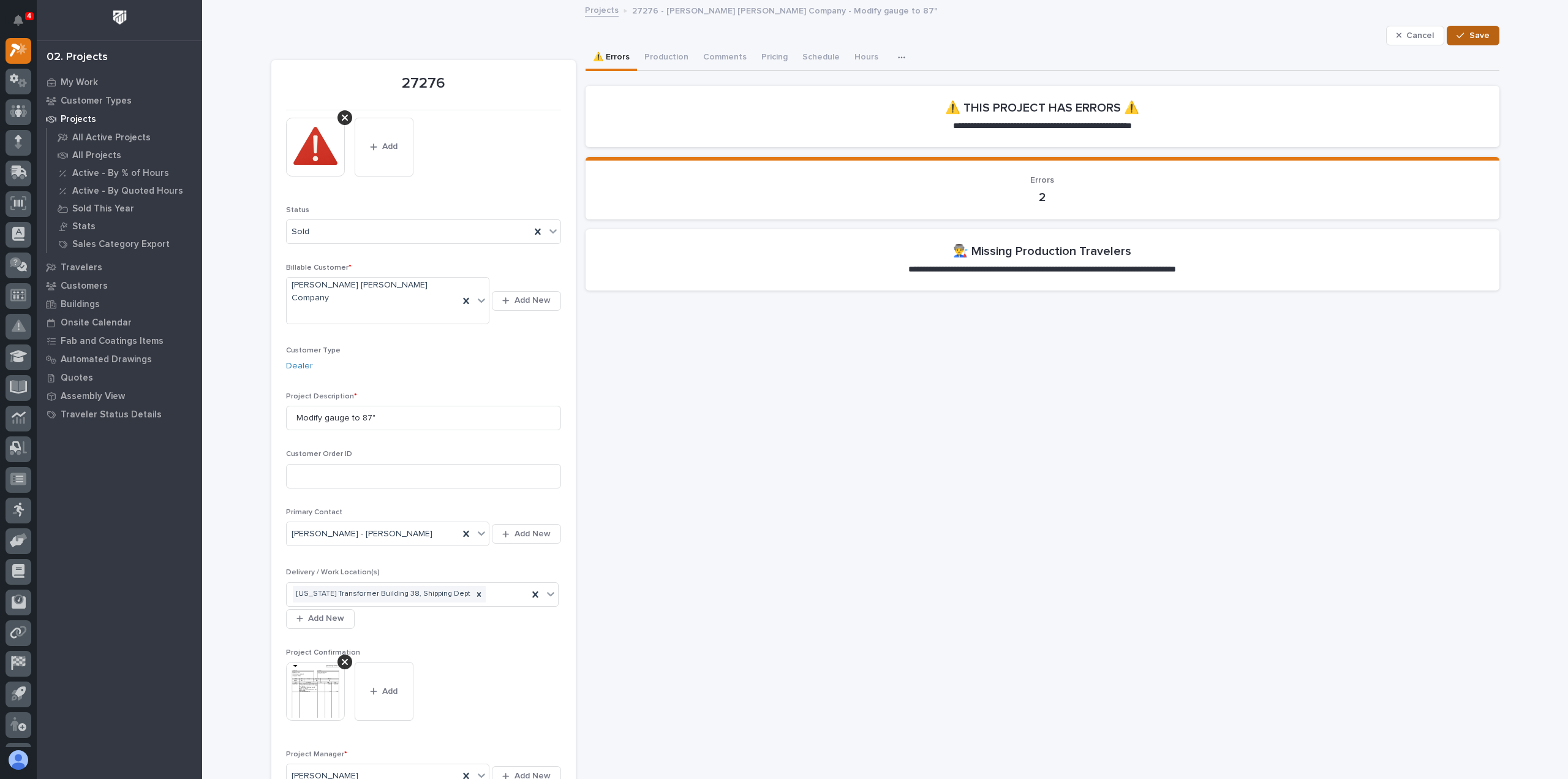
click at [1473, 33] on span "Save" at bounding box center [1479, 36] width 20 height 11
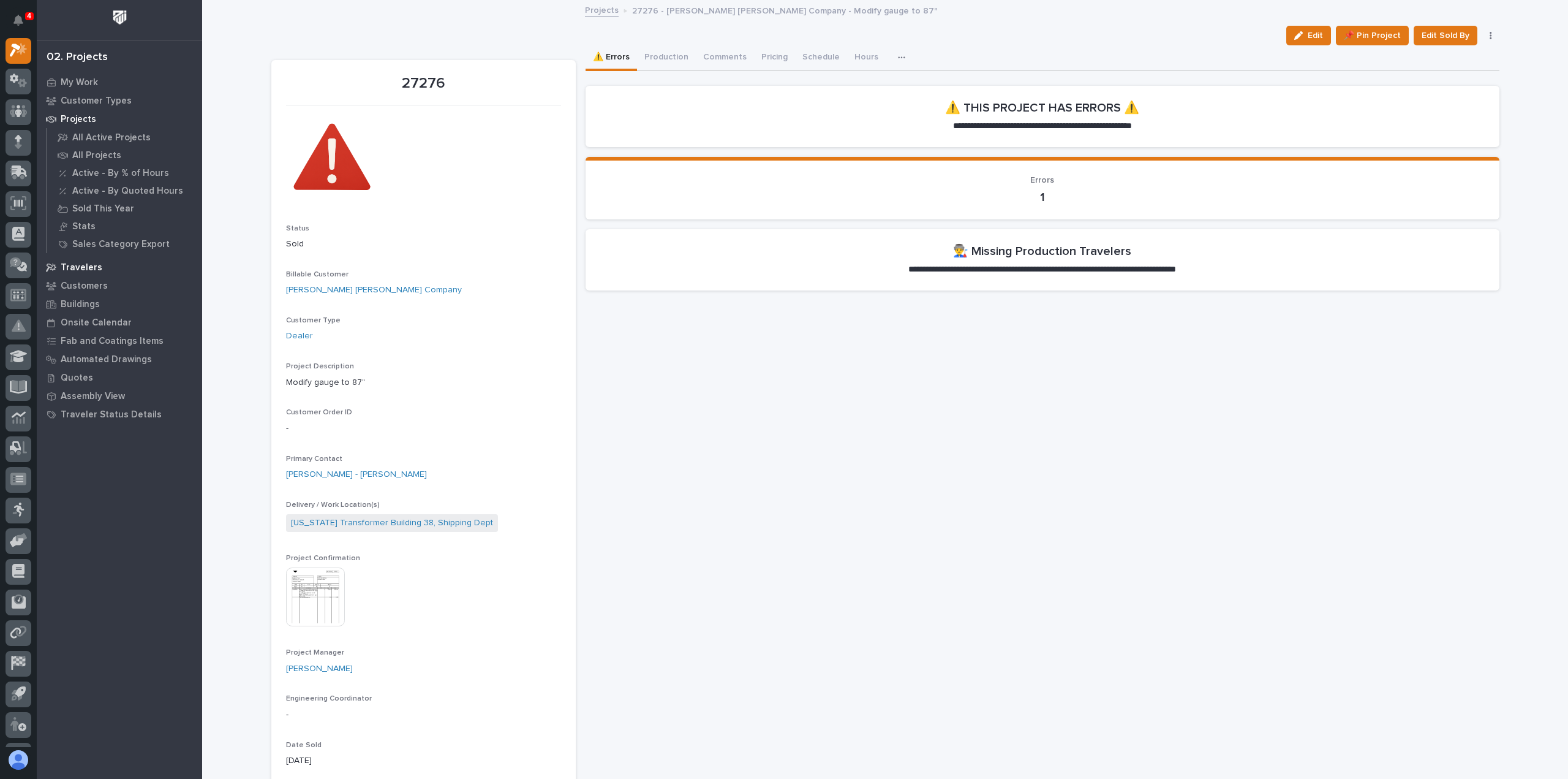
click at [76, 267] on p "Travelers" at bounding box center [82, 268] width 42 height 11
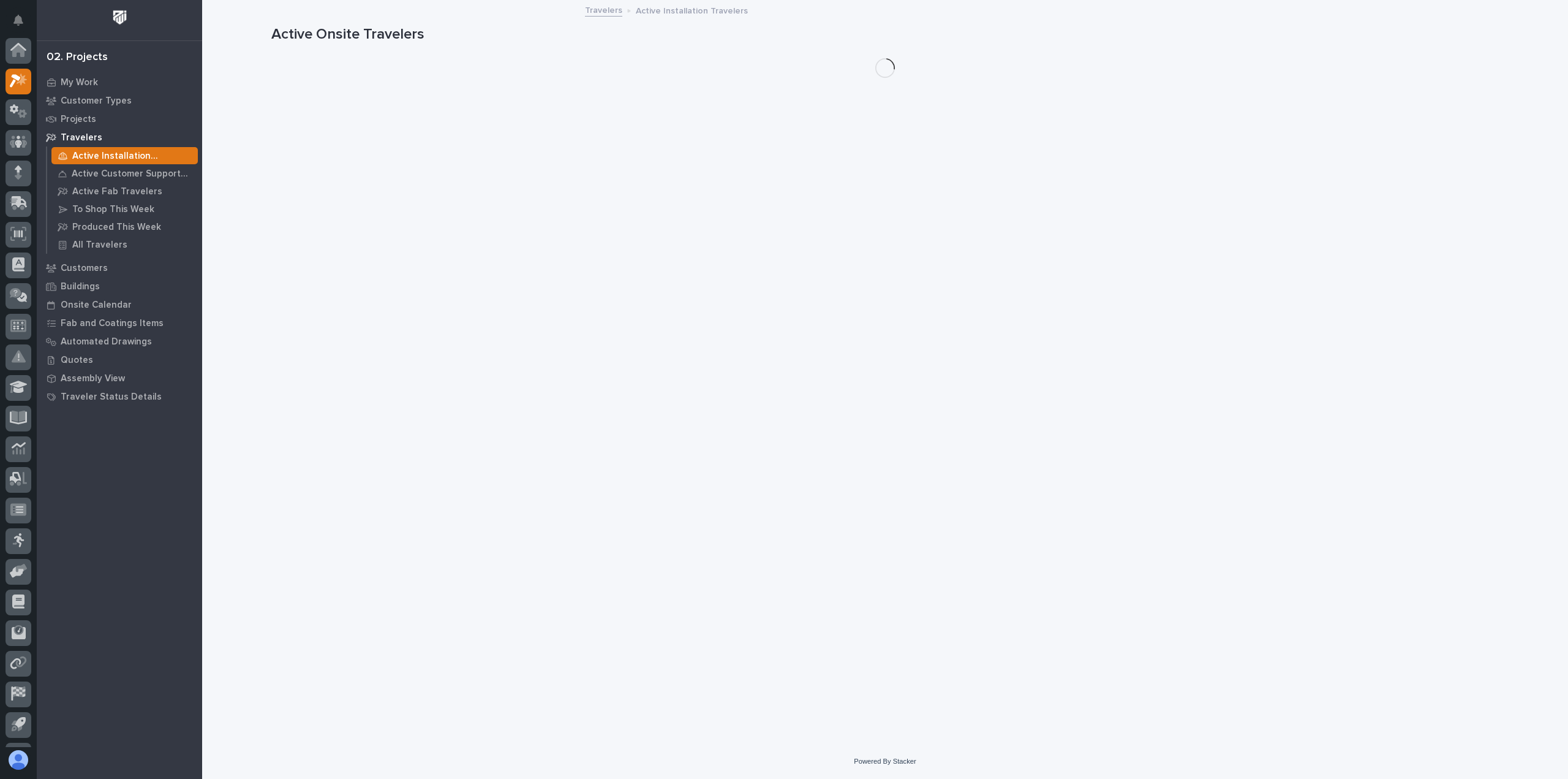
scroll to position [31, 0]
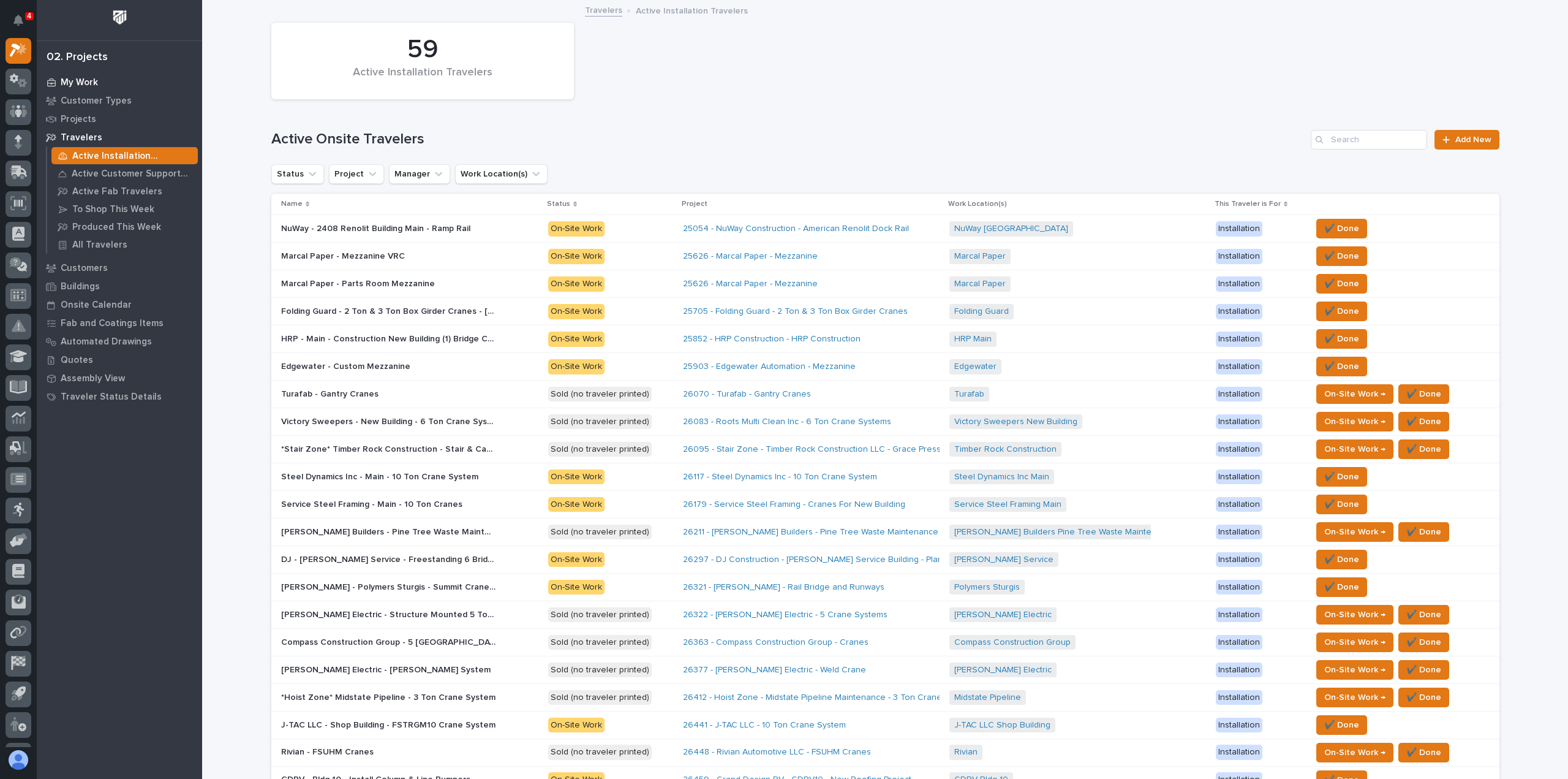
click at [75, 78] on p "My Work" at bounding box center [79, 83] width 37 height 11
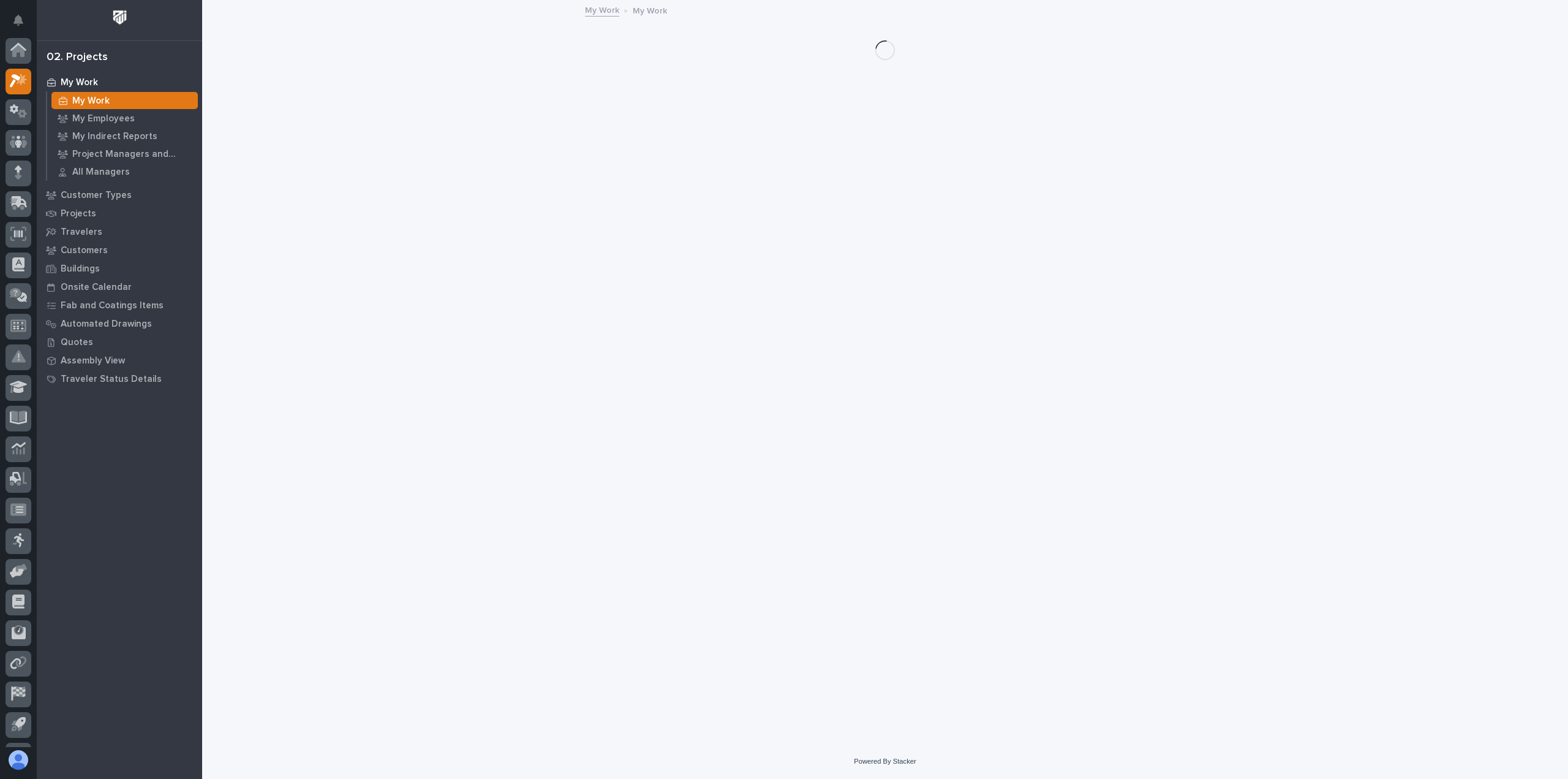
scroll to position [31, 0]
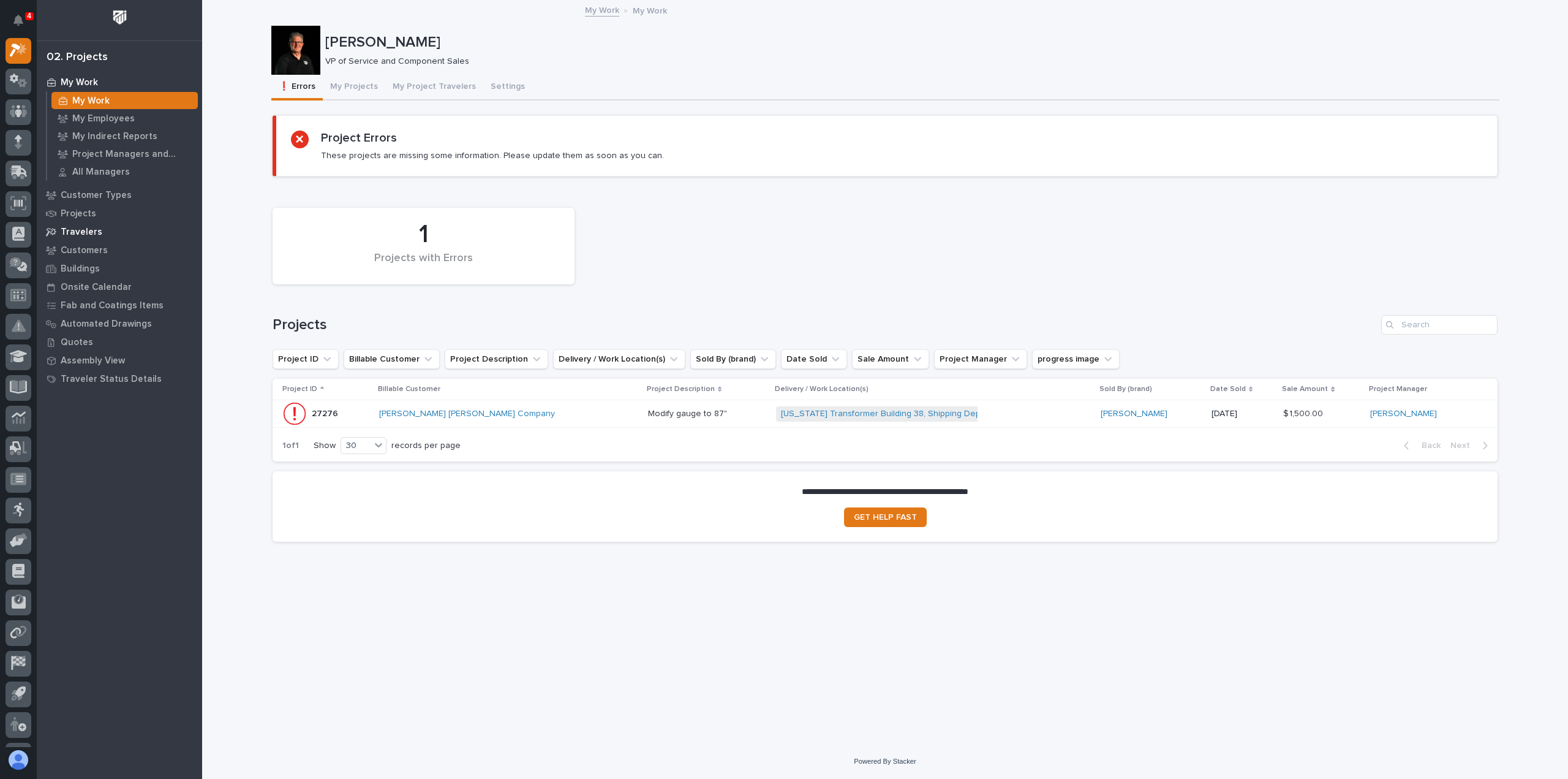
click at [82, 232] on p "Travelers" at bounding box center [82, 233] width 42 height 11
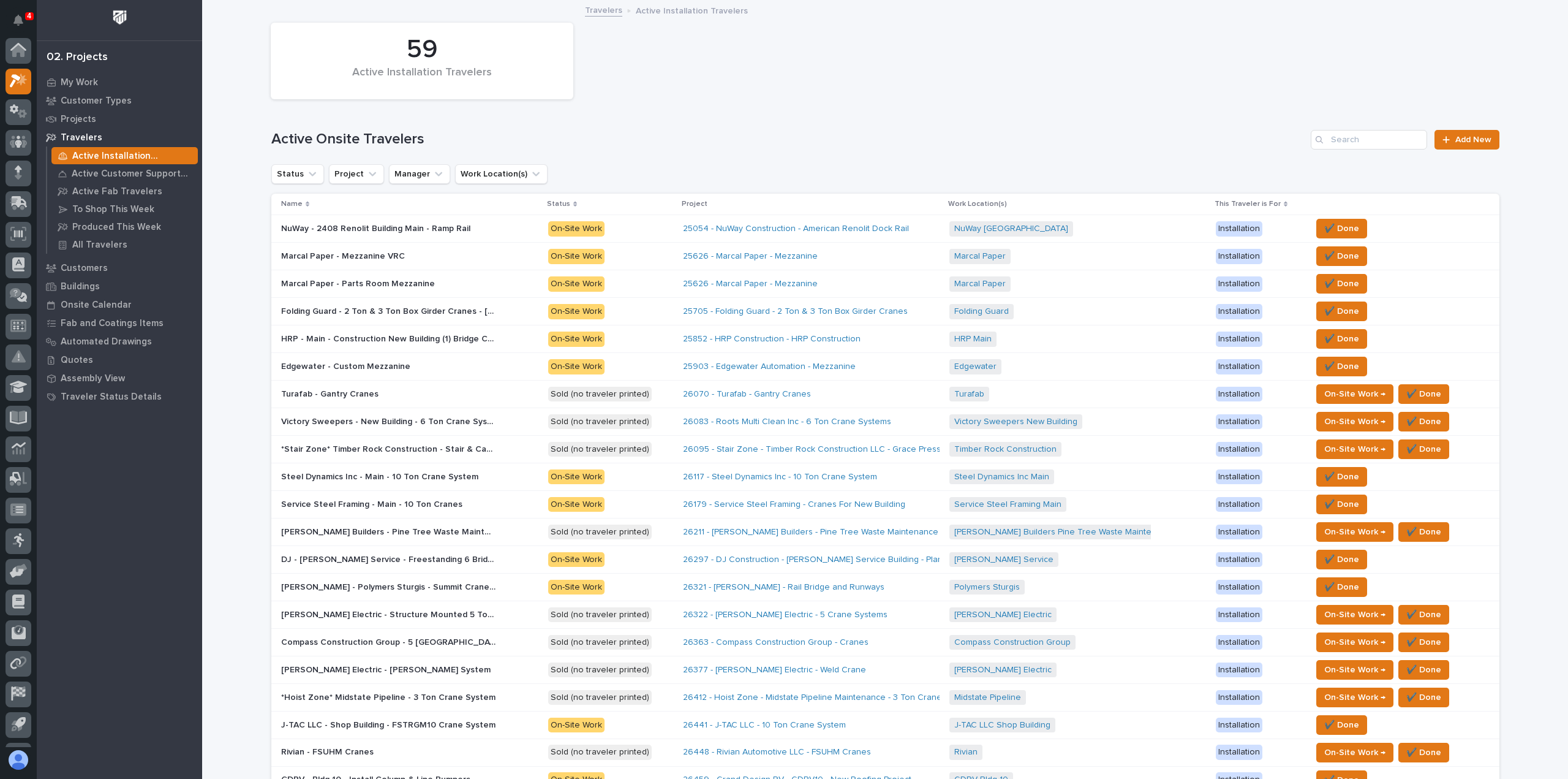
scroll to position [31, 0]
click at [1469, 137] on span "Add New" at bounding box center [1473, 140] width 36 height 9
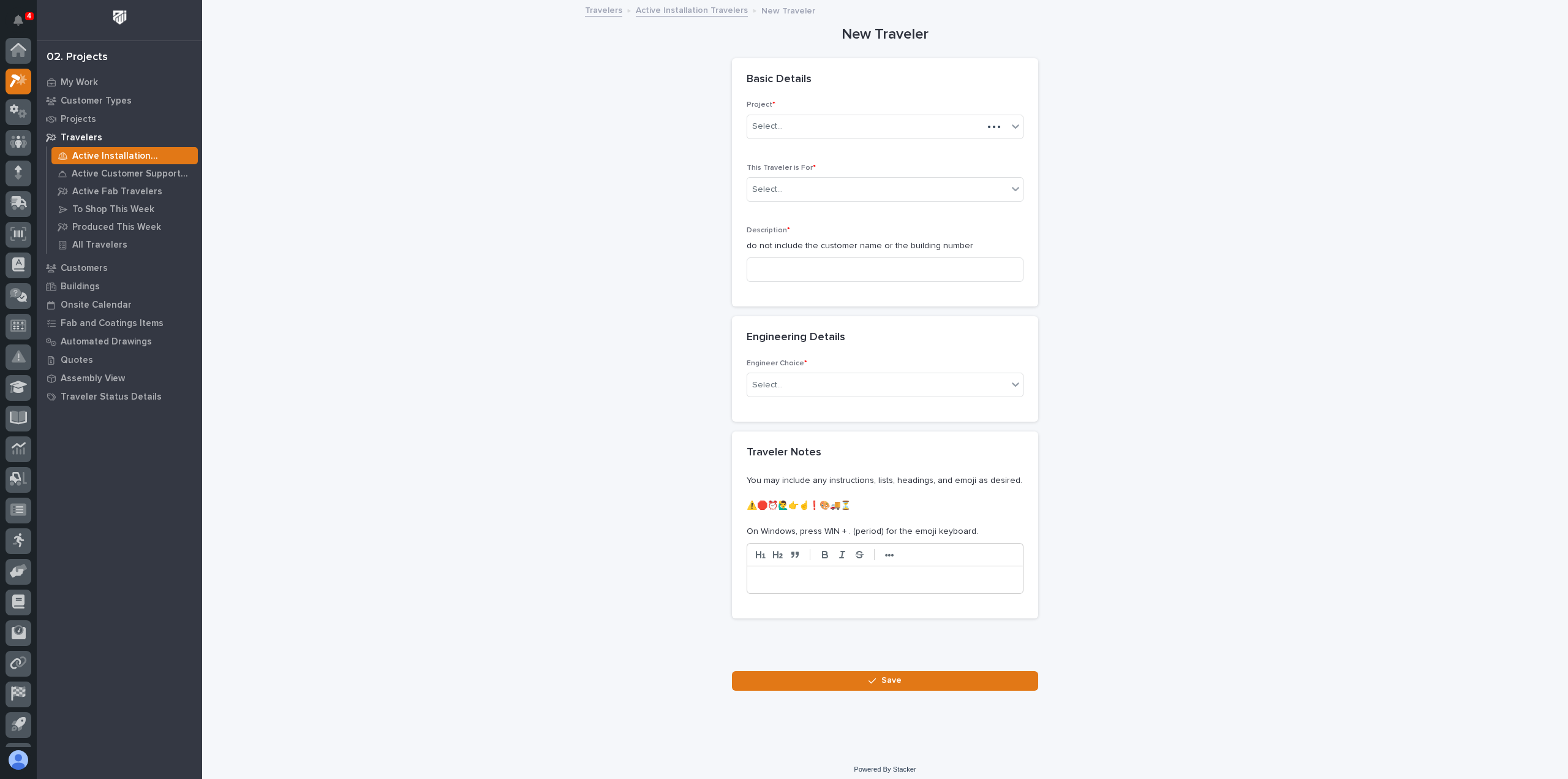
scroll to position [31, 0]
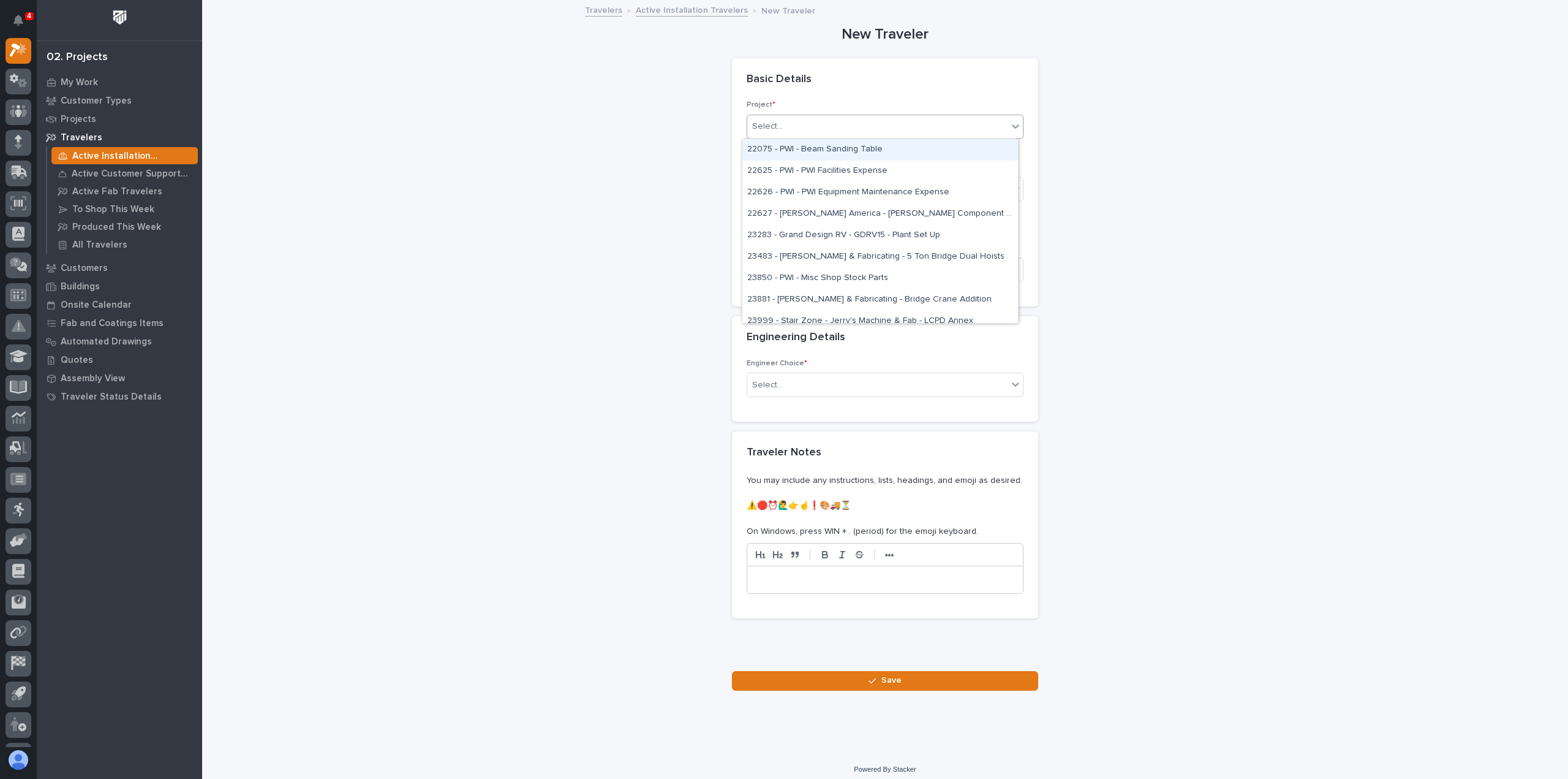
click at [790, 123] on div "Select..." at bounding box center [877, 126] width 260 height 20
type input "*****"
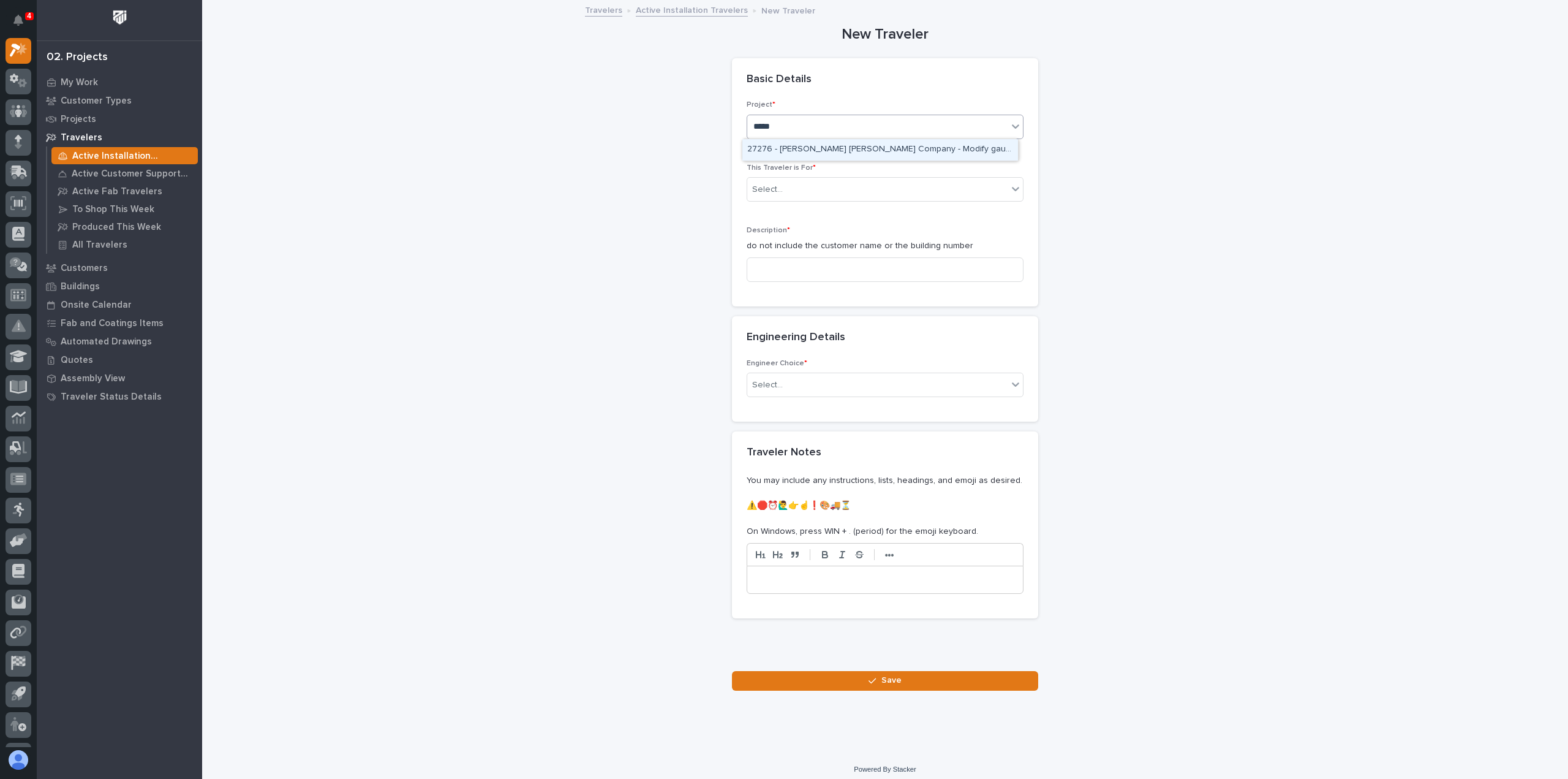
click at [813, 147] on div "27276 - [PERSON_NAME] [PERSON_NAME] Company - Modify gauge to 87"" at bounding box center [880, 149] width 275 height 22
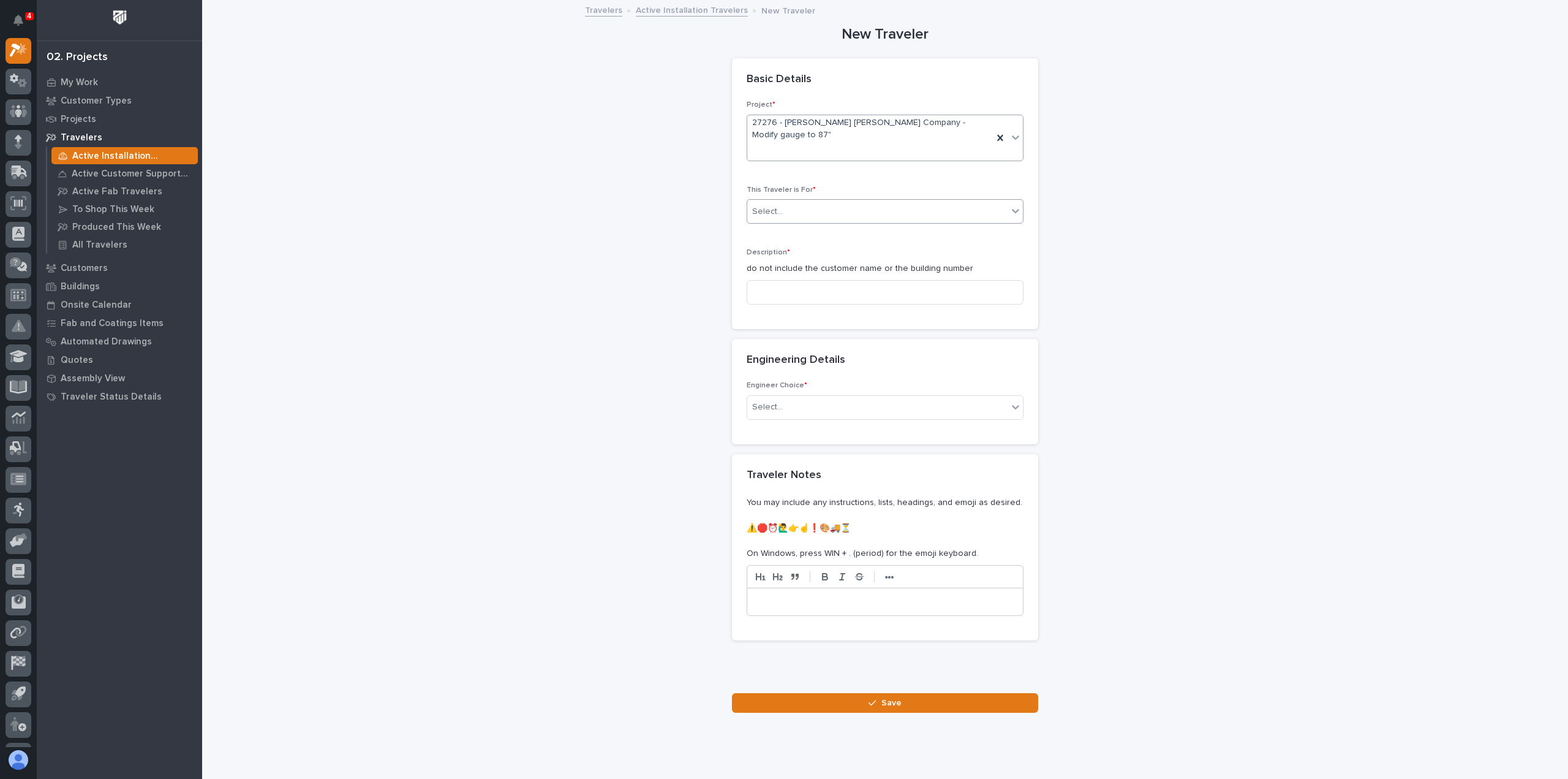
click at [780, 210] on div "Select..." at bounding box center [877, 211] width 260 height 20
click at [767, 232] on span "Production" at bounding box center [771, 234] width 47 height 14
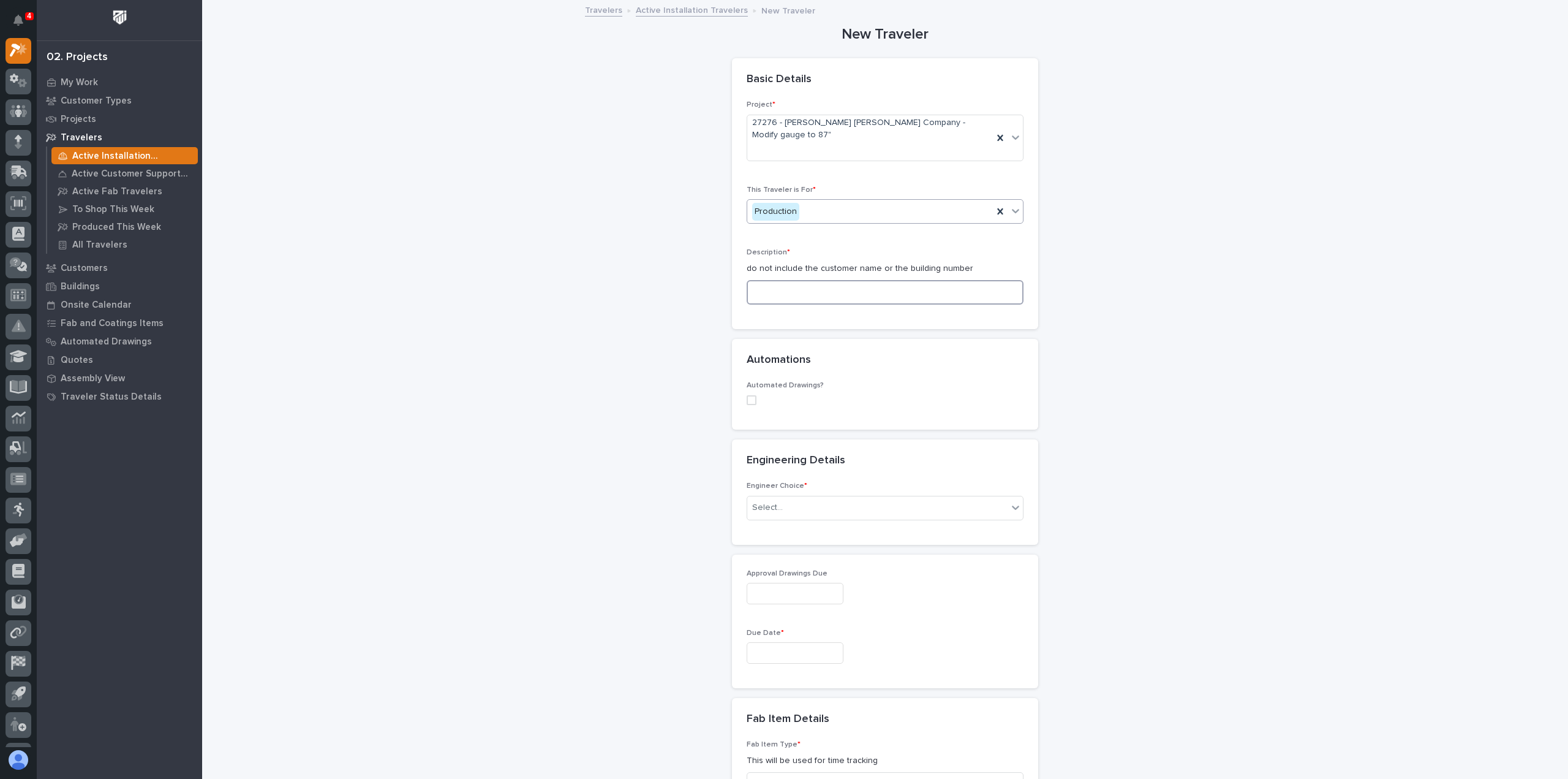
click at [762, 290] on input at bounding box center [885, 293] width 277 height 24
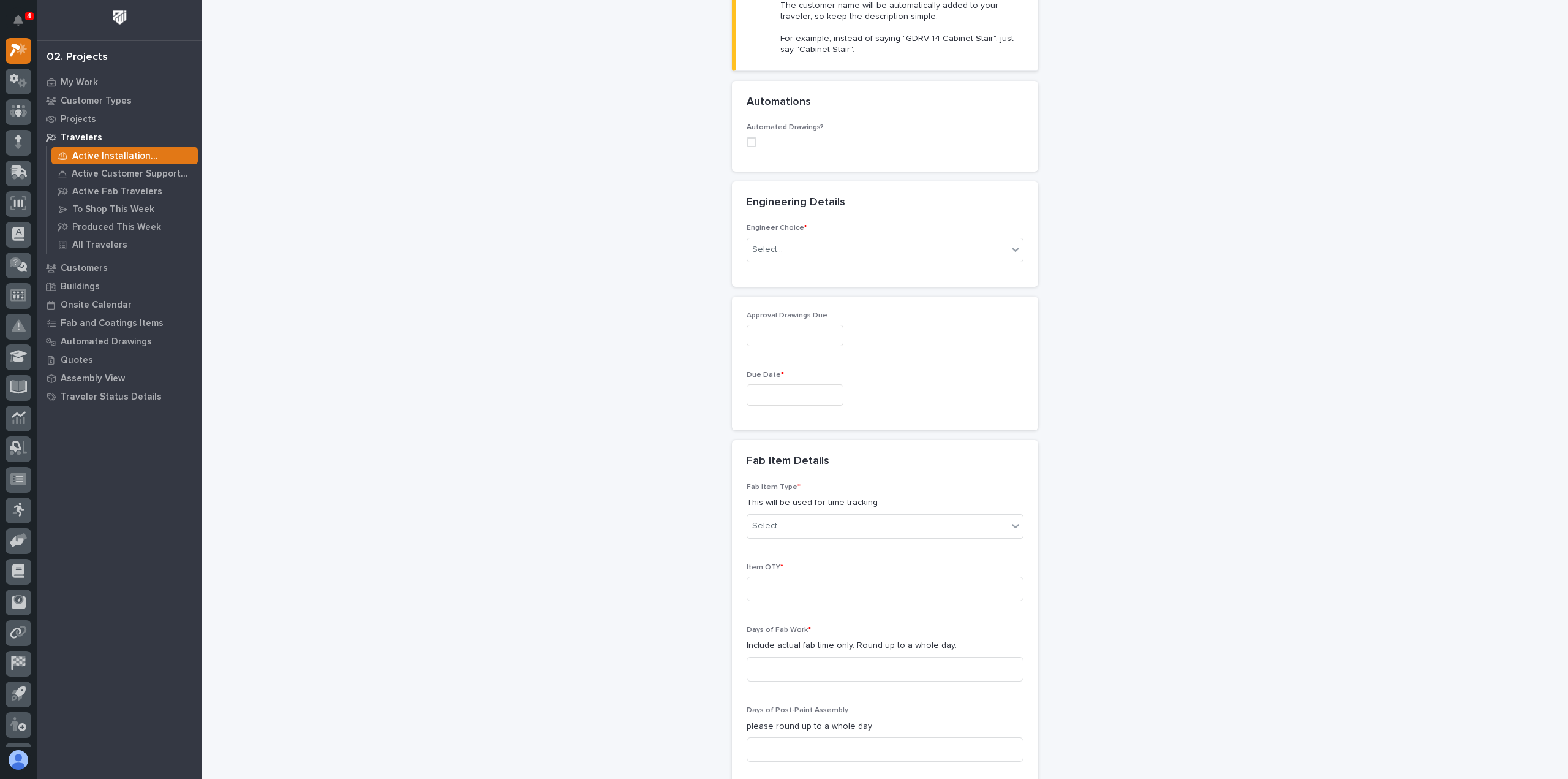
scroll to position [408, 0]
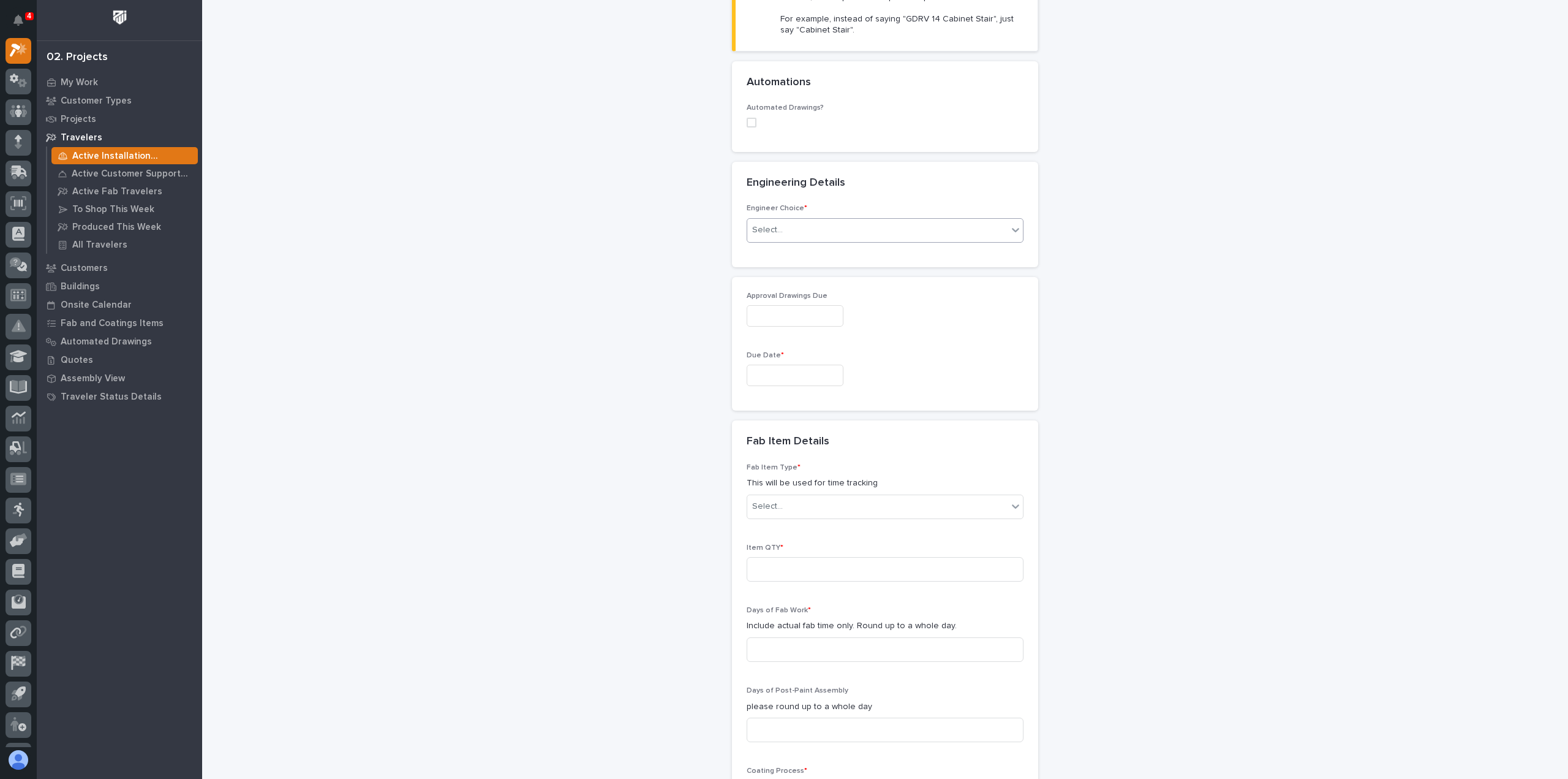
type input "Modify hoist gauge from 78" to 87""
click at [803, 227] on div "Select..." at bounding box center [877, 229] width 260 height 20
click at [784, 270] on div "I want my coordinator to choose an engineer" at bounding box center [880, 273] width 275 height 22
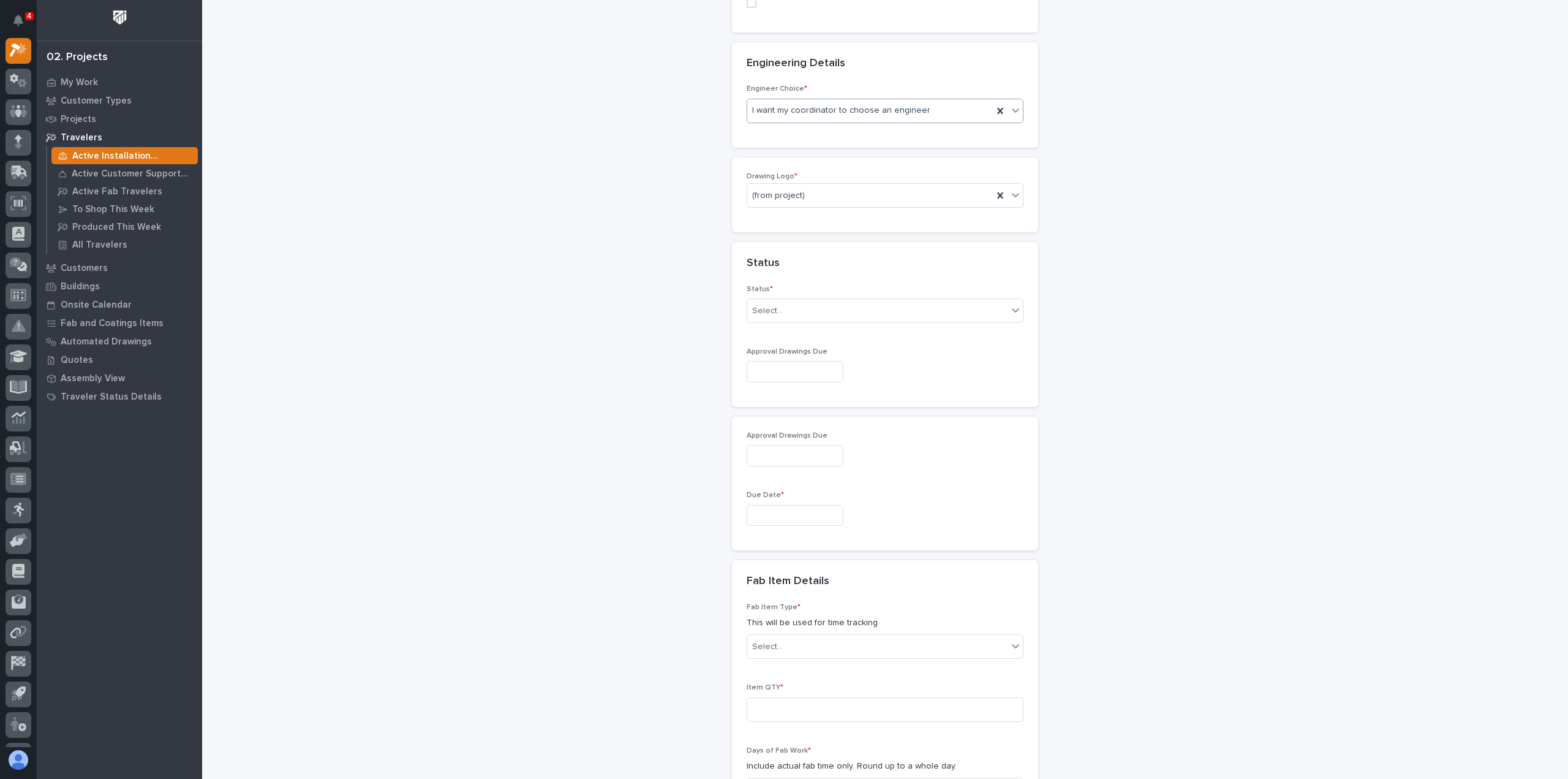
scroll to position [537, 0]
click at [961, 179] on div "(from project)" at bounding box center [870, 186] width 246 height 20
click at [751, 314] on div "[PERSON_NAME]" at bounding box center [880, 314] width 275 height 22
click at [790, 295] on div "Select..." at bounding box center [877, 301] width 260 height 20
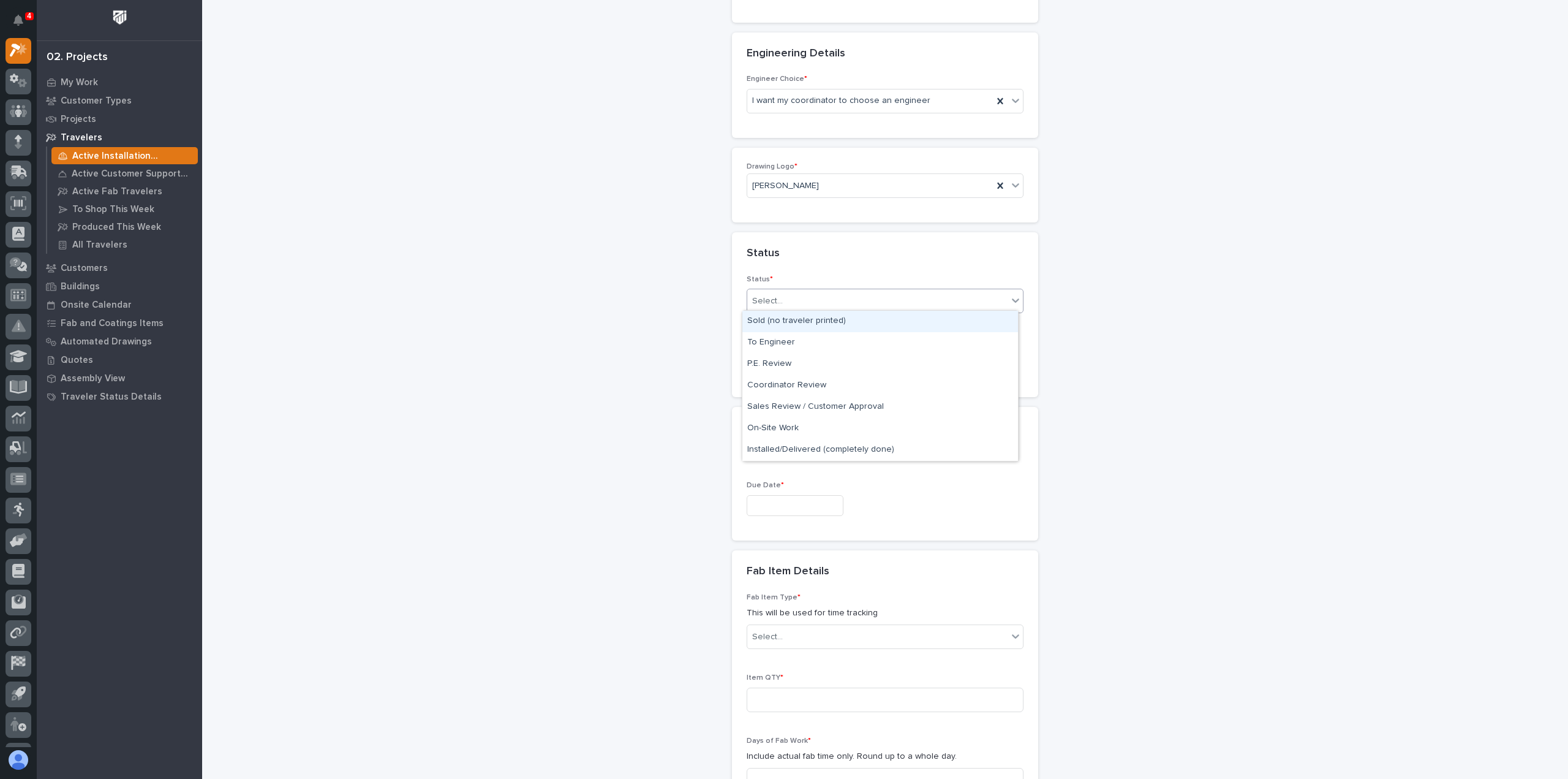
click at [759, 318] on div "Sold (no traveler printed)" at bounding box center [880, 321] width 275 height 22
click at [765, 362] on input "text" at bounding box center [795, 362] width 97 height 22
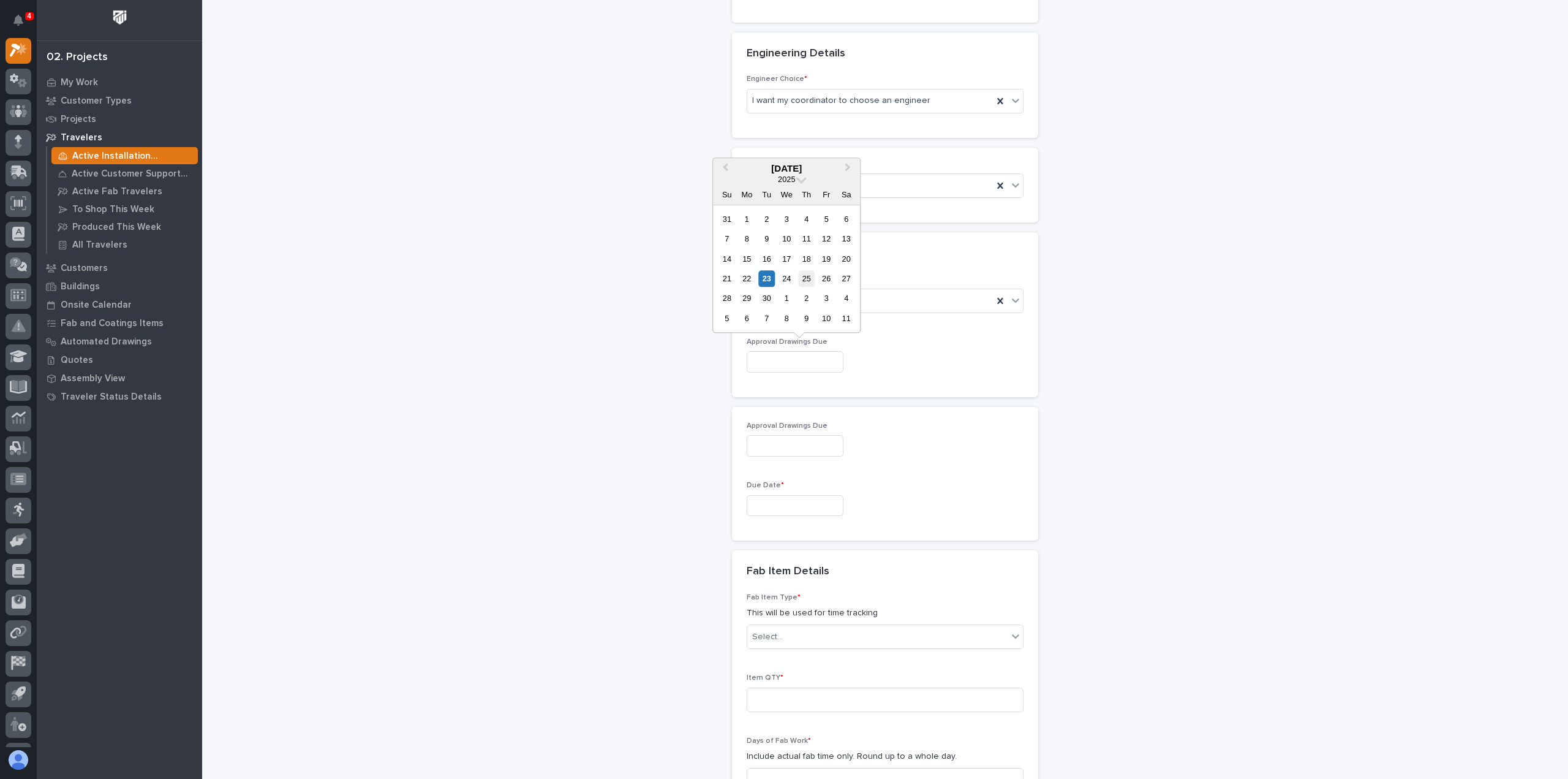
click at [805, 276] on div "25" at bounding box center [806, 278] width 16 height 16
type input "**********"
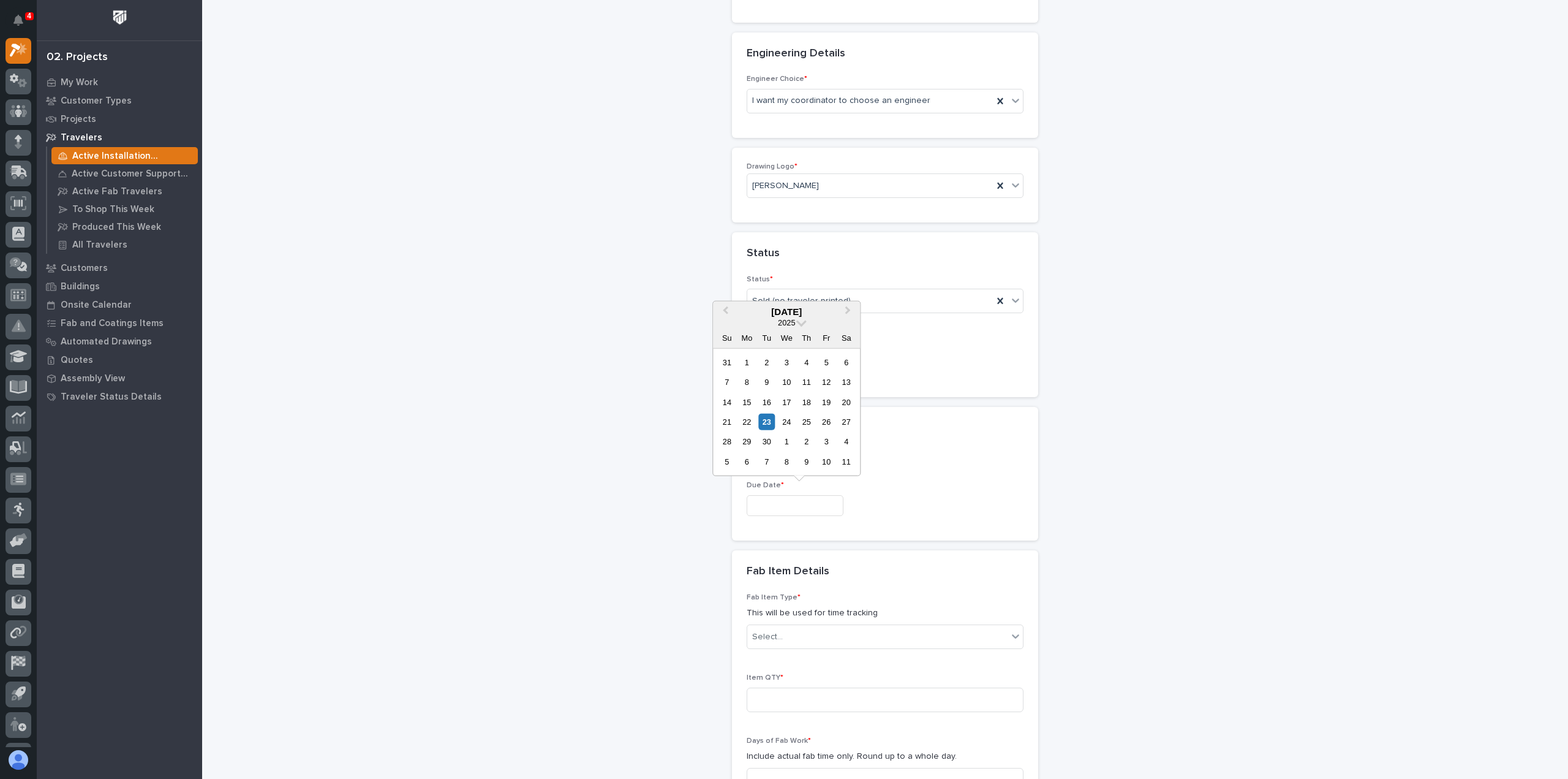
click at [766, 500] on input "text" at bounding box center [795, 506] width 97 height 22
click at [823, 440] on div "3" at bounding box center [826, 441] width 16 height 16
type input "**********"
click at [792, 630] on div "Select..." at bounding box center [877, 637] width 260 height 20
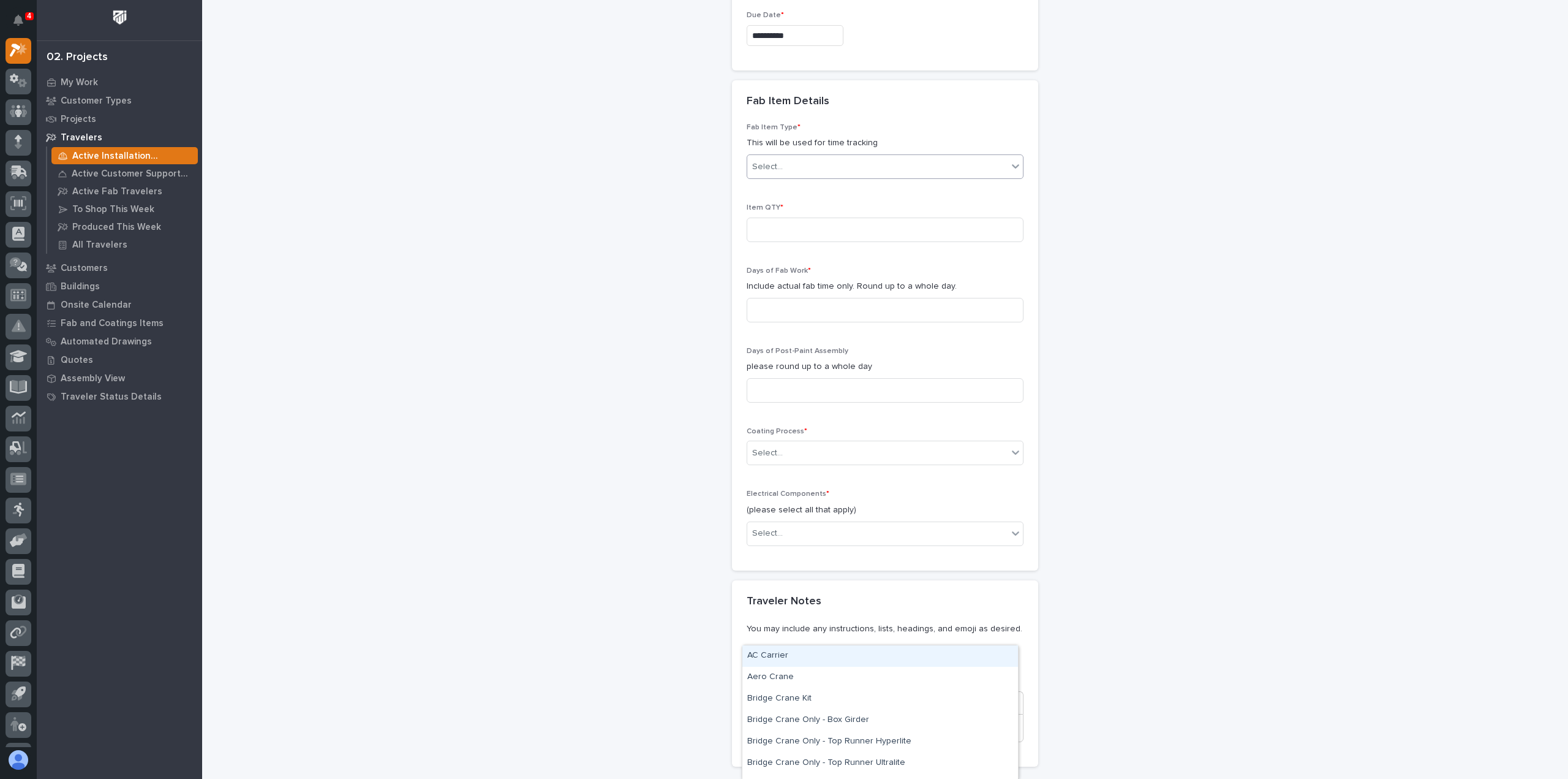
scroll to position [1028, 0]
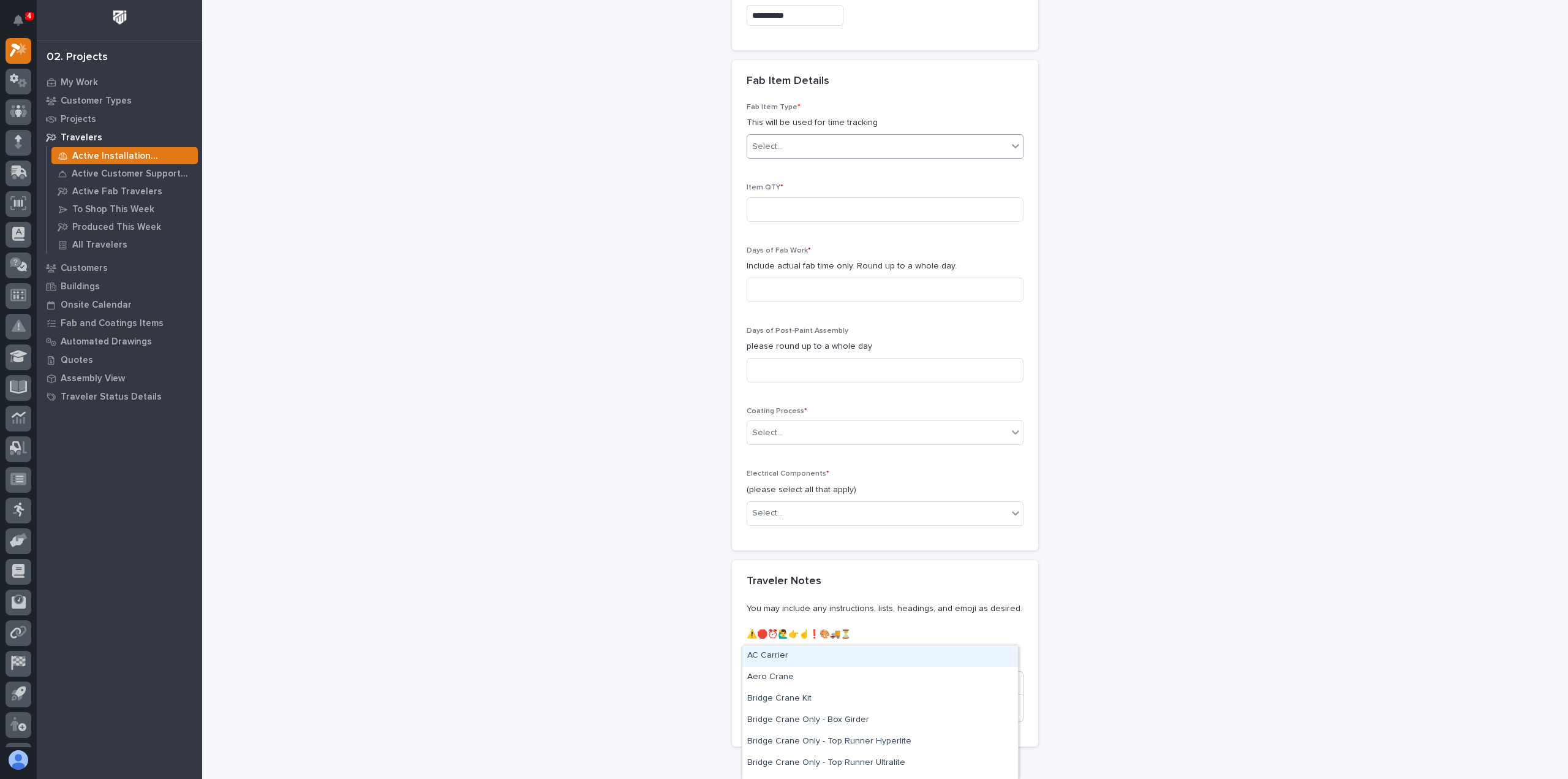
click at [1011, 140] on icon at bounding box center [1015, 145] width 12 height 12
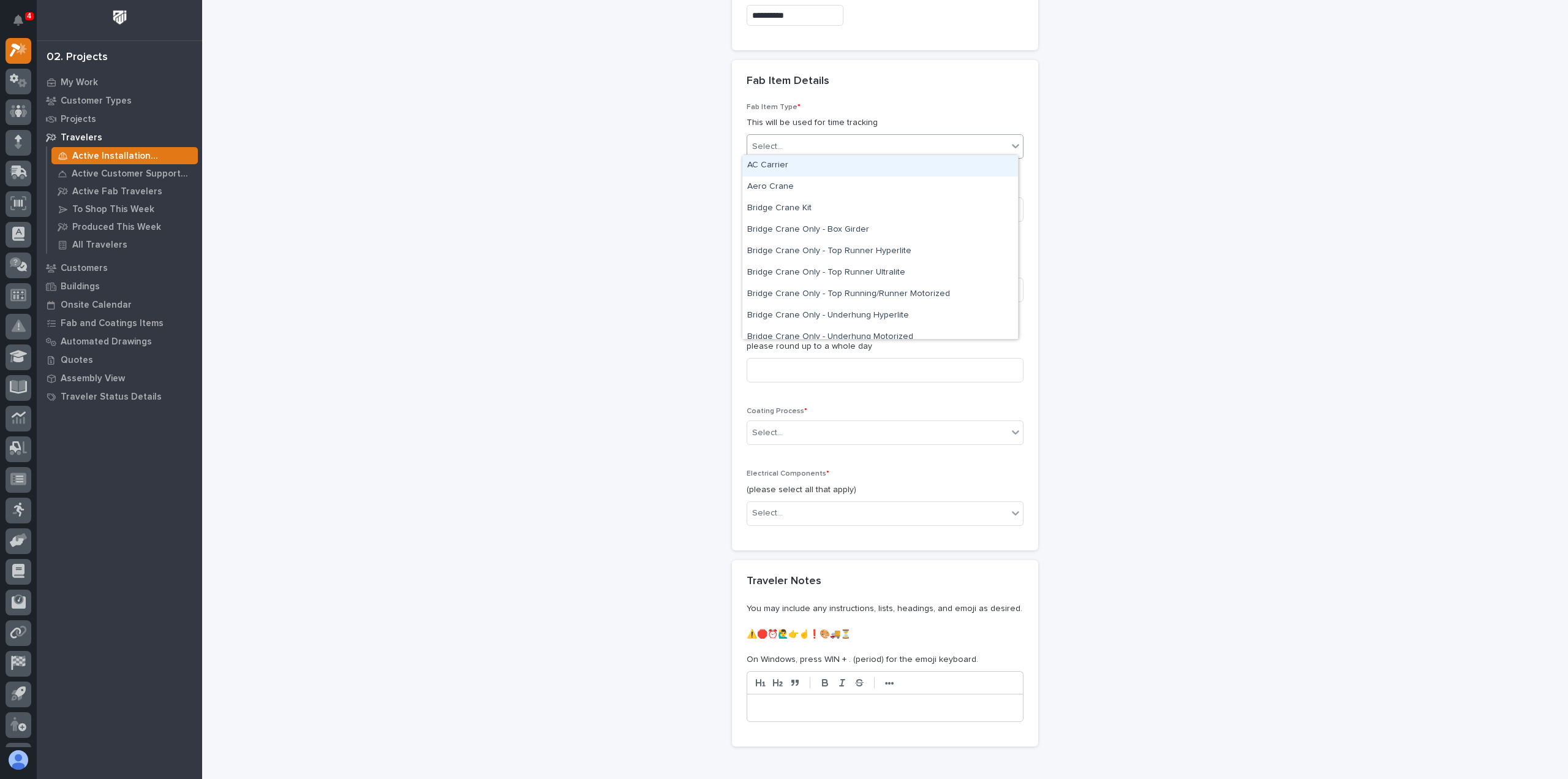
click at [973, 141] on div "Select..." at bounding box center [877, 146] width 260 height 20
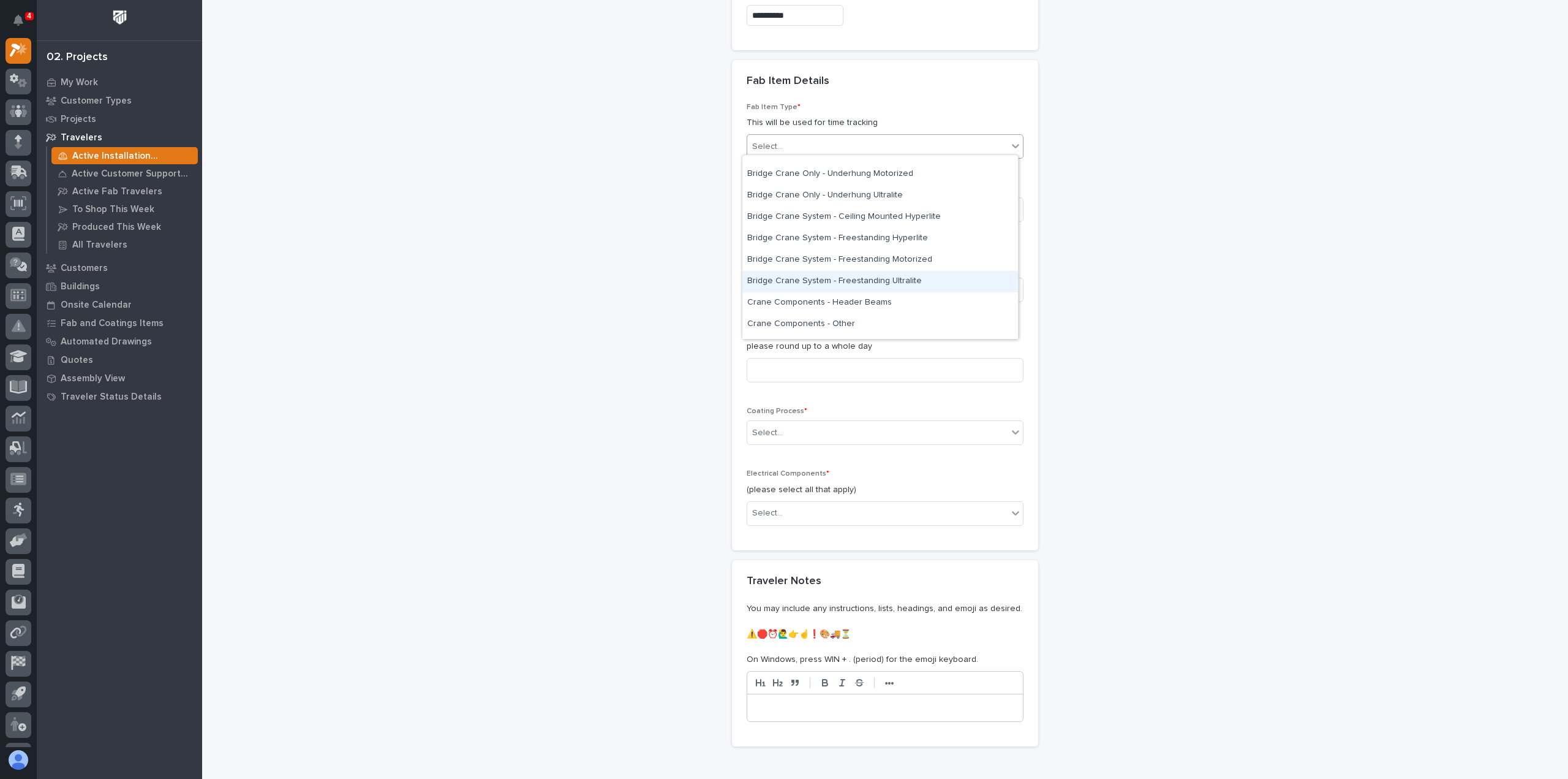
scroll to position [245, 0]
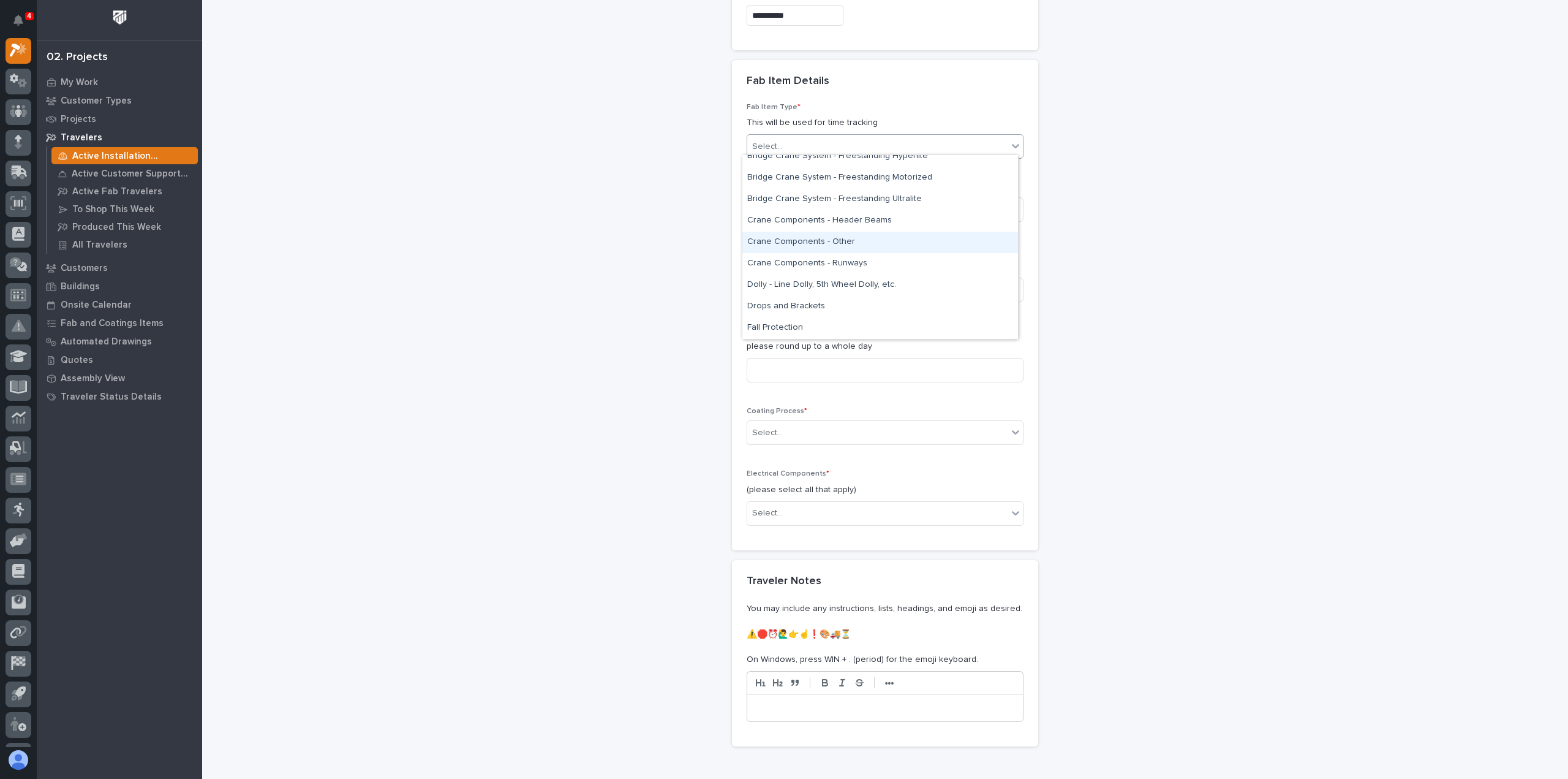
click at [782, 240] on div "Crane Components - Other" at bounding box center [880, 242] width 275 height 22
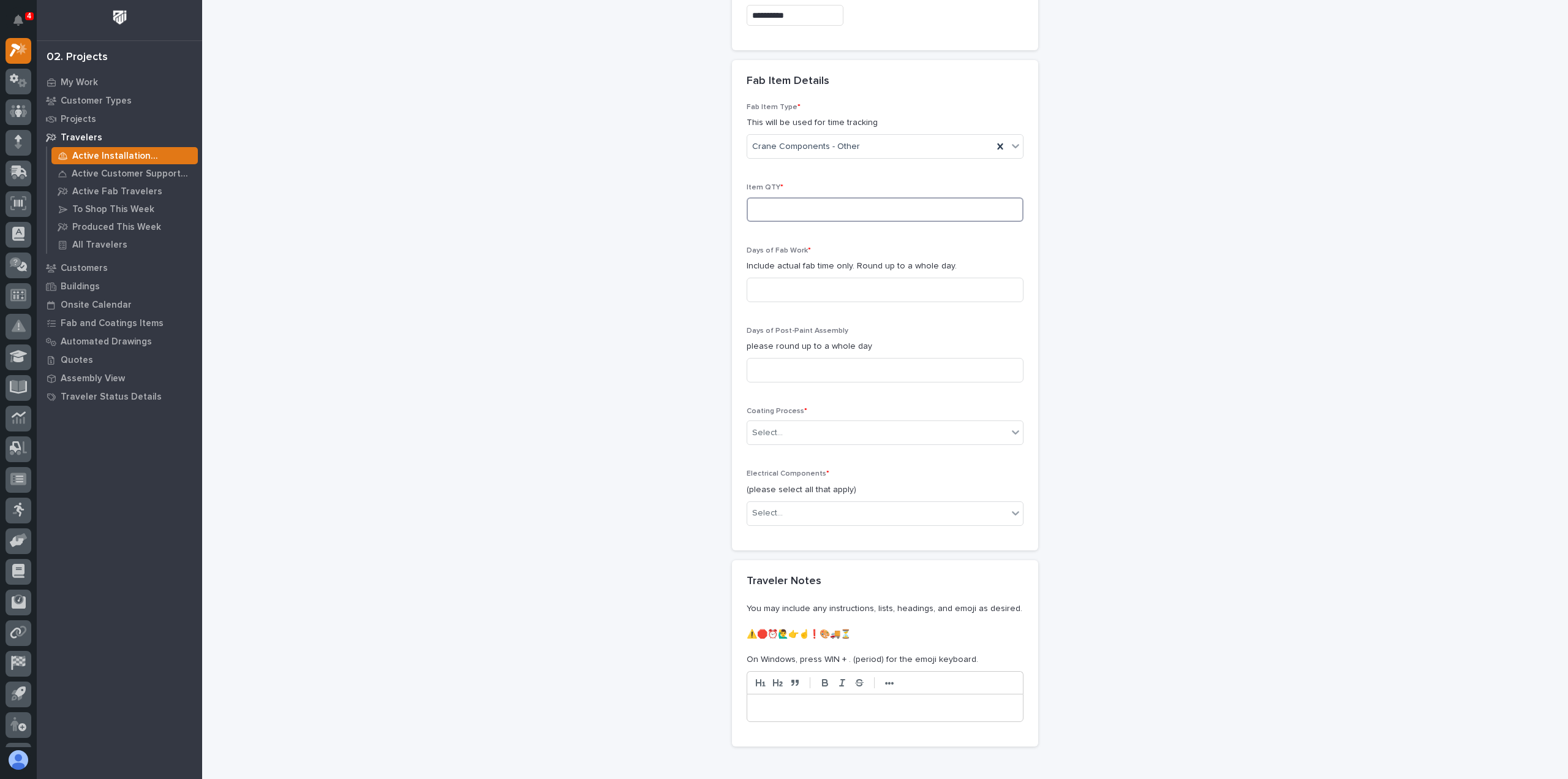
click at [763, 207] on input at bounding box center [885, 209] width 277 height 24
type input "1"
click at [763, 286] on input at bounding box center [885, 290] width 277 height 24
type input "3"
click at [769, 367] on input at bounding box center [885, 370] width 277 height 24
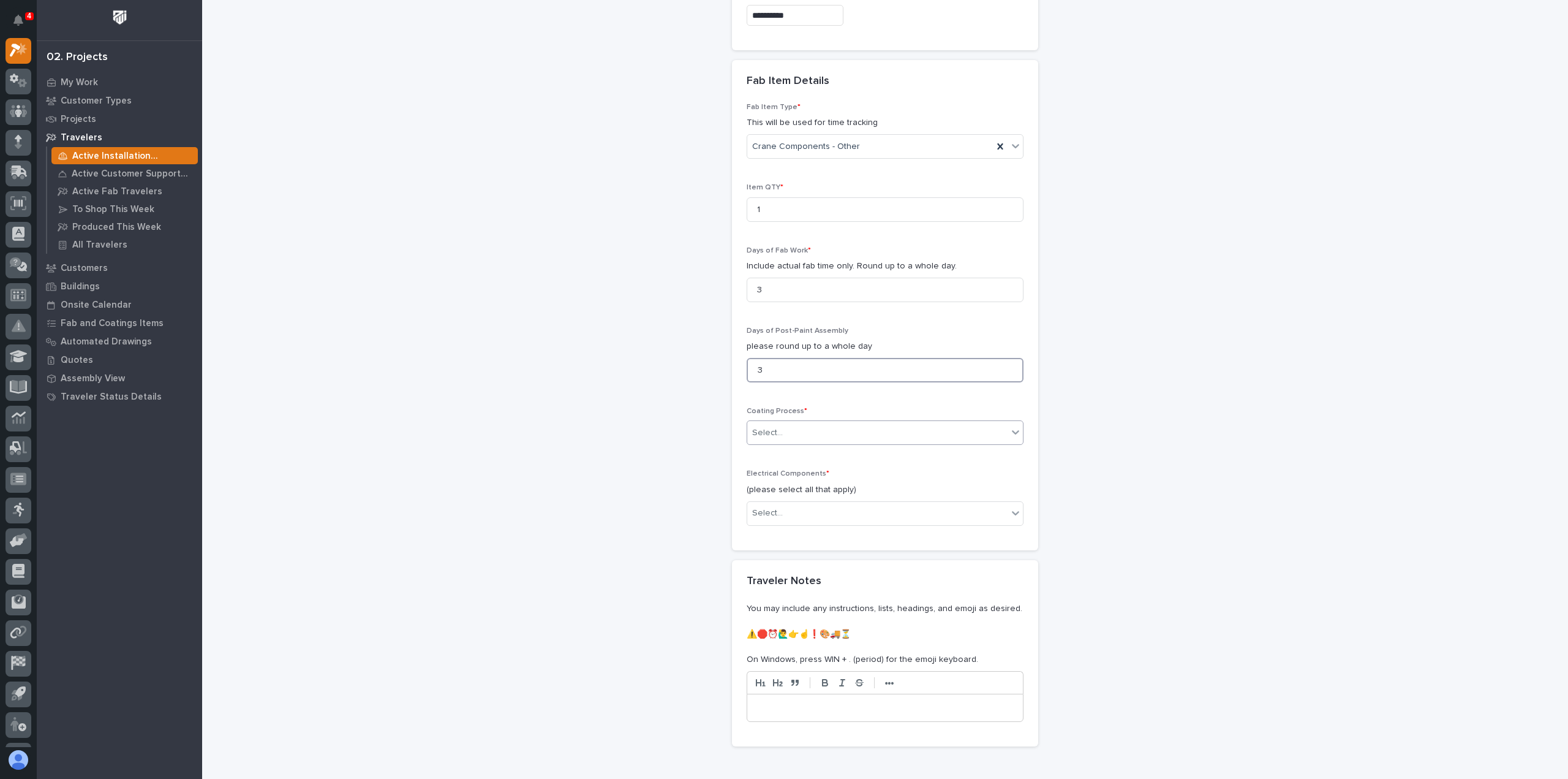
type input "3"
click at [764, 427] on div "Select..." at bounding box center [767, 433] width 31 height 13
click at [767, 494] on div "No Paint" at bounding box center [880, 494] width 275 height 22
click at [768, 508] on div "Select..." at bounding box center [767, 513] width 31 height 13
click at [760, 618] on div "Wire Rope Hoist" at bounding box center [880, 617] width 275 height 22
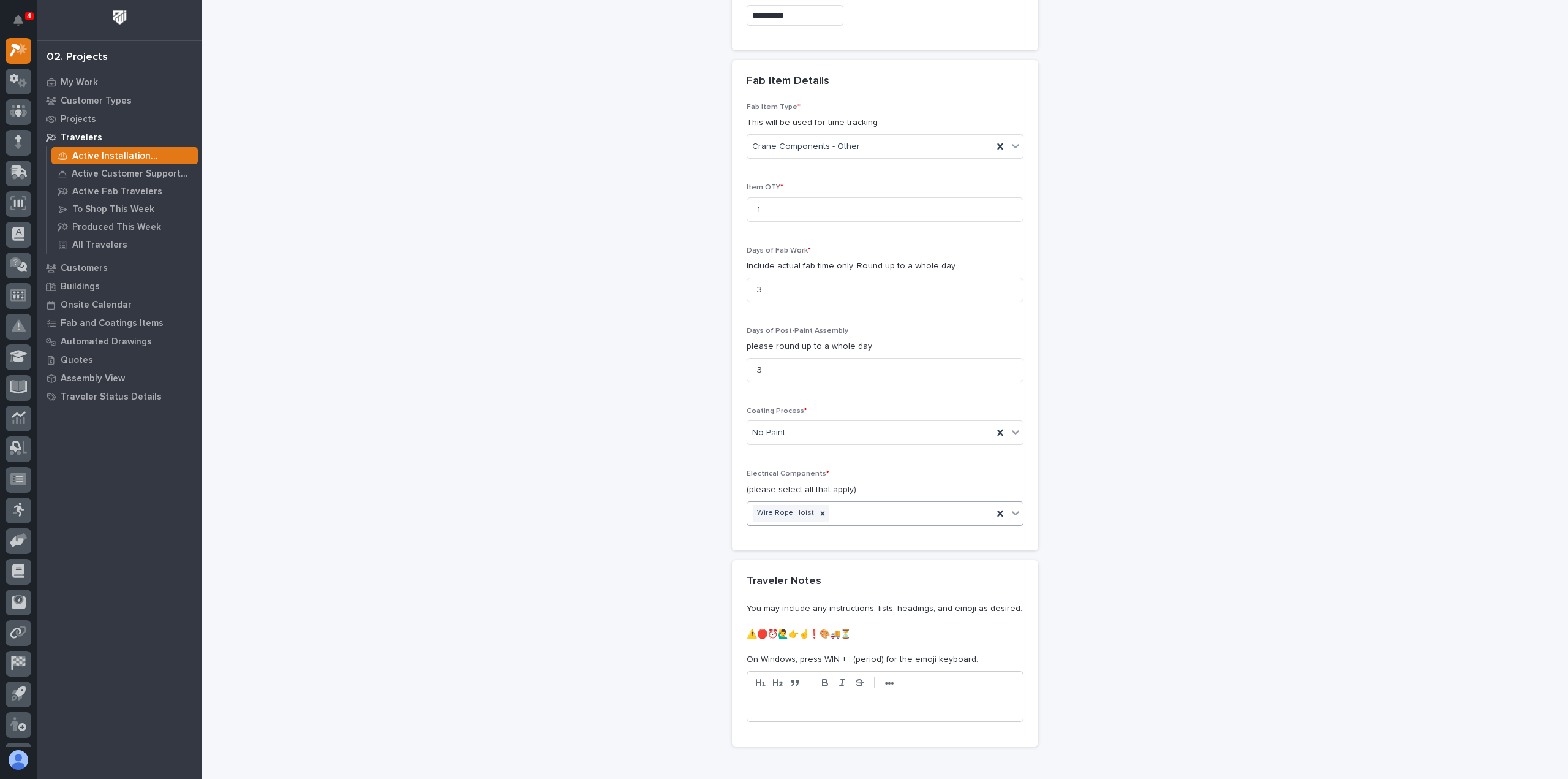
click at [760, 701] on p at bounding box center [885, 707] width 258 height 12
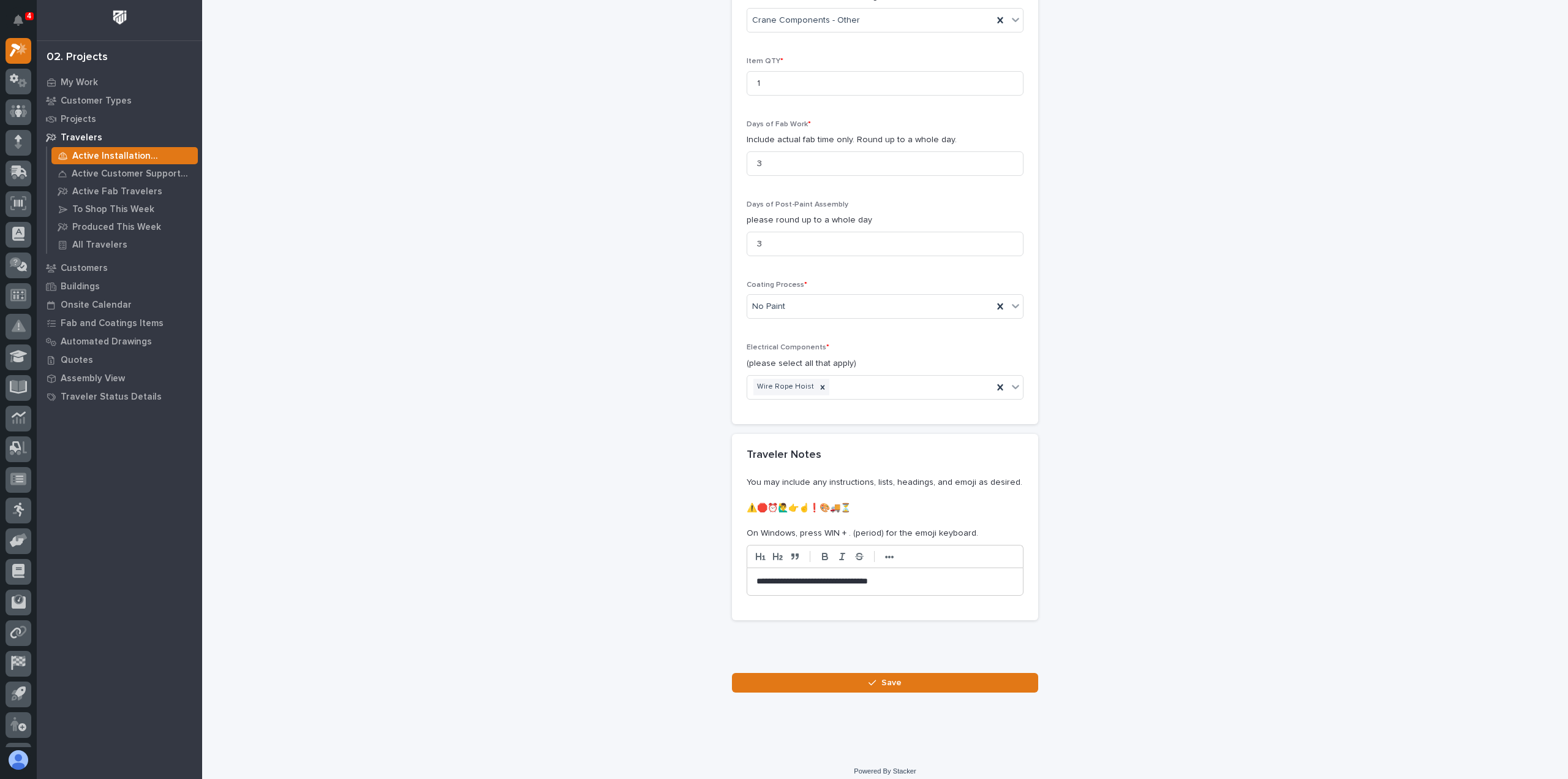
scroll to position [1158, 0]
click at [881, 673] on span "Save" at bounding box center [891, 679] width 20 height 11
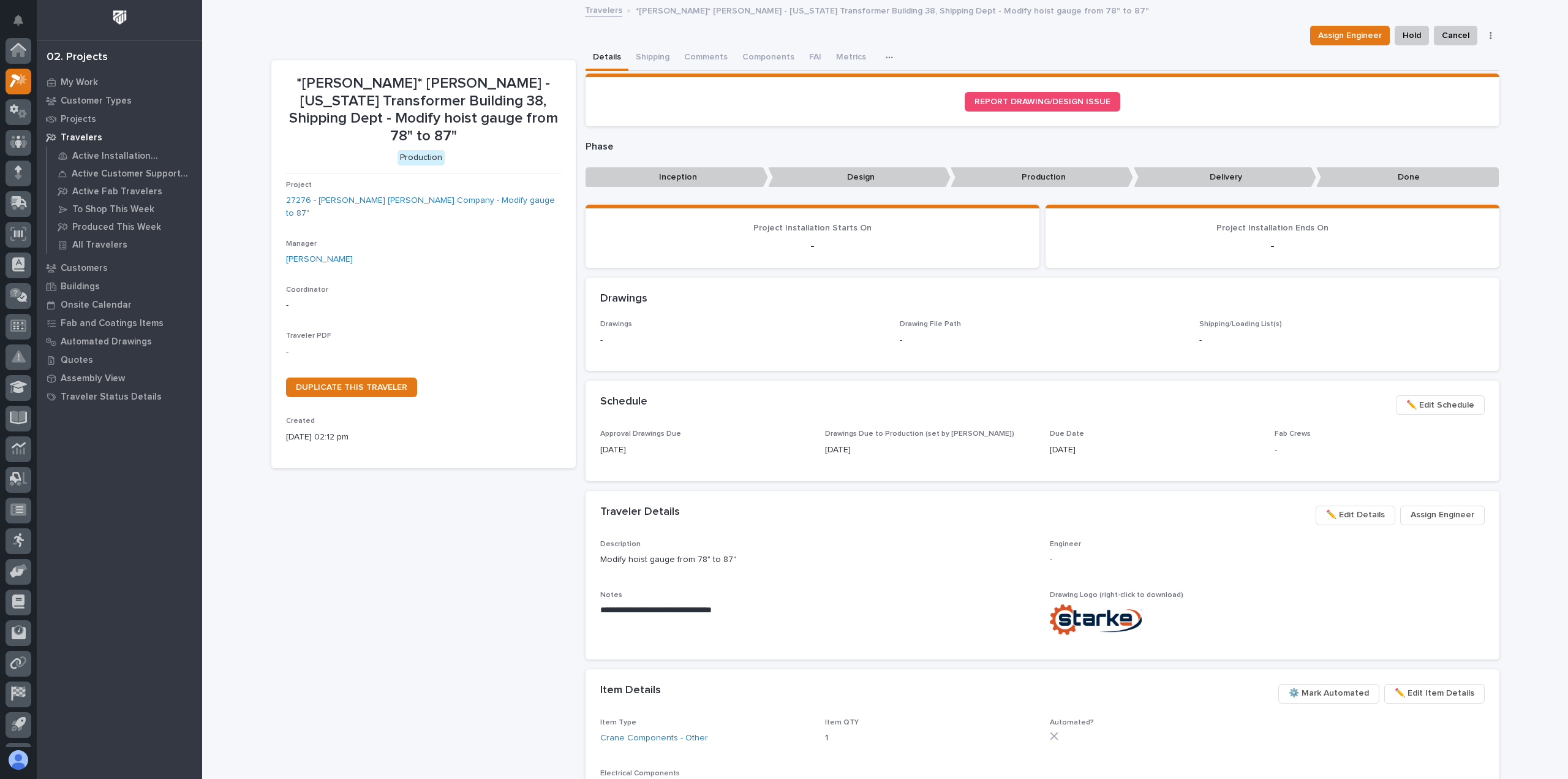
scroll to position [31, 0]
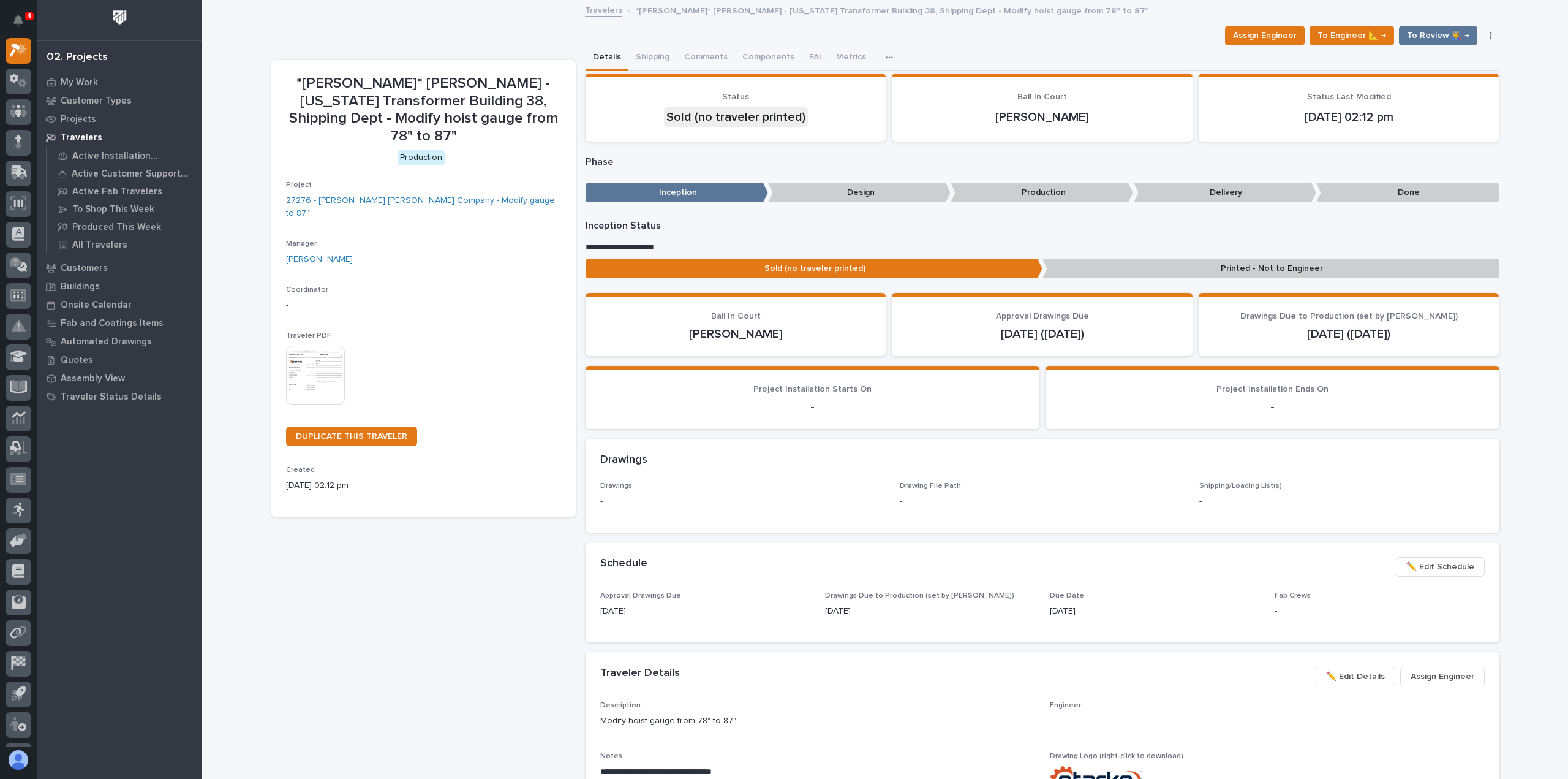
click at [313, 346] on img at bounding box center [315, 375] width 59 height 59
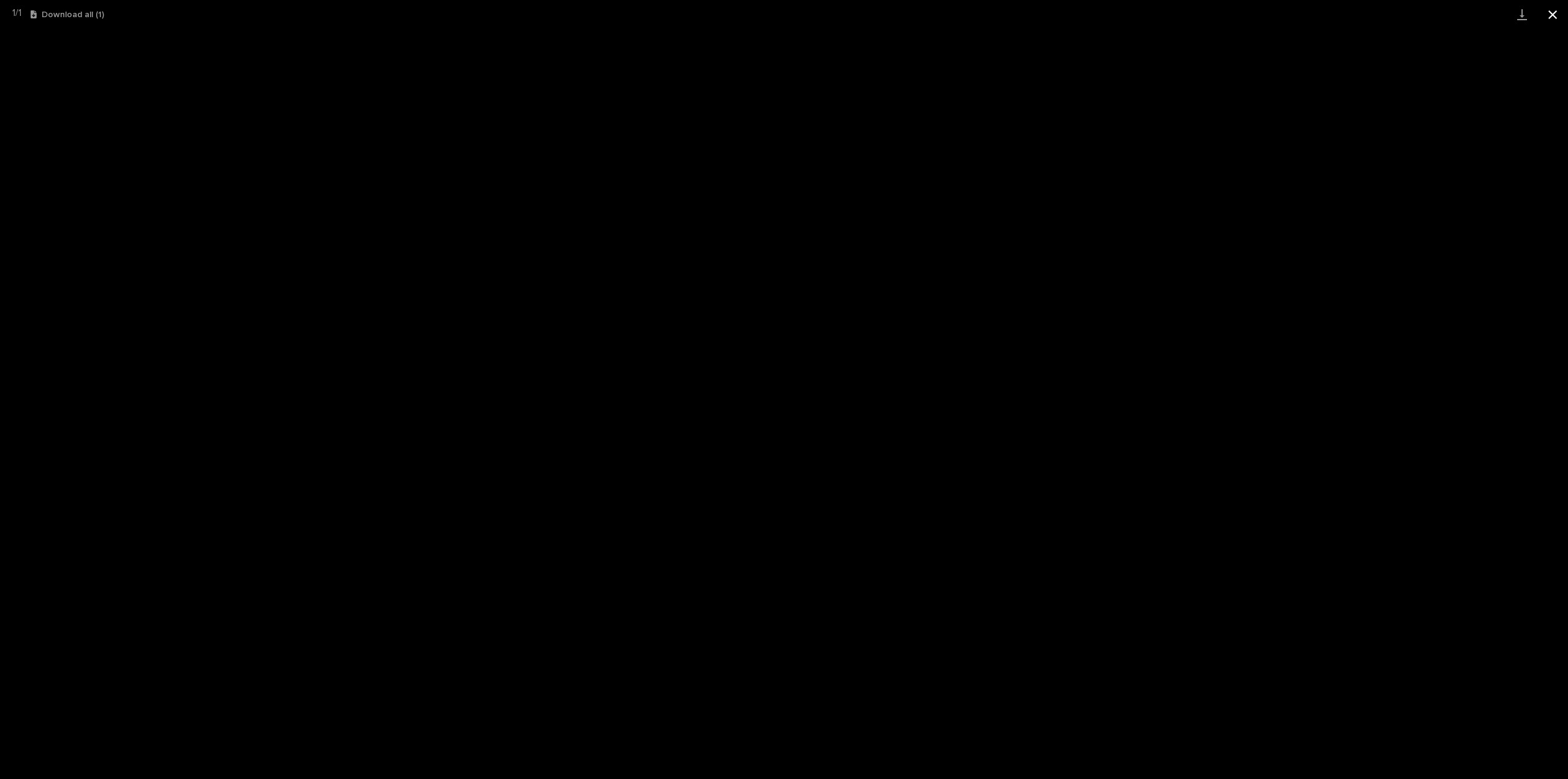
click at [1551, 13] on button "Close gallery" at bounding box center [1553, 15] width 31 height 29
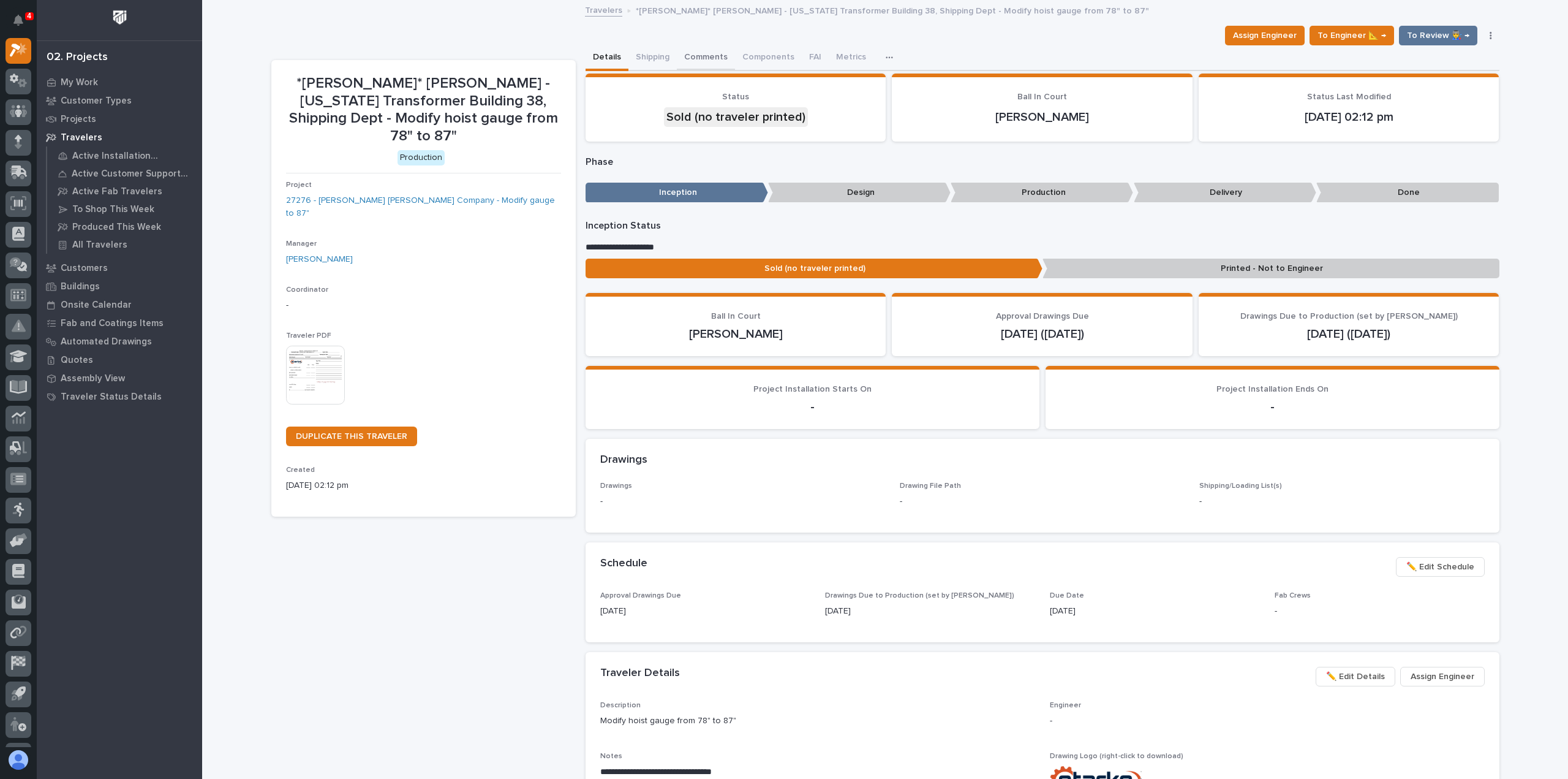
click at [699, 54] on button "Comments" at bounding box center [706, 58] width 58 height 26
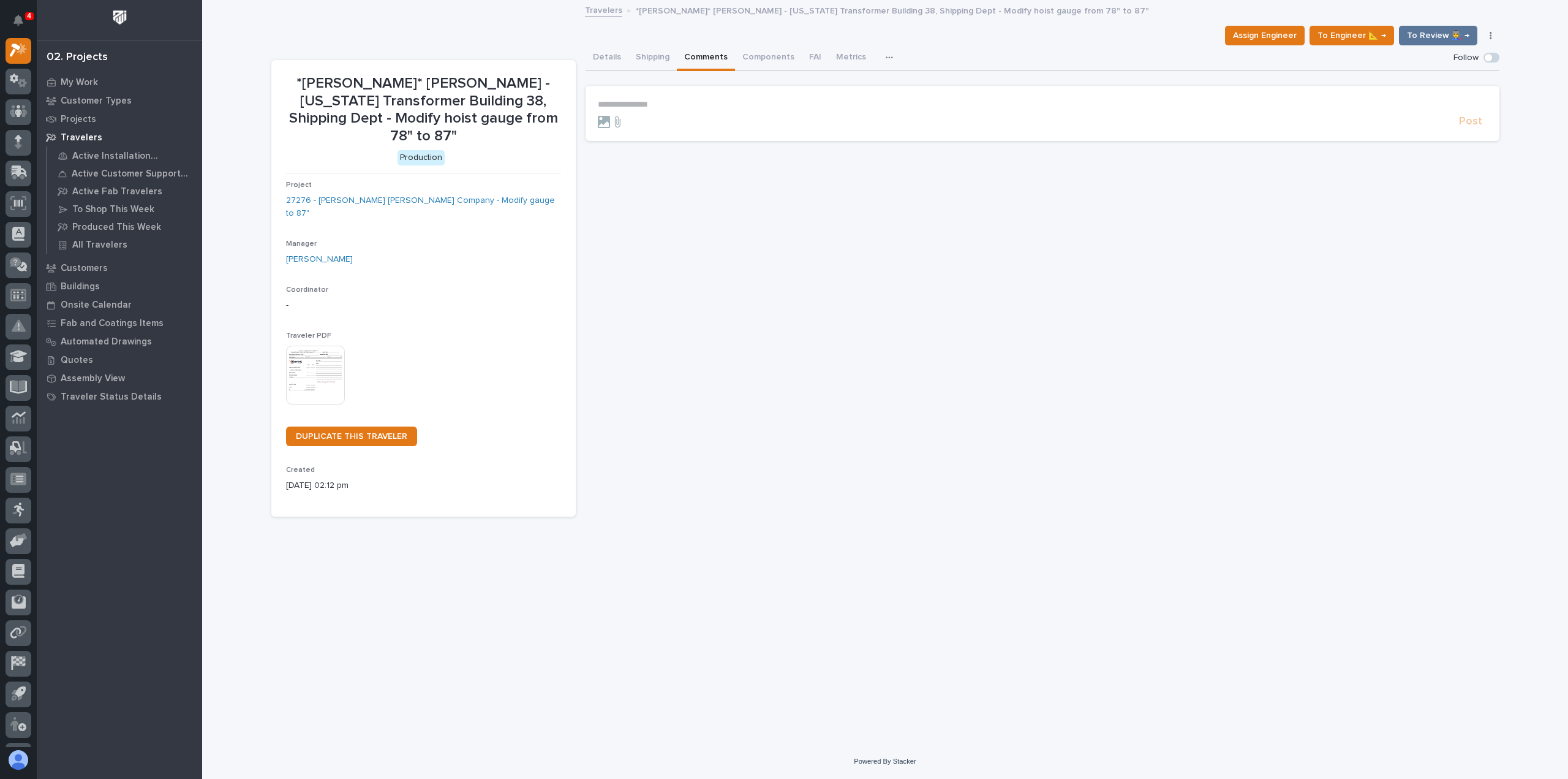
click at [628, 103] on p "**********" at bounding box center [1042, 104] width 889 height 11
click at [619, 120] on span "[PERSON_NAME]" at bounding box center [636, 122] width 69 height 9
click at [697, 103] on p "**********" at bounding box center [1042, 105] width 889 height 12
click at [691, 122] on span "[PERSON_NAME]" at bounding box center [687, 123] width 69 height 9
click at [744, 103] on p "**********" at bounding box center [1042, 105] width 889 height 12
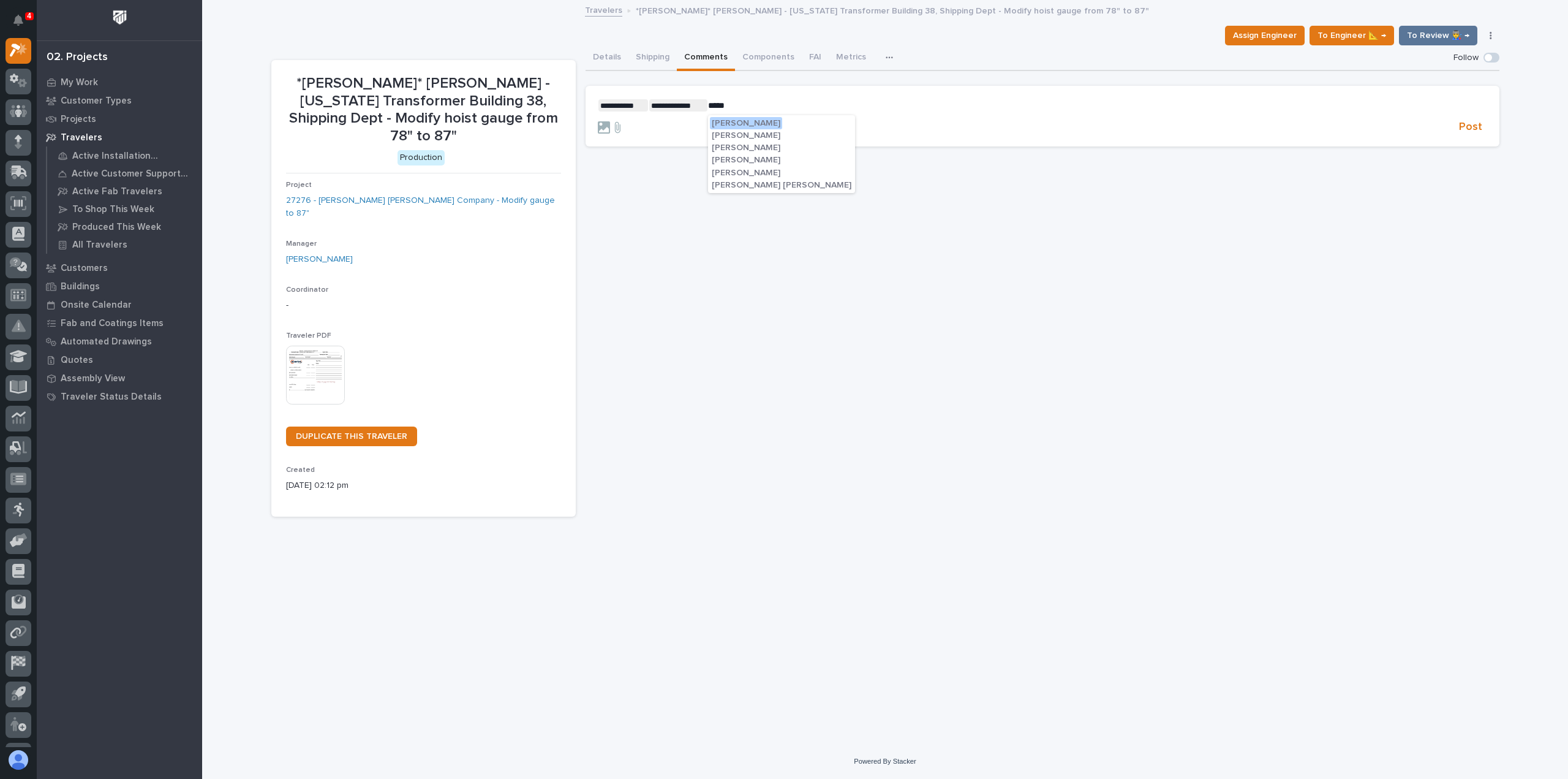
click at [743, 172] on span "[PERSON_NAME]" at bounding box center [746, 173] width 69 height 9
click at [770, 104] on p "**********" at bounding box center [1042, 105] width 889 height 12
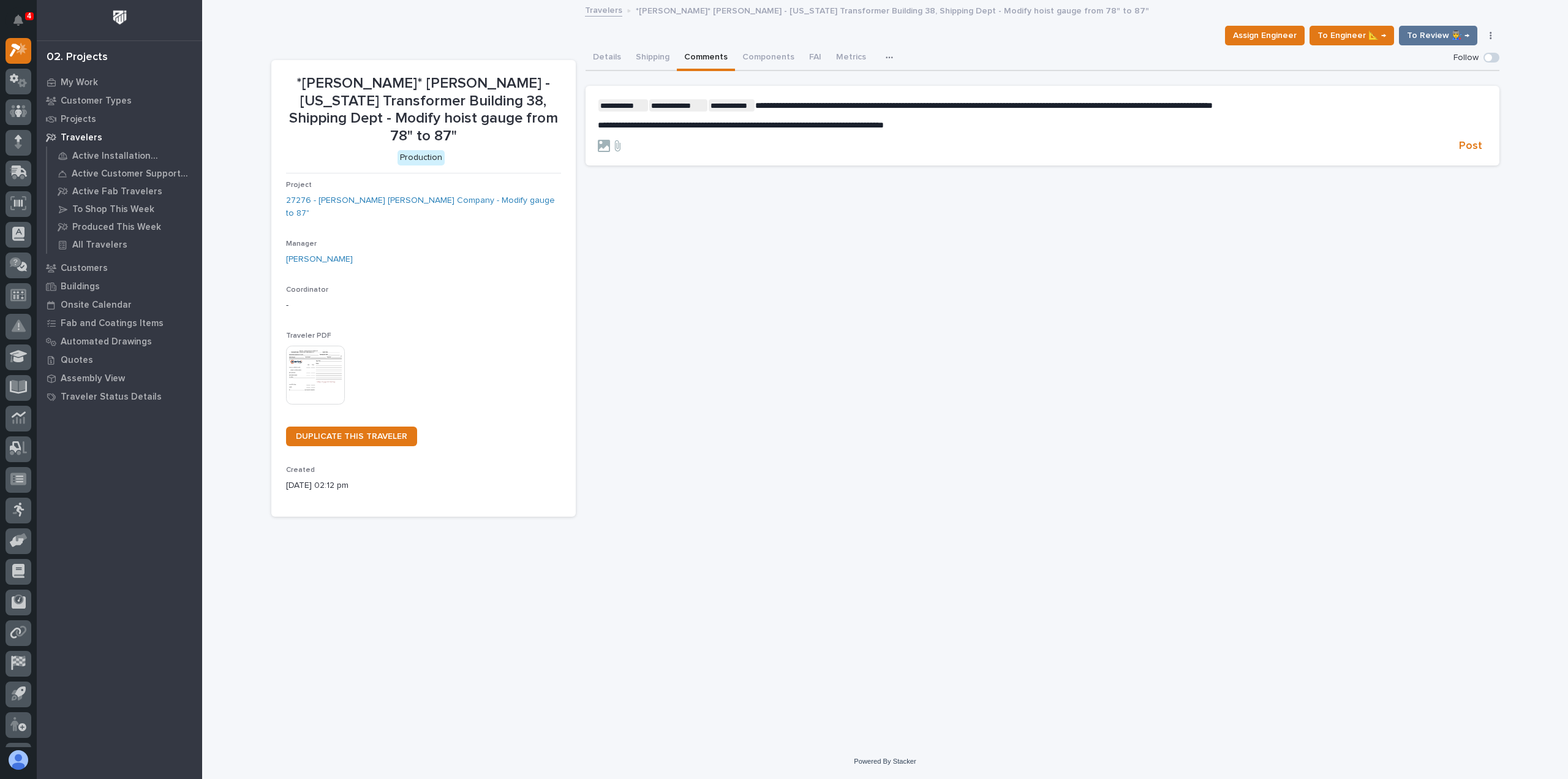
click at [670, 124] on span "**********" at bounding box center [741, 124] width 286 height 9
click at [981, 124] on p "**********" at bounding box center [1042, 125] width 889 height 11
click at [1472, 145] on span "Post" at bounding box center [1470, 145] width 23 height 14
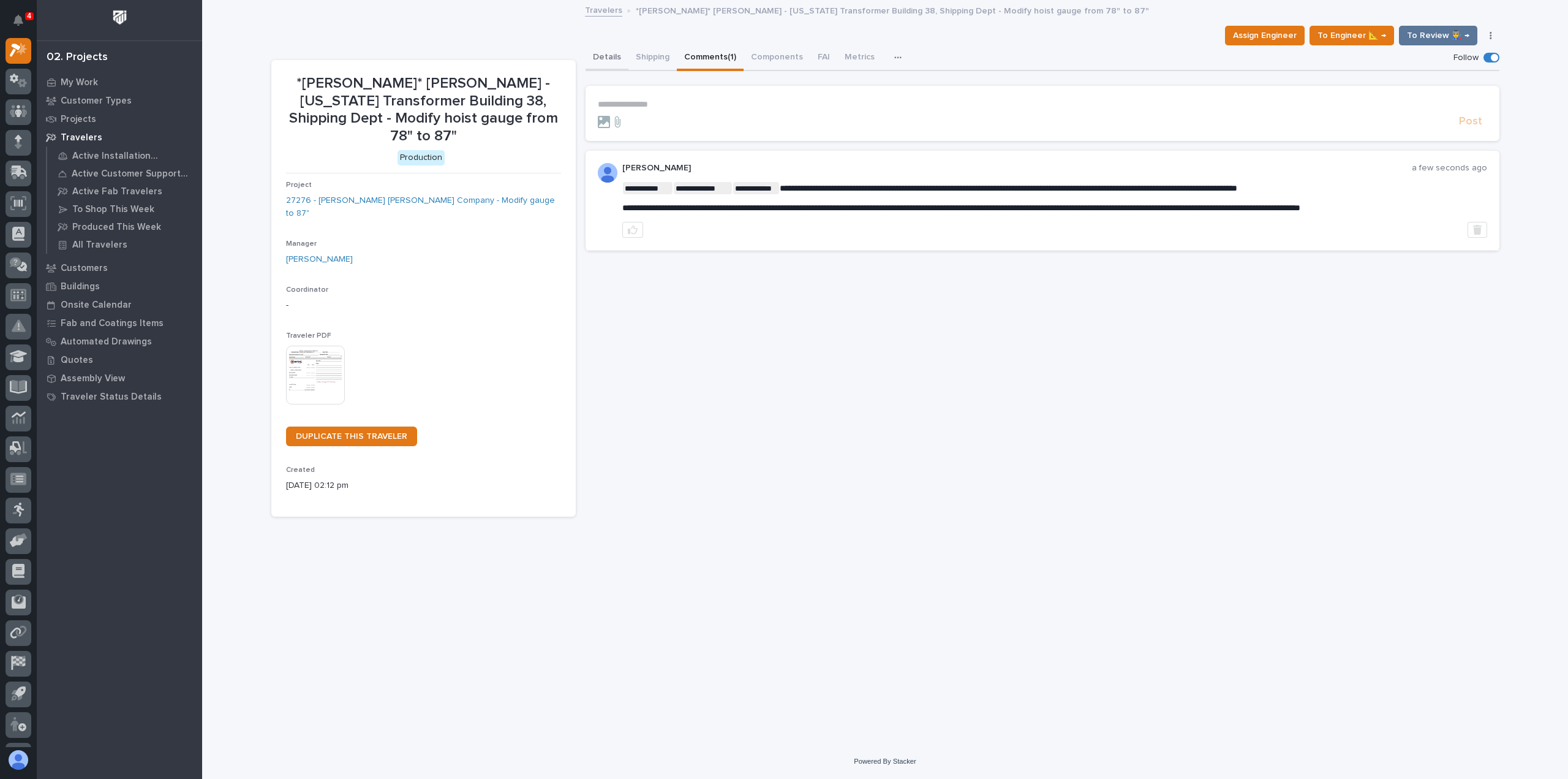
click at [602, 54] on button "Details" at bounding box center [607, 58] width 43 height 26
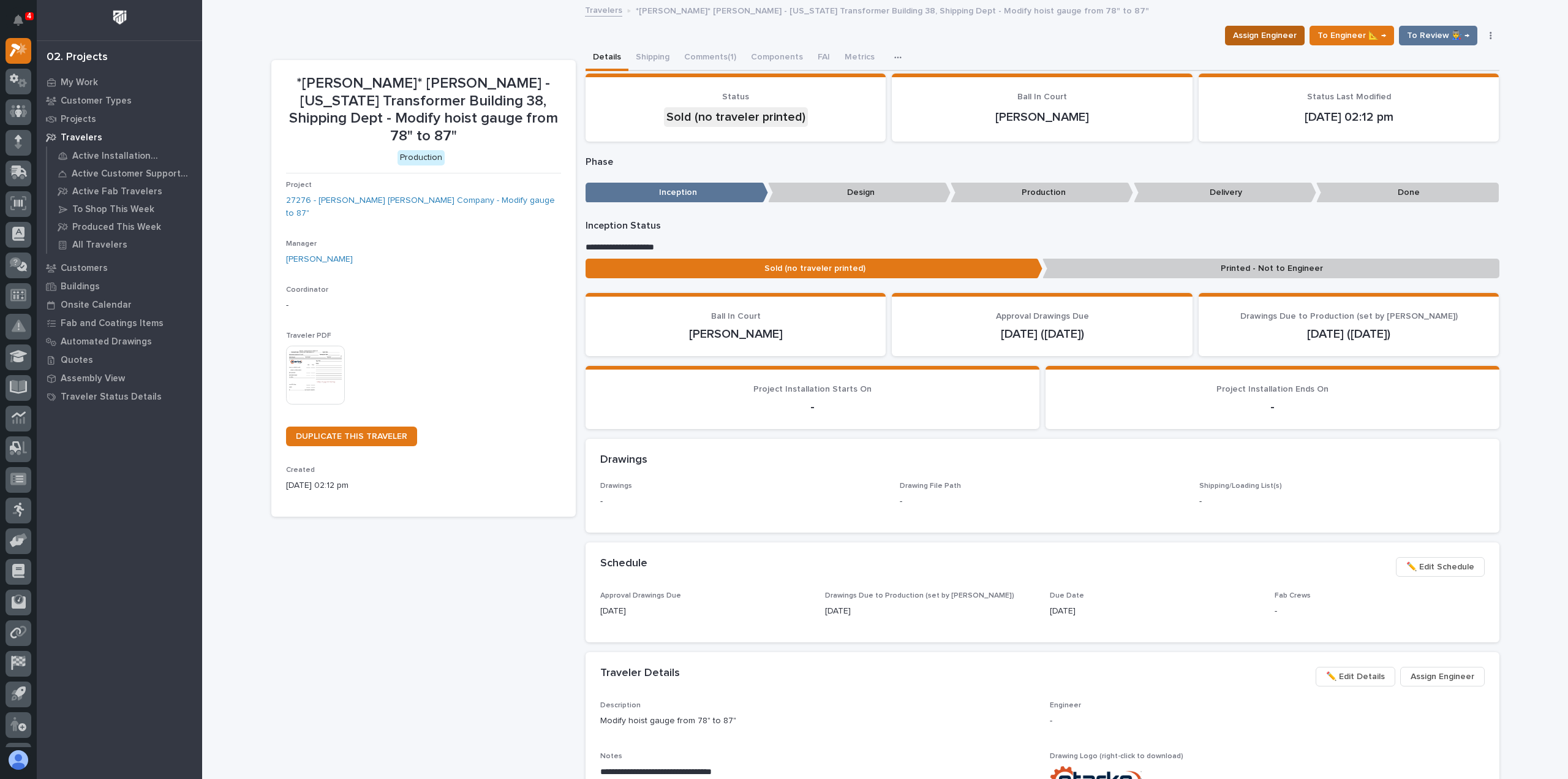
click at [1278, 33] on span "Assign Engineer" at bounding box center [1265, 36] width 64 height 15
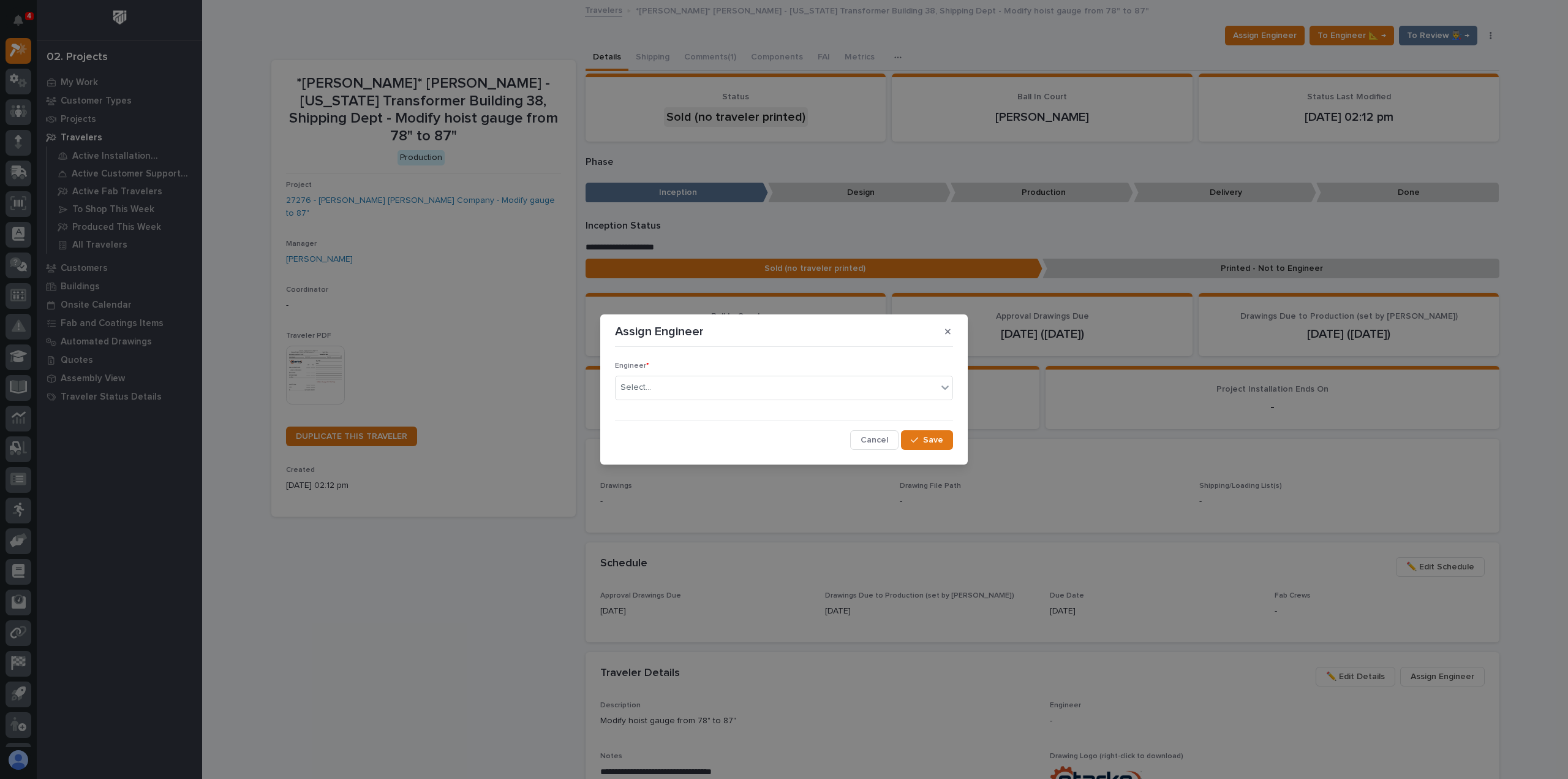
click at [1095, 31] on div "Assign Engineer Engineer * Select... Cancel Save" at bounding box center [784, 390] width 1568 height 779
click at [1169, 43] on div "Assign Engineer Engineer * Select... Cancel Save" at bounding box center [784, 390] width 1568 height 779
click at [945, 331] on icon "button" at bounding box center [948, 331] width 6 height 9
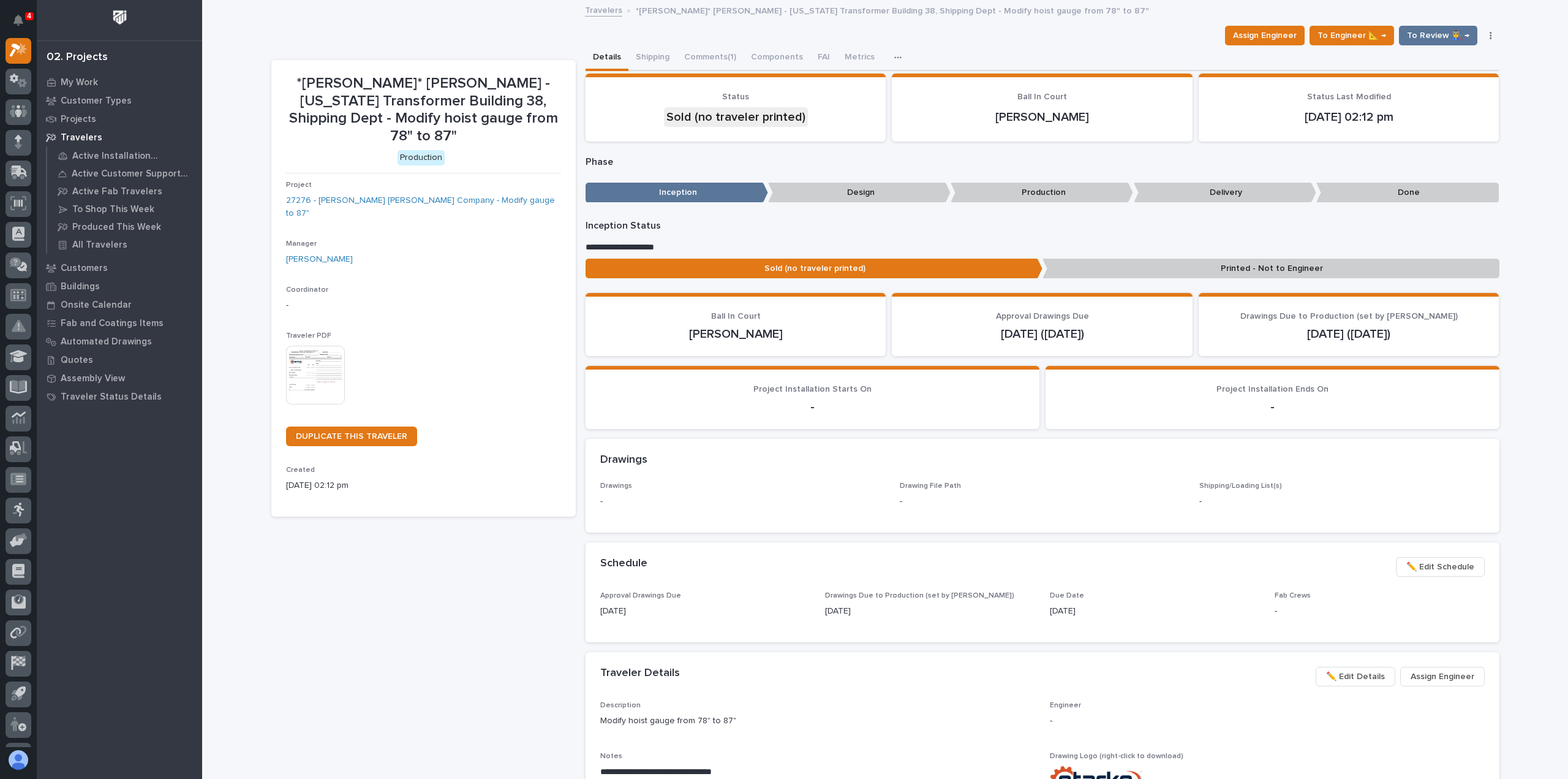
click at [332, 346] on img at bounding box center [315, 375] width 59 height 59
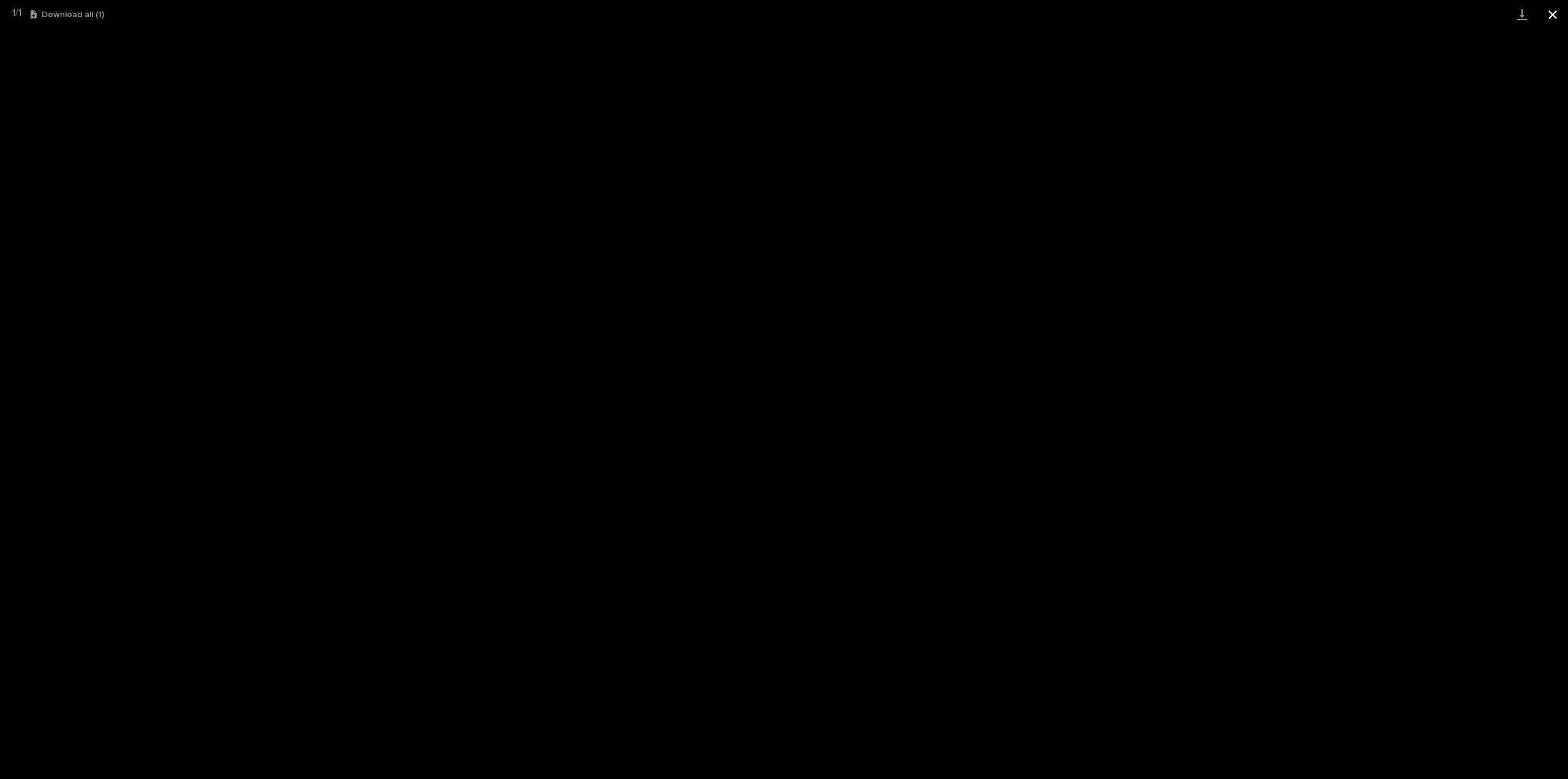
click at [1554, 17] on button "Close gallery" at bounding box center [1553, 15] width 31 height 29
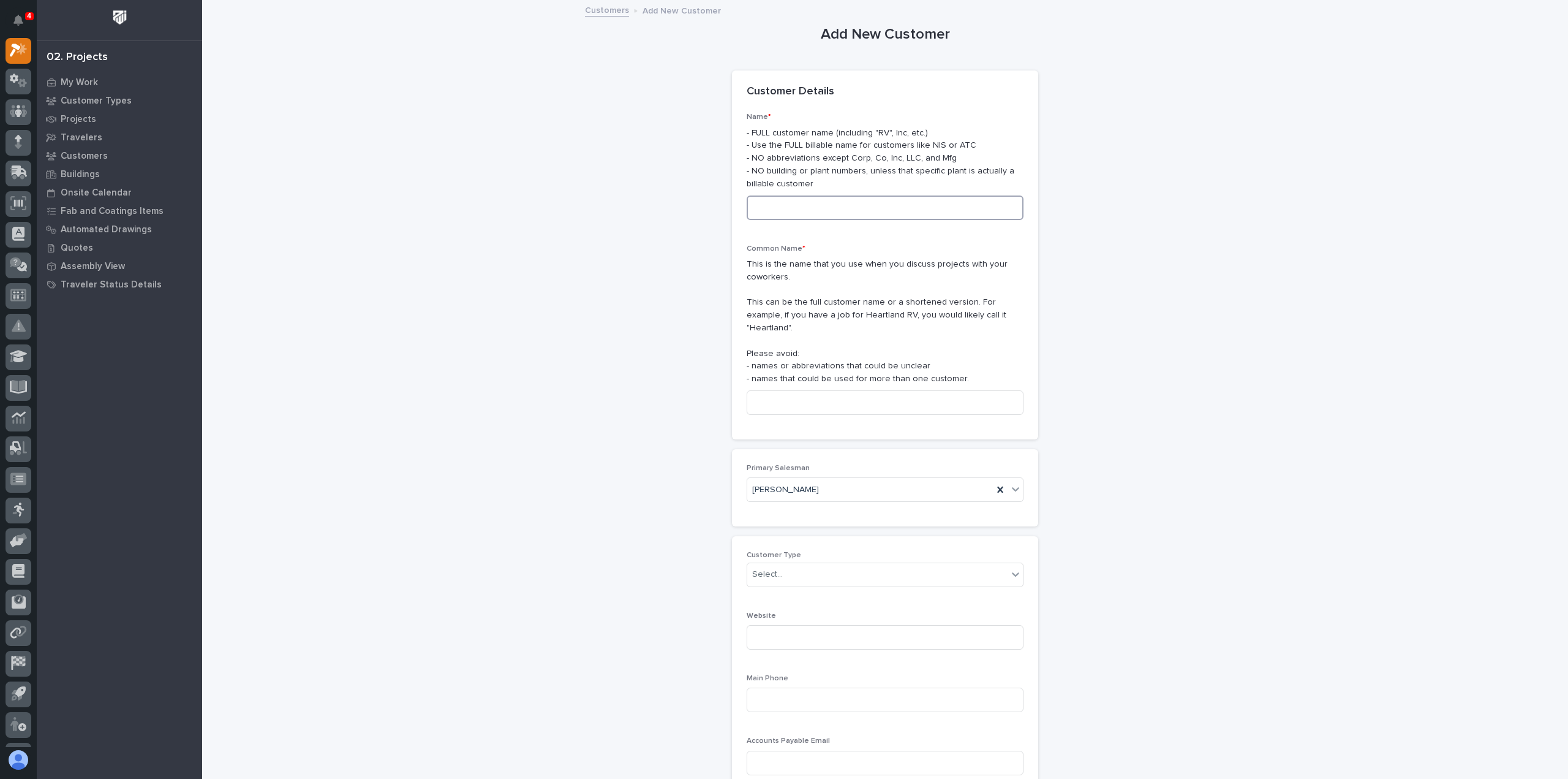
click at [780, 205] on input at bounding box center [885, 208] width 277 height 24
type input "Virginia Transformer"
click at [786, 391] on input at bounding box center [885, 402] width 277 height 24
type input "Virginia Transformer"
click at [784, 564] on div "Select..." at bounding box center [877, 574] width 260 height 20
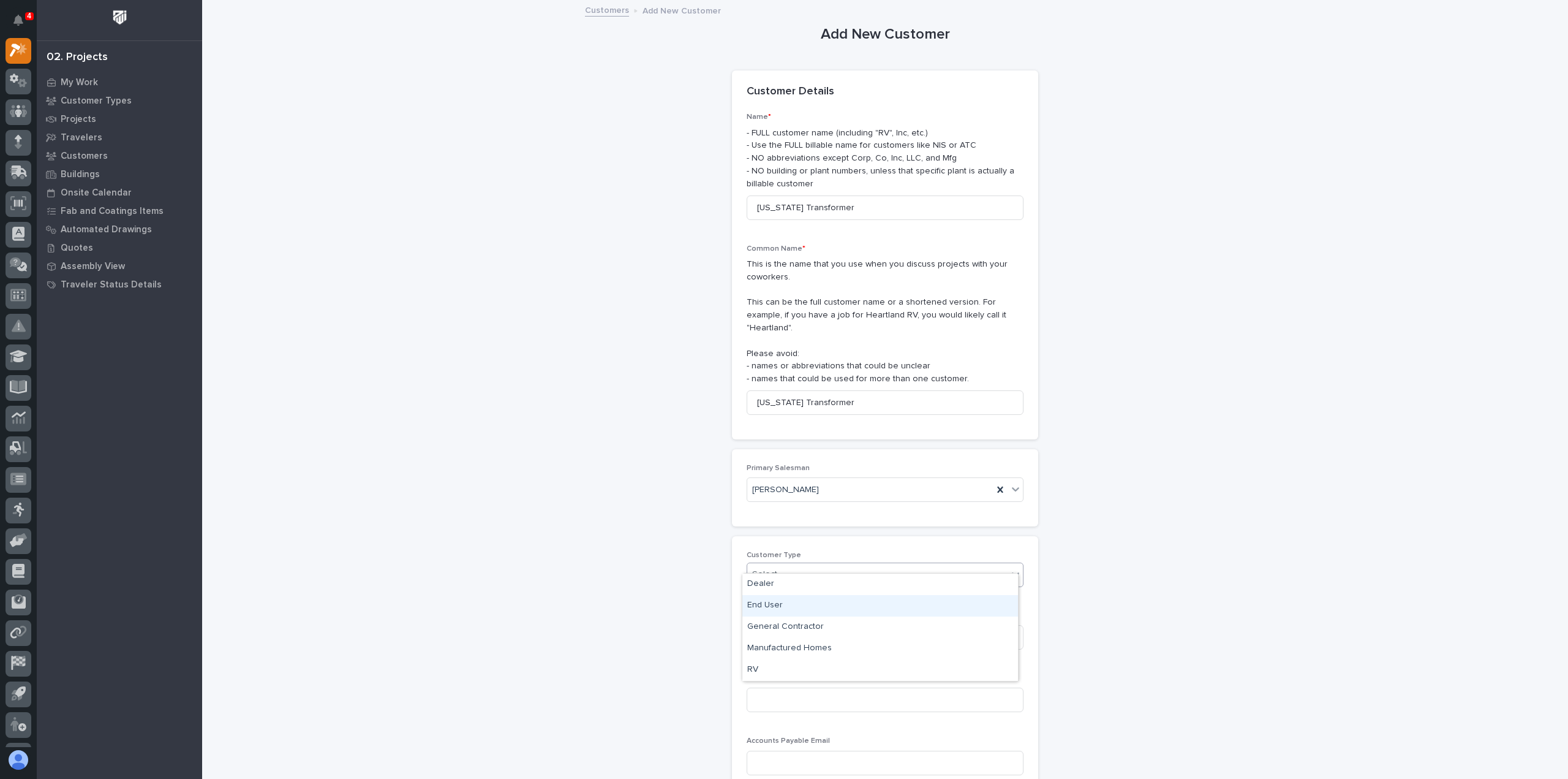
click at [763, 603] on div "End User" at bounding box center [880, 605] width 275 height 22
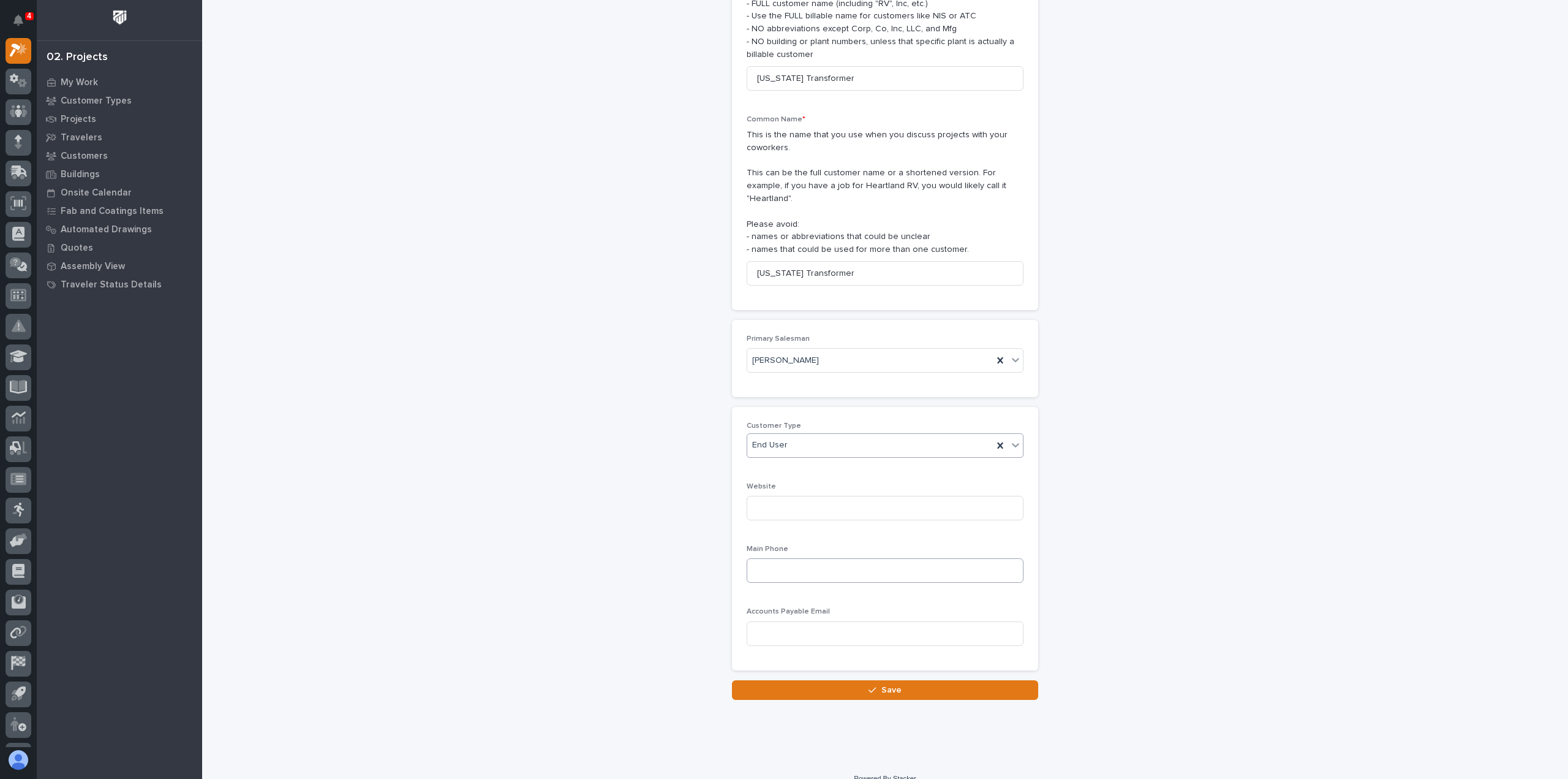
scroll to position [133, 0]
click at [851, 677] on button "Save" at bounding box center [885, 687] width 306 height 19
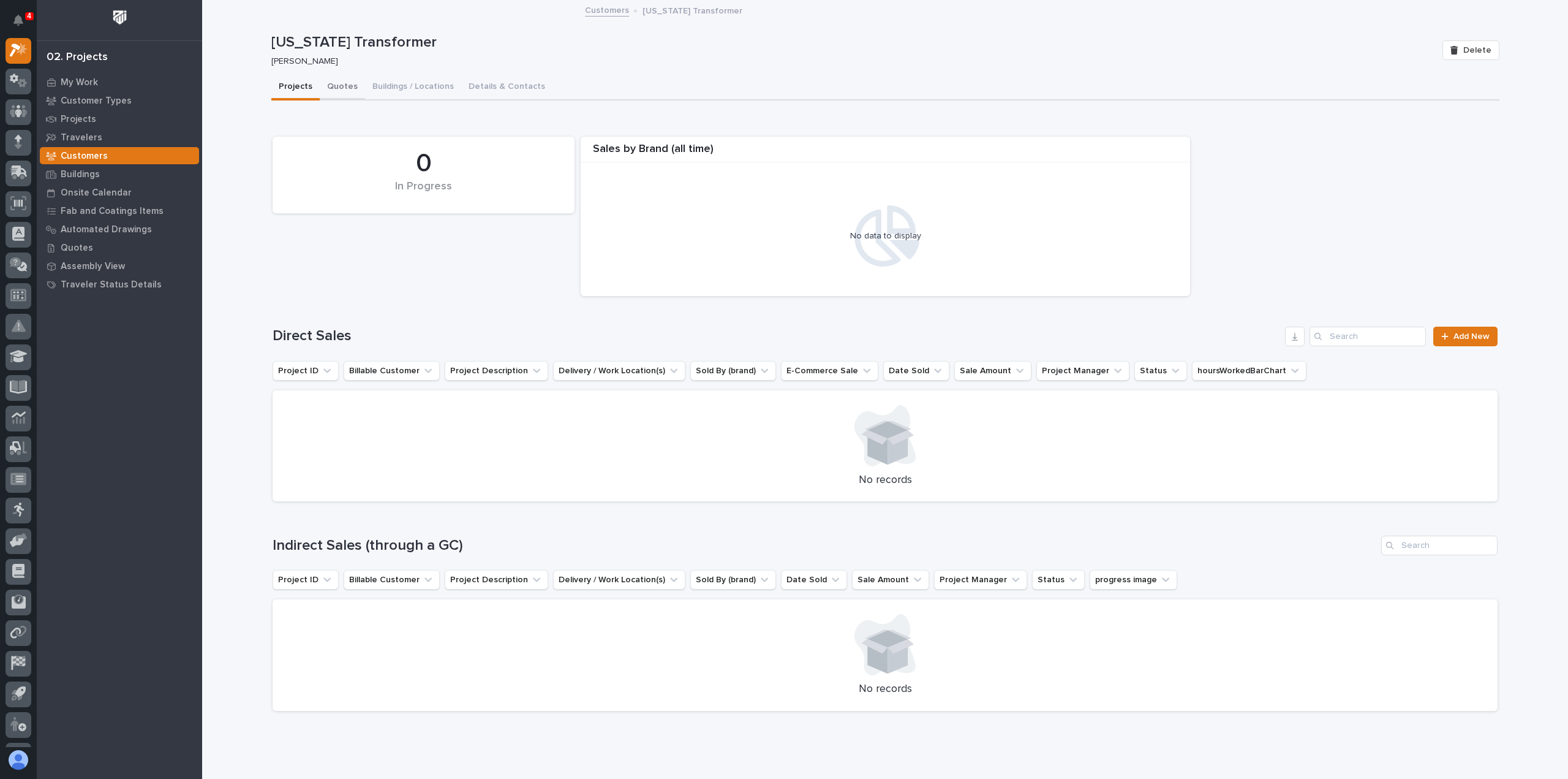
click at [334, 85] on button "Quotes" at bounding box center [343, 88] width 45 height 26
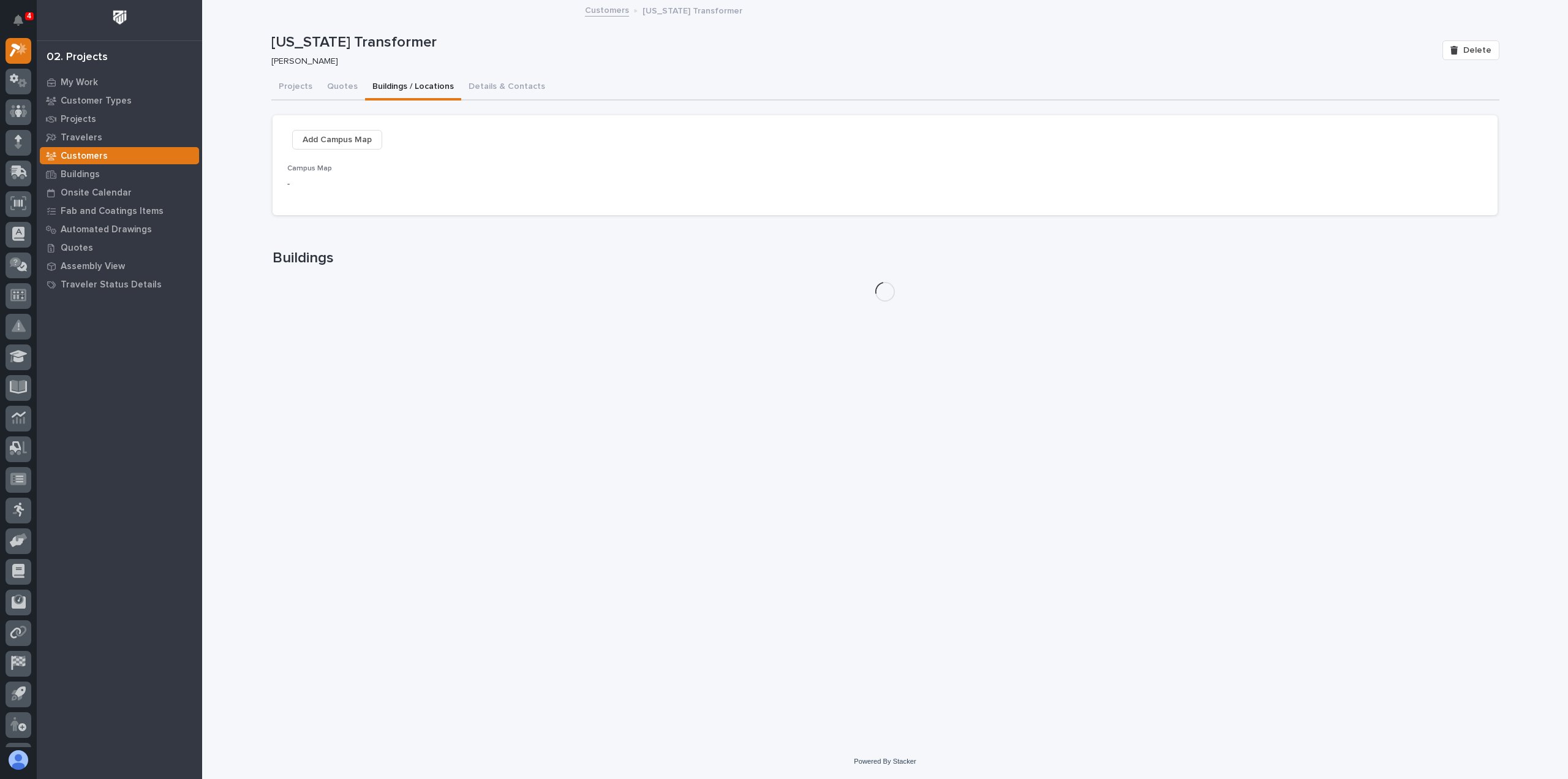
click at [414, 85] on button "Buildings / Locations" at bounding box center [413, 88] width 96 height 26
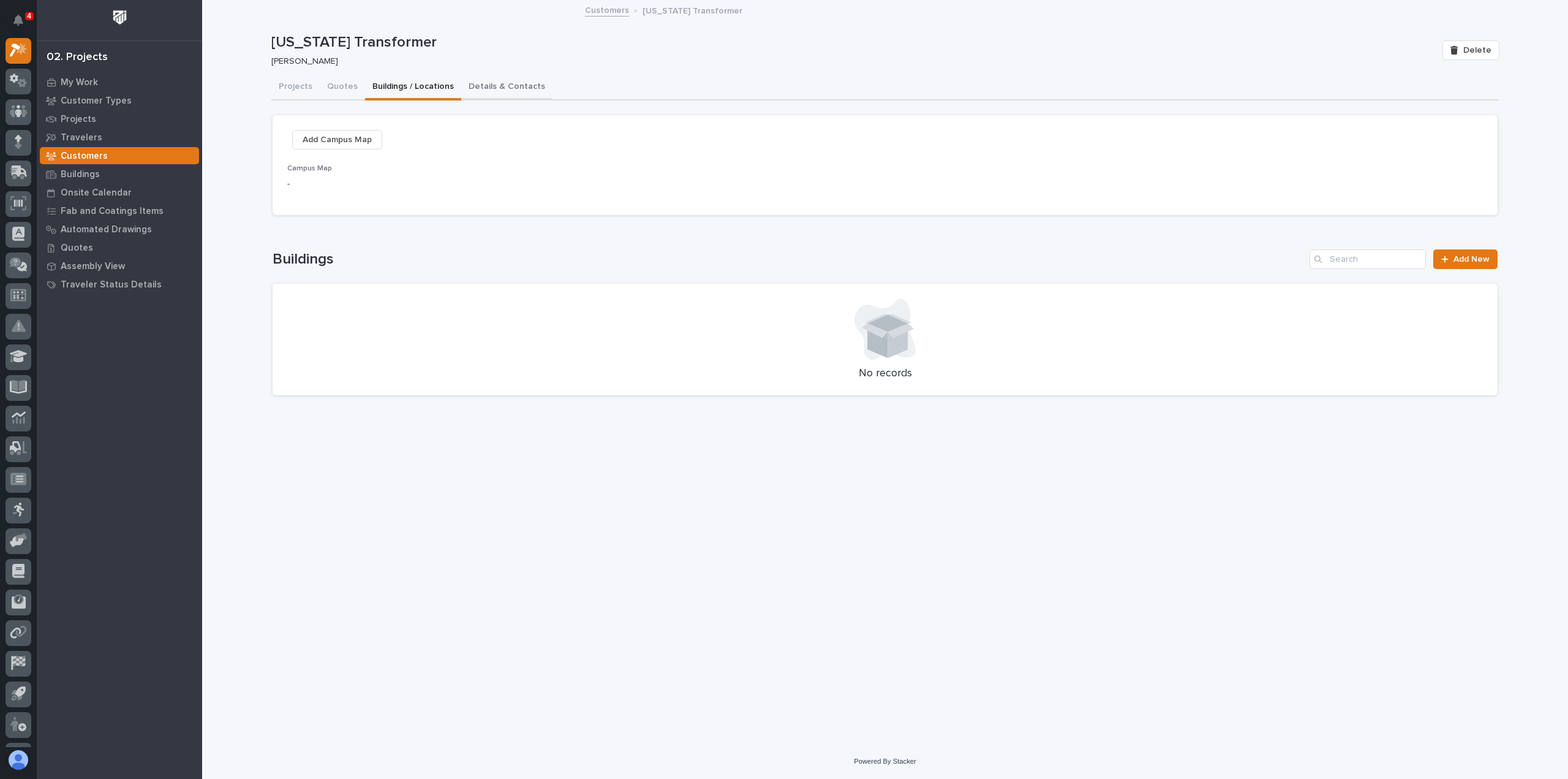
click at [483, 82] on button "Details & Contacts" at bounding box center [507, 88] width 91 height 26
